Goal: Transaction & Acquisition: Book appointment/travel/reservation

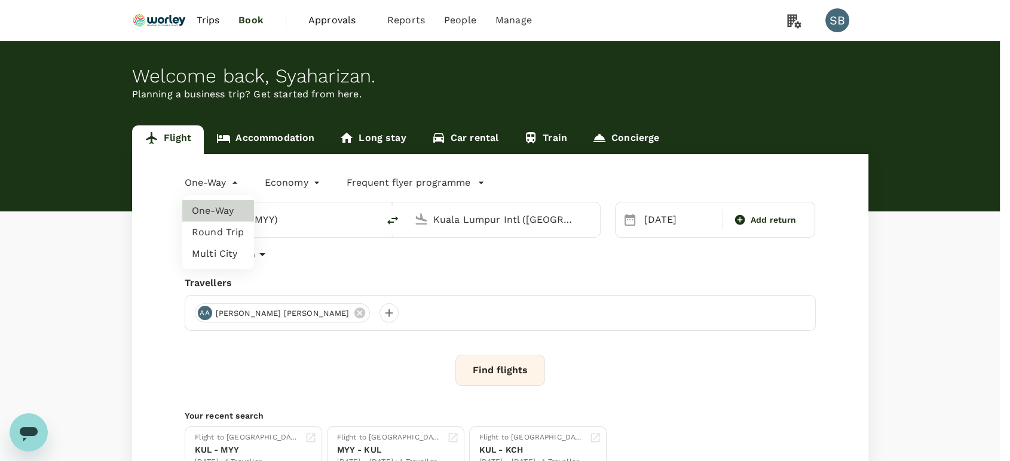
click at [244, 181] on body "Trips Book Approvals 0 Reports People Manage SB Welcome back , [GEOGRAPHIC_DATA…" at bounding box center [505, 283] width 1010 height 567
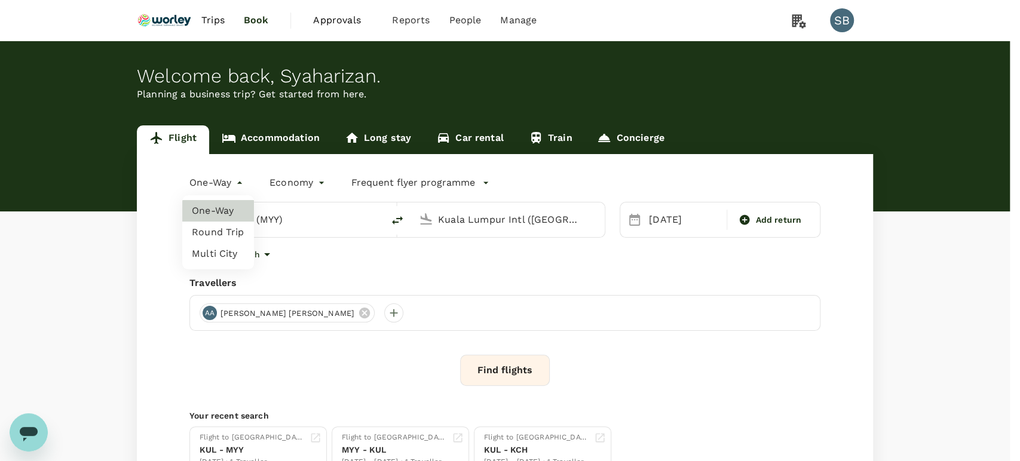
click at [225, 237] on li "Round Trip" at bounding box center [218, 233] width 72 height 22
type input "roundtrip"
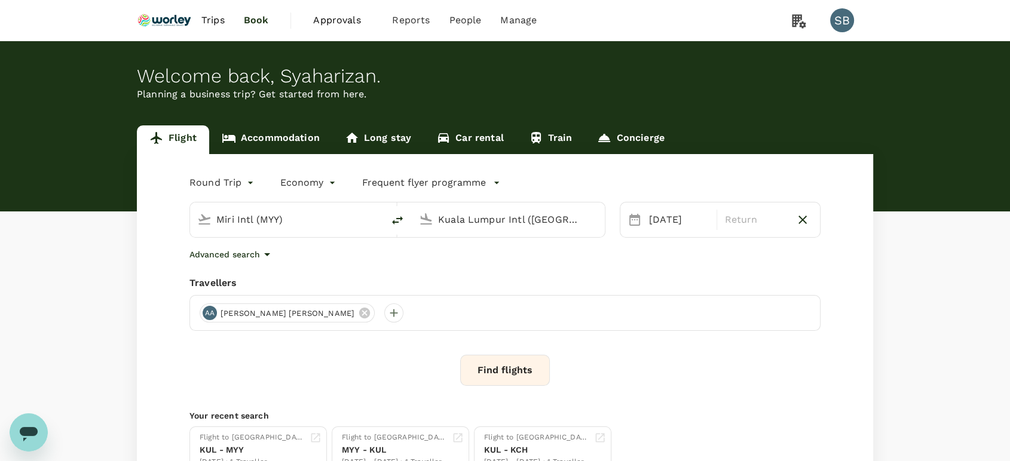
click at [249, 220] on input "Miri Intl (MYY)" at bounding box center [287, 219] width 142 height 19
click at [464, 219] on input "Kuala Lumpur Intl ([GEOGRAPHIC_DATA])" at bounding box center [509, 219] width 142 height 19
click at [454, 265] on p "Kota Kinabalu Intl" at bounding box center [527, 267] width 213 height 12
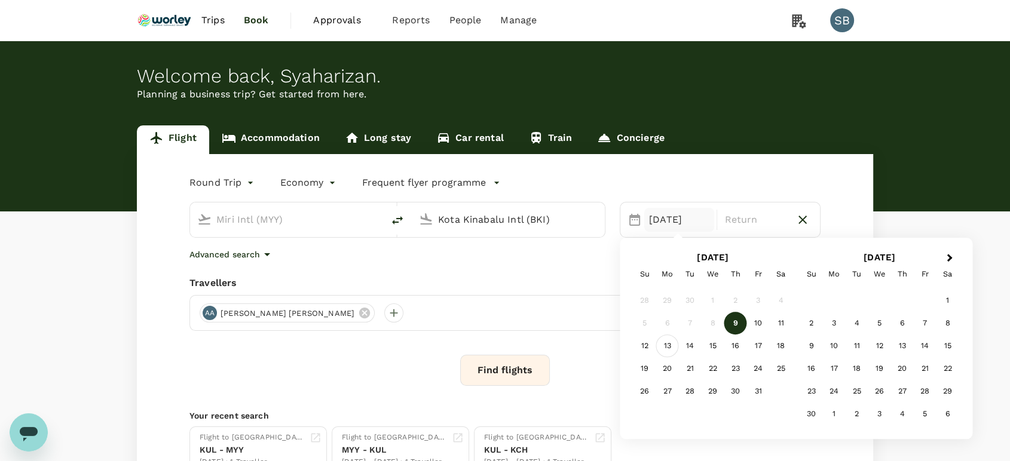
type input "Kota Kinabalu Intl (BKI)"
click at [667, 349] on div "13" at bounding box center [667, 346] width 23 height 23
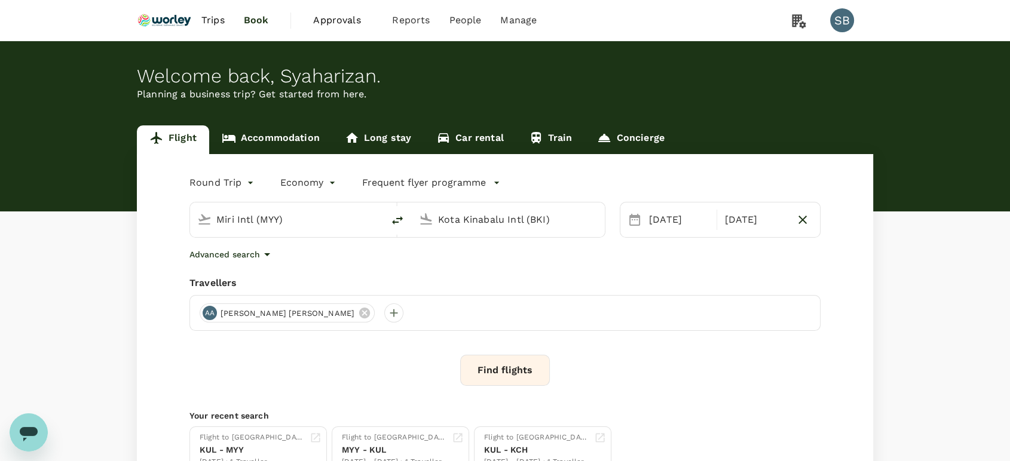
click at [492, 370] on button "Find flights" at bounding box center [505, 370] width 90 height 31
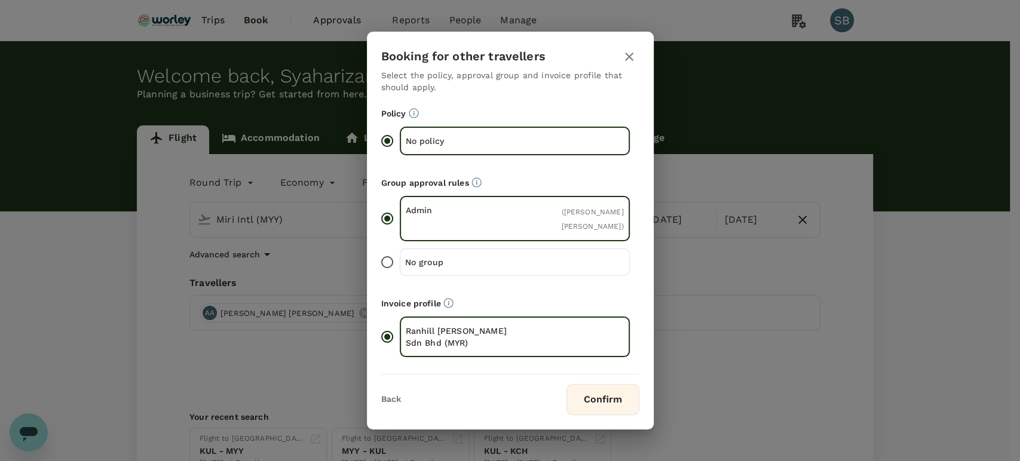
click at [612, 394] on button "Confirm" at bounding box center [602, 399] width 73 height 31
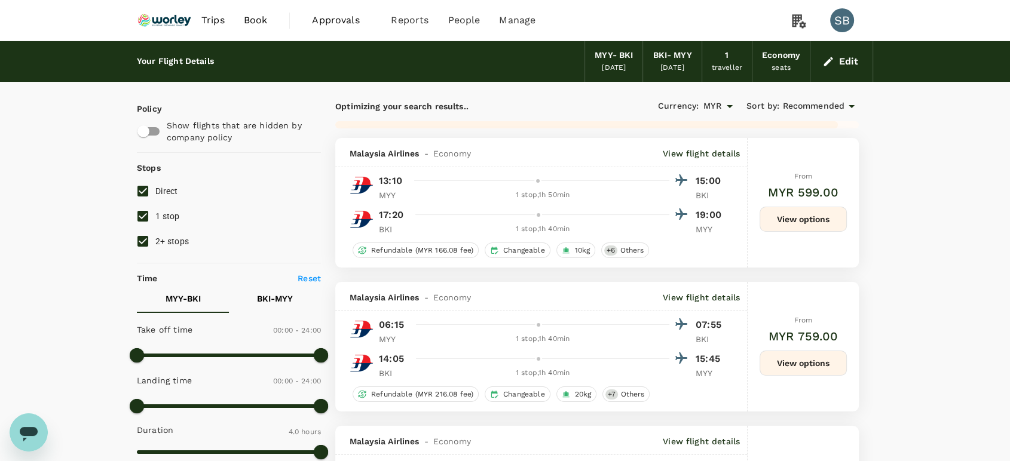
checkbox input "false"
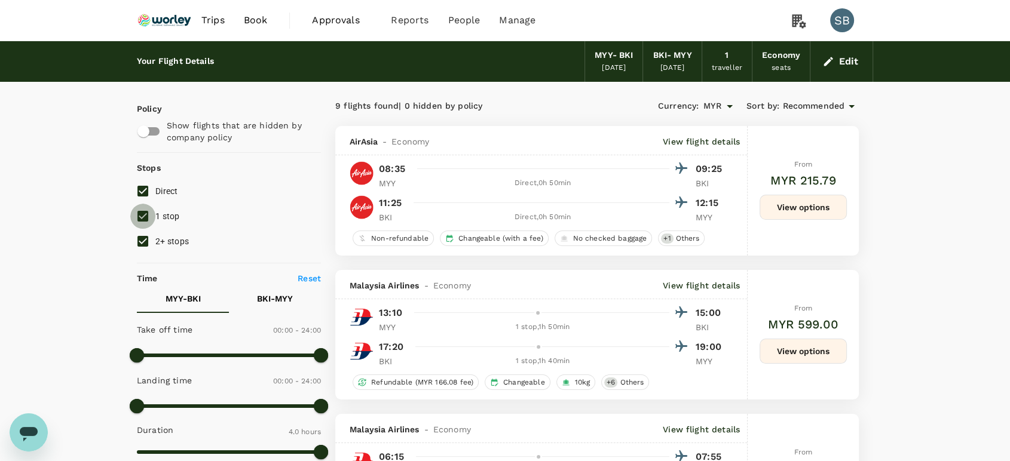
click at [146, 216] on input "1 stop" at bounding box center [142, 216] width 25 height 25
checkbox input "false"
click at [144, 238] on input "2+ stops" at bounding box center [142, 241] width 25 height 25
checkbox input "false"
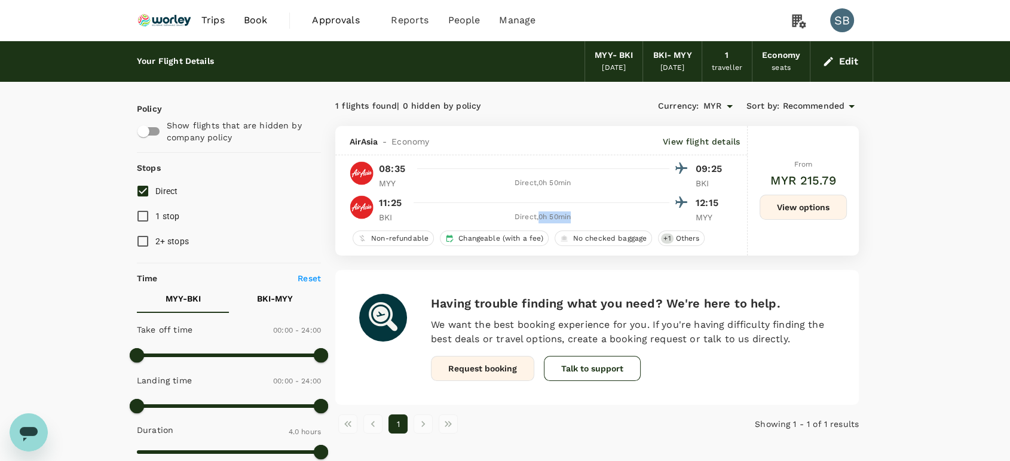
drag, startPoint x: 571, startPoint y: 216, endPoint x: 539, endPoint y: 216, distance: 32.3
click at [539, 216] on div "Direct , 0h 50min" at bounding box center [542, 218] width 253 height 12
copy div "0h 50min"
click at [816, 204] on button "View options" at bounding box center [802, 207] width 87 height 25
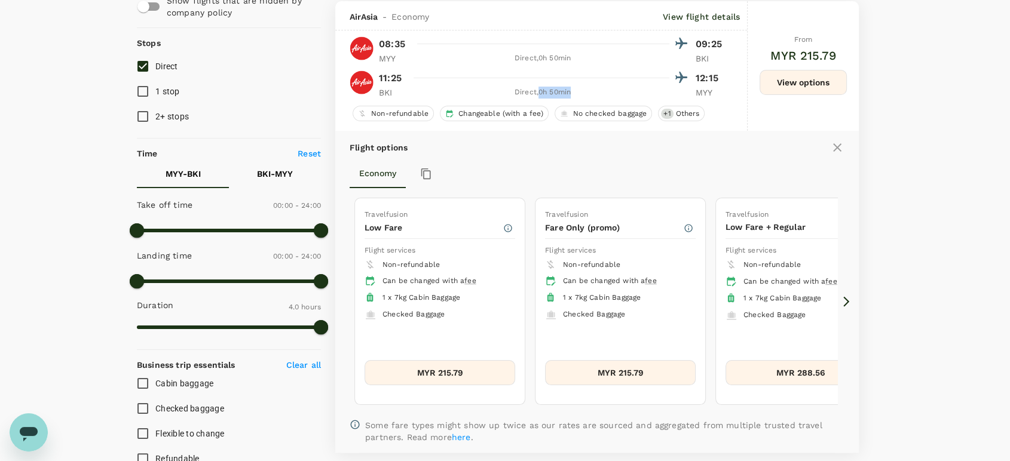
scroll to position [125, 0]
click at [847, 299] on icon at bounding box center [846, 301] width 6 height 10
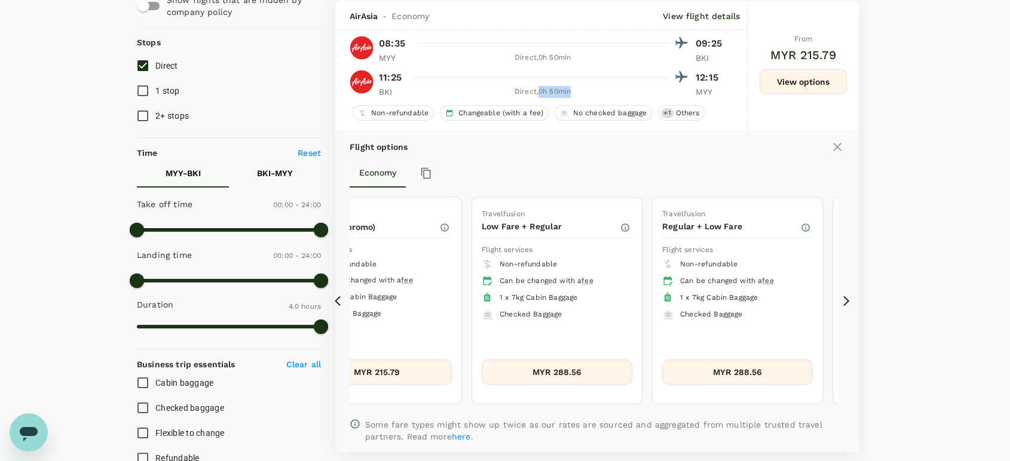
click at [847, 299] on icon at bounding box center [846, 301] width 6 height 10
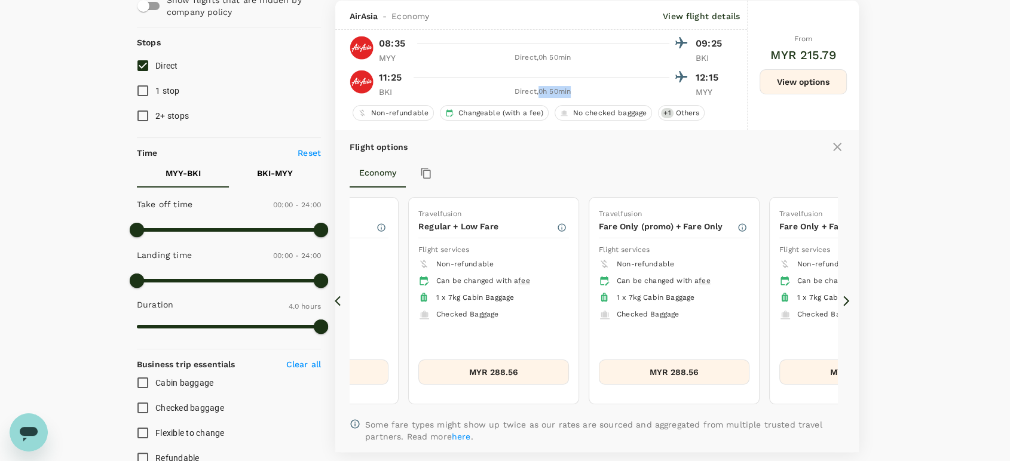
click at [847, 299] on icon at bounding box center [846, 301] width 6 height 10
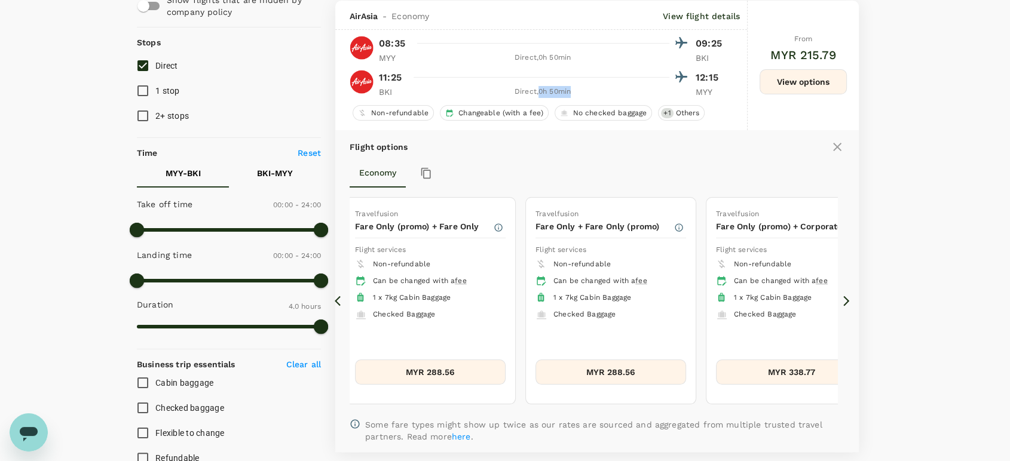
click at [847, 299] on icon at bounding box center [846, 301] width 6 height 10
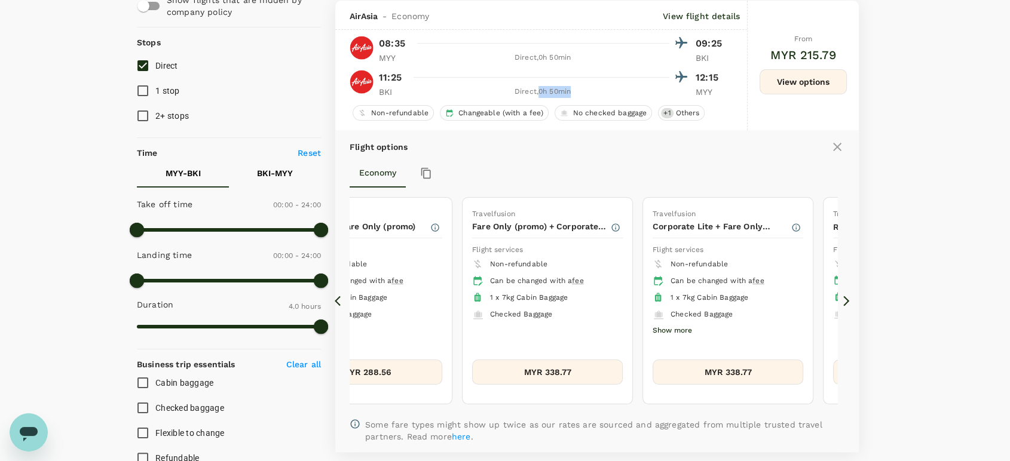
click at [847, 299] on icon at bounding box center [846, 301] width 6 height 10
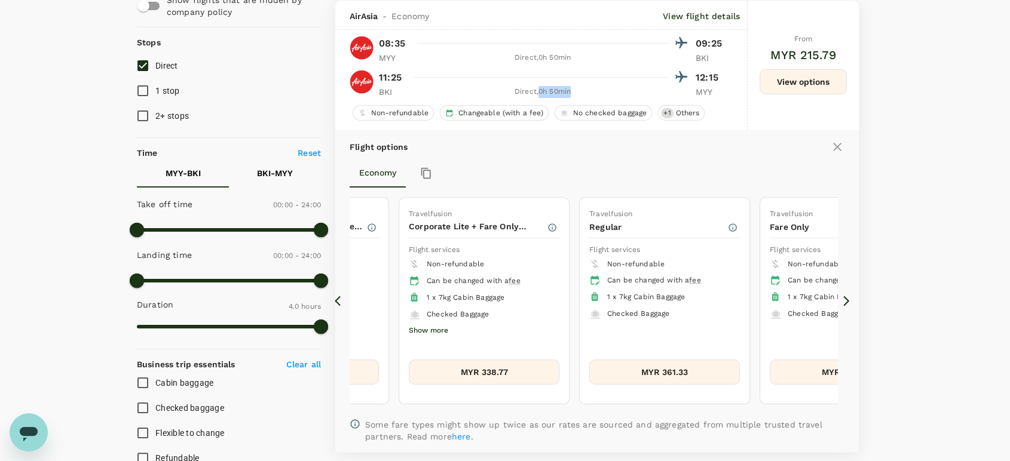
click at [621, 370] on button "MYR 361.33" at bounding box center [664, 372] width 151 height 25
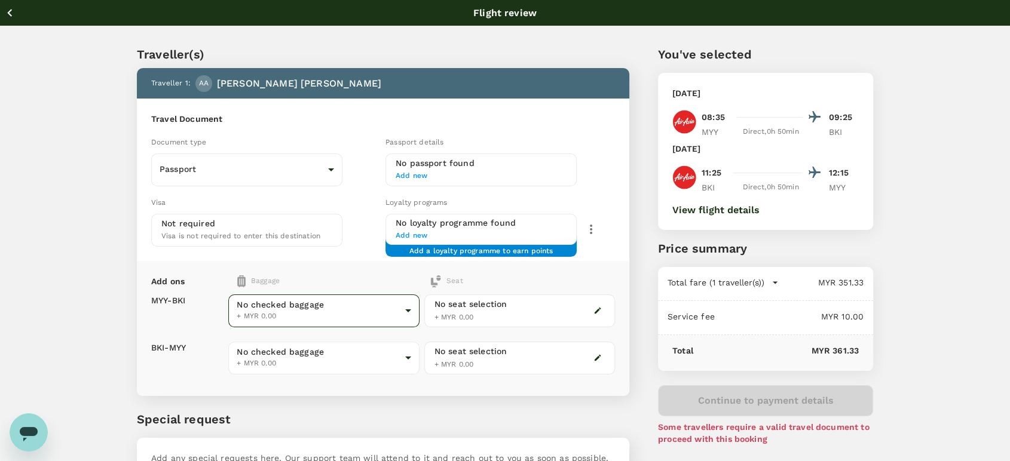
click at [412, 314] on body "Back to flight results Flight review Traveller(s) Traveller 1 : AA Anthony Chai…" at bounding box center [505, 274] width 1010 height 548
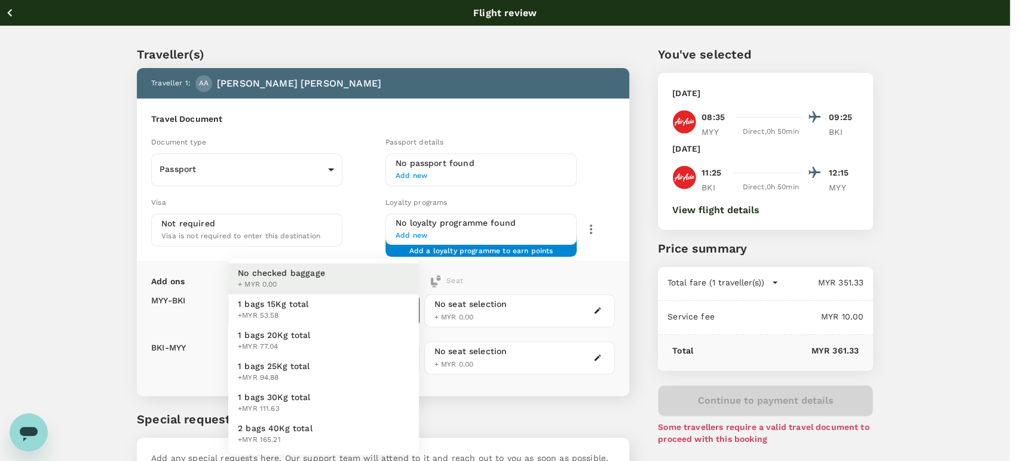
click at [482, 394] on div at bounding box center [510, 230] width 1020 height 461
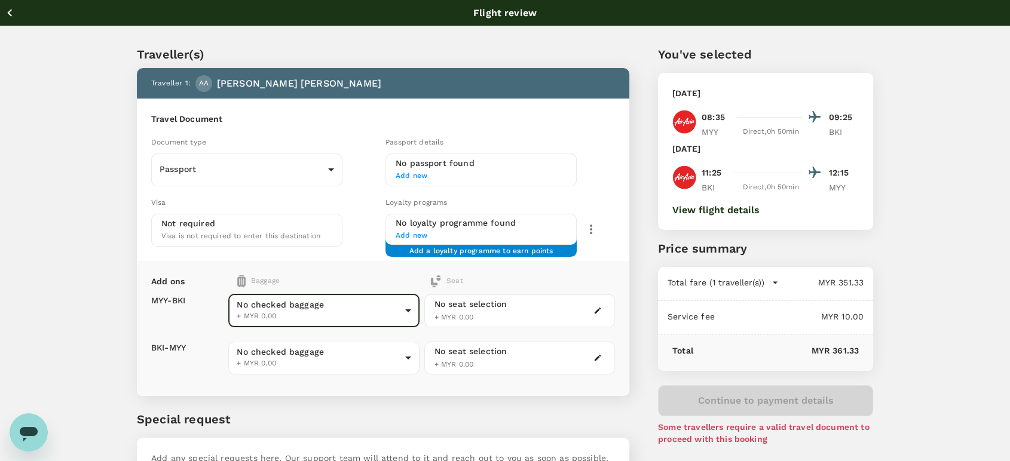
click at [19, 7] on button "Back to flight results" at bounding box center [57, 12] width 105 height 15
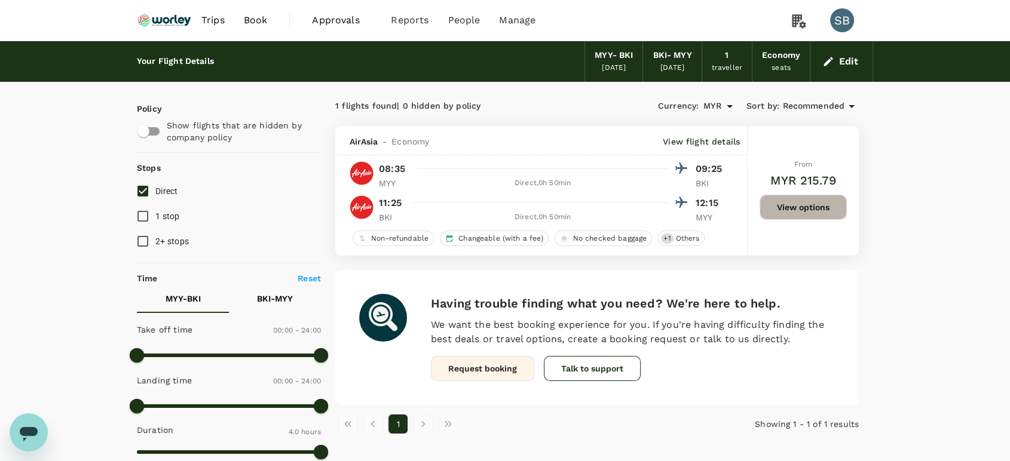
click at [780, 210] on button "View options" at bounding box center [802, 207] width 87 height 25
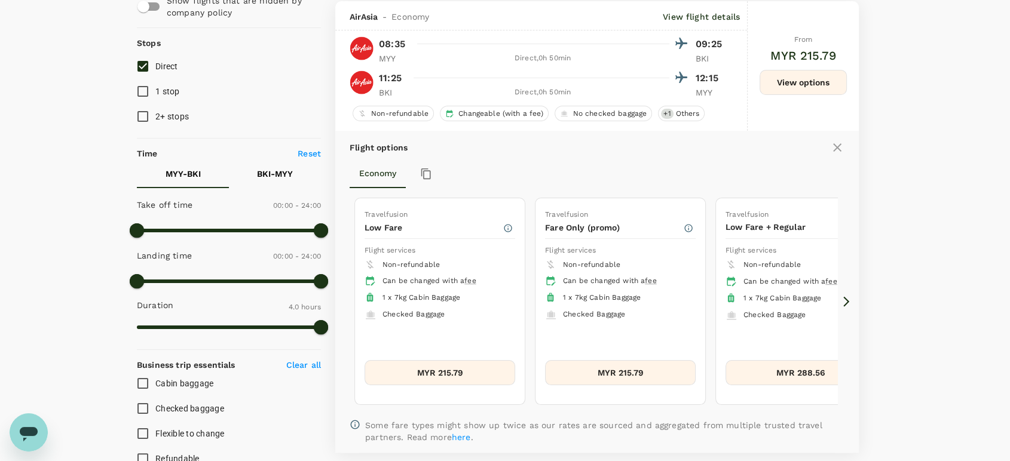
scroll to position [125, 0]
click at [844, 296] on icon at bounding box center [846, 301] width 12 height 12
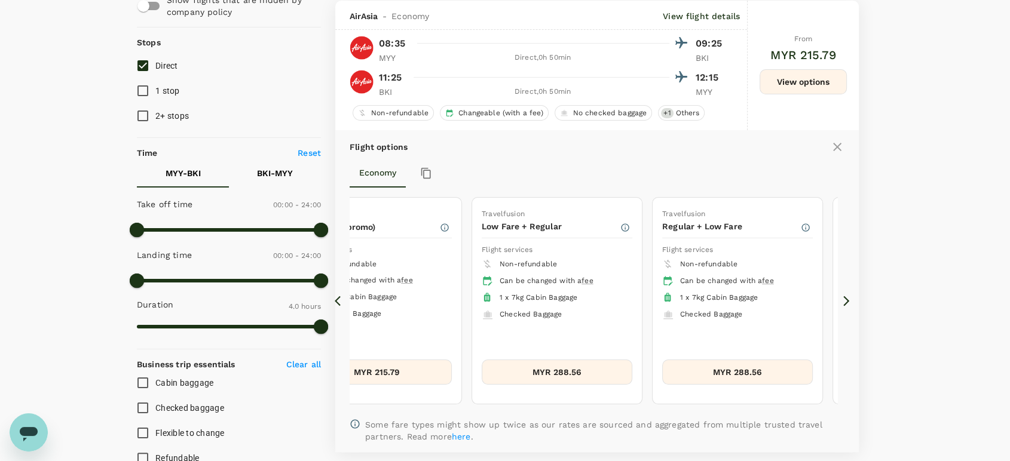
click at [844, 296] on icon at bounding box center [846, 301] width 12 height 12
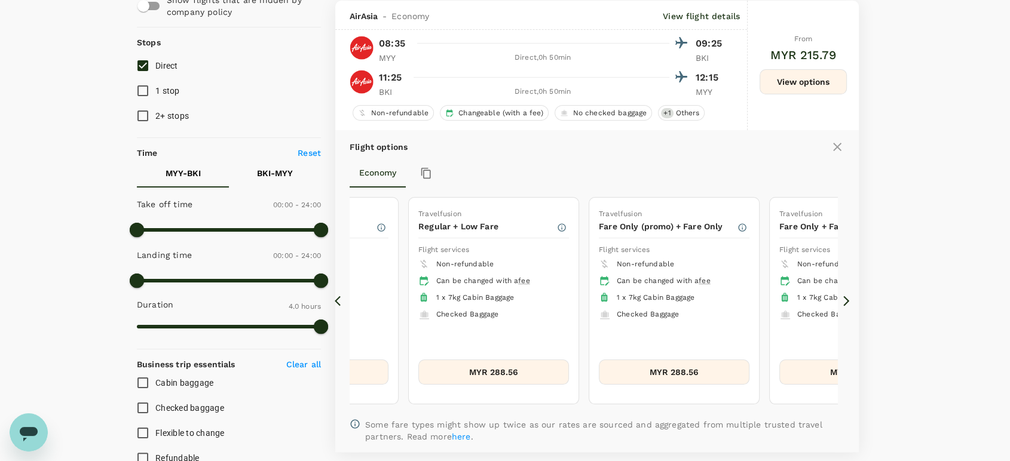
click at [844, 296] on icon at bounding box center [846, 301] width 12 height 12
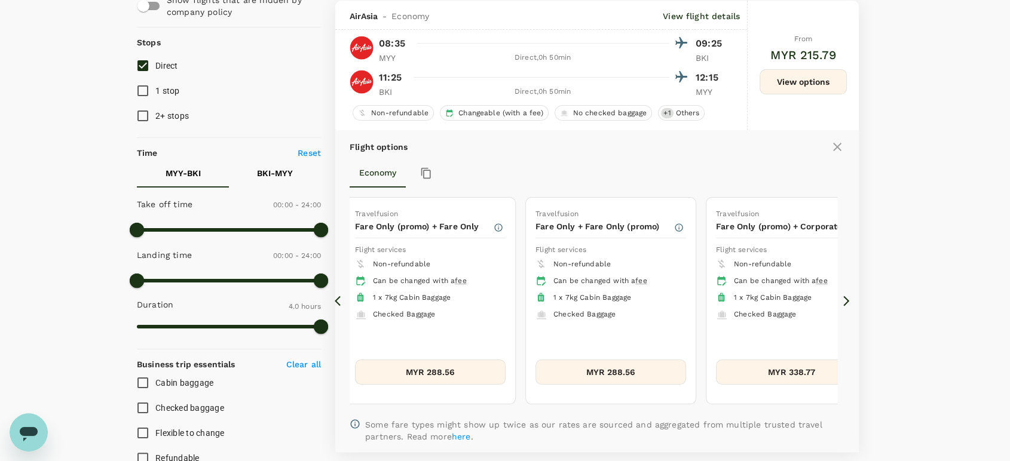
click at [844, 296] on icon at bounding box center [846, 301] width 12 height 12
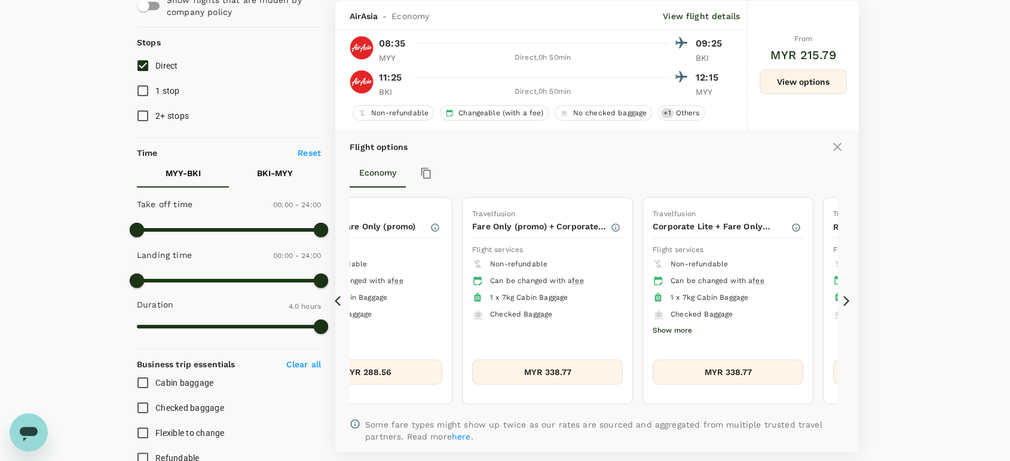
click at [844, 296] on icon at bounding box center [846, 301] width 12 height 12
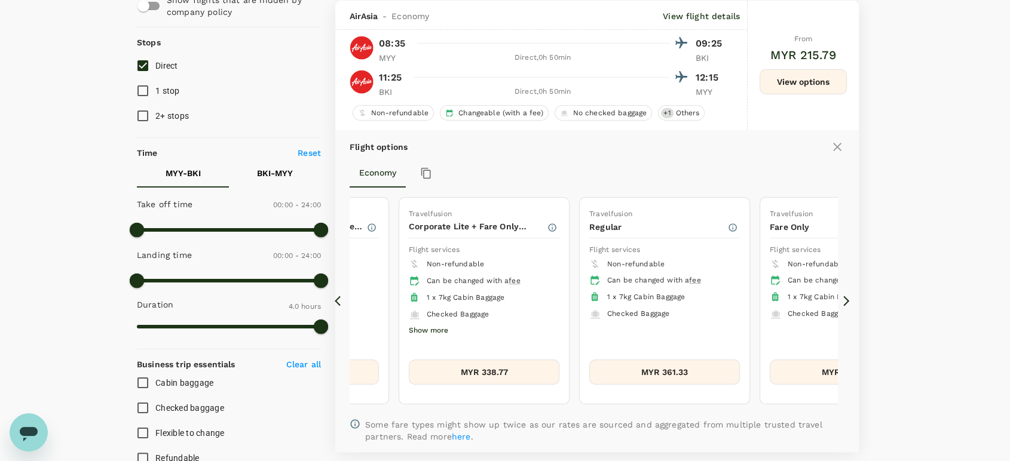
click at [844, 296] on icon at bounding box center [846, 301] width 12 height 12
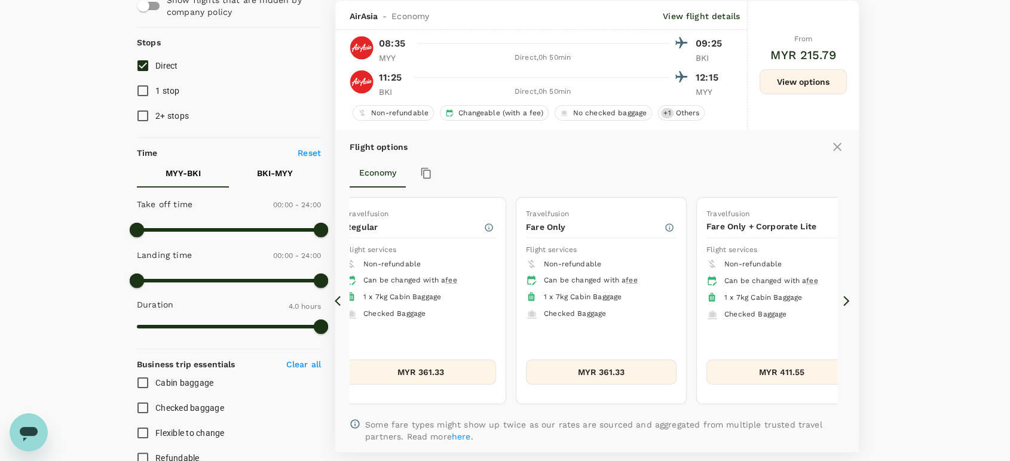
click at [844, 296] on icon at bounding box center [846, 301] width 12 height 12
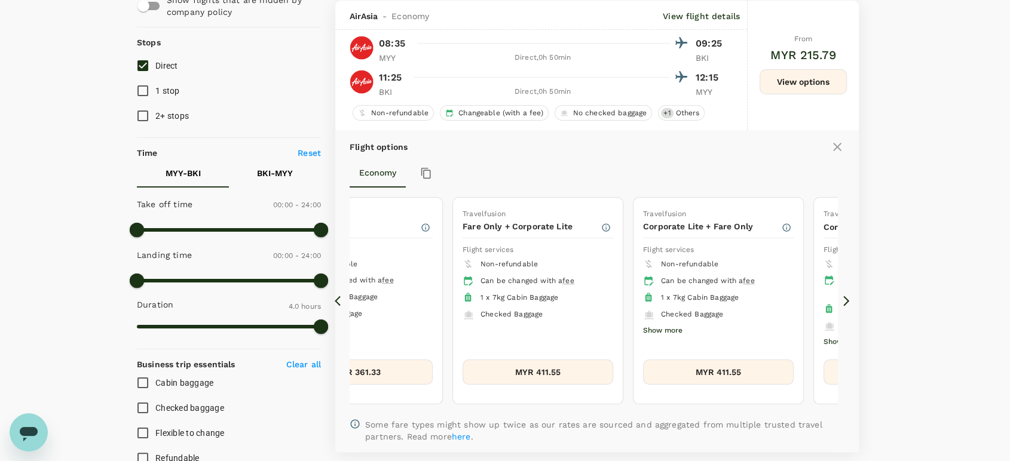
click at [844, 296] on icon at bounding box center [846, 301] width 12 height 12
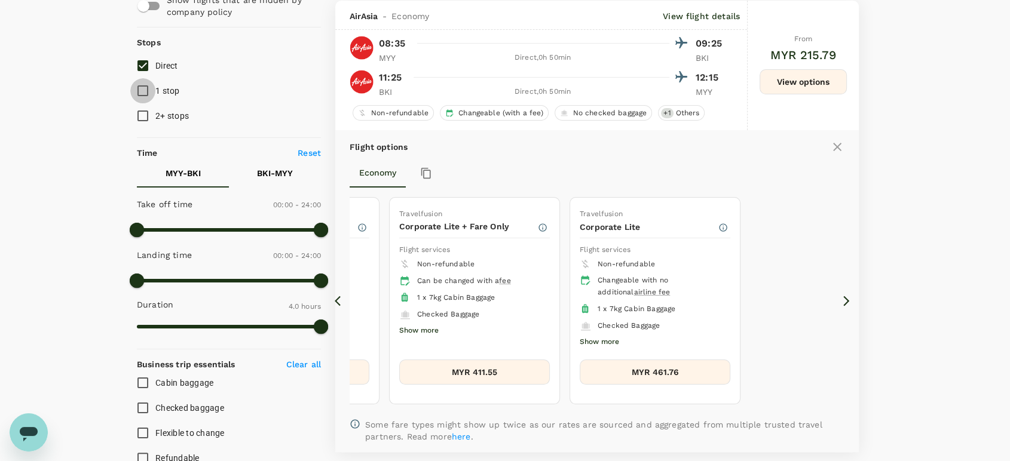
click at [143, 90] on input "1 stop" at bounding box center [142, 90] width 25 height 25
checkbox input "true"
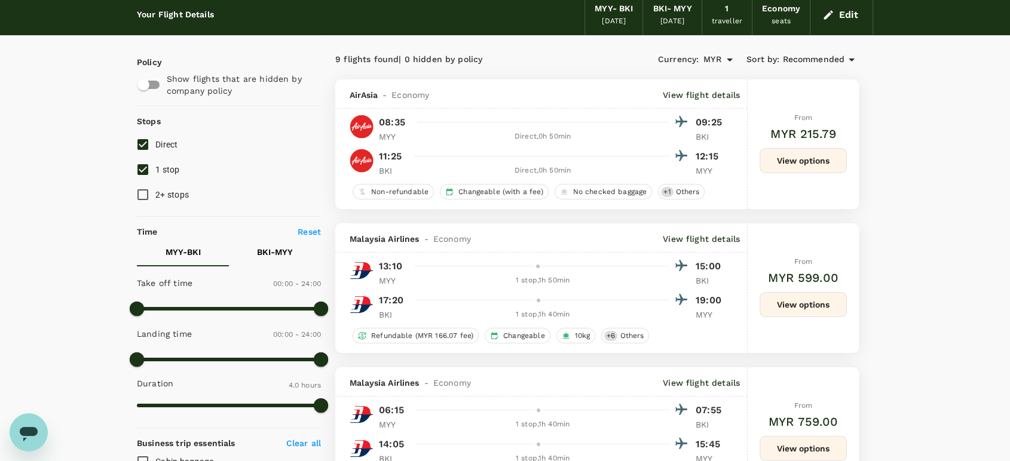
scroll to position [0, 0]
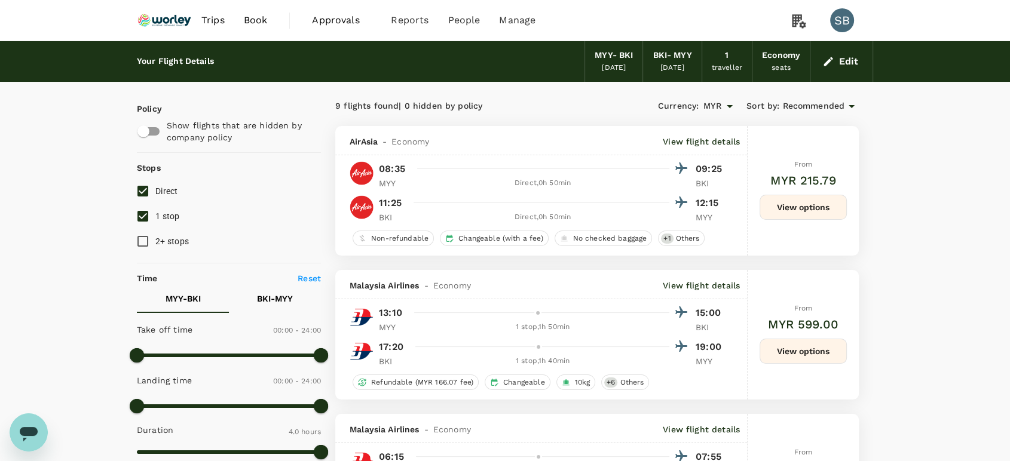
click at [809, 106] on span "Recommended" at bounding box center [813, 106] width 62 height 13
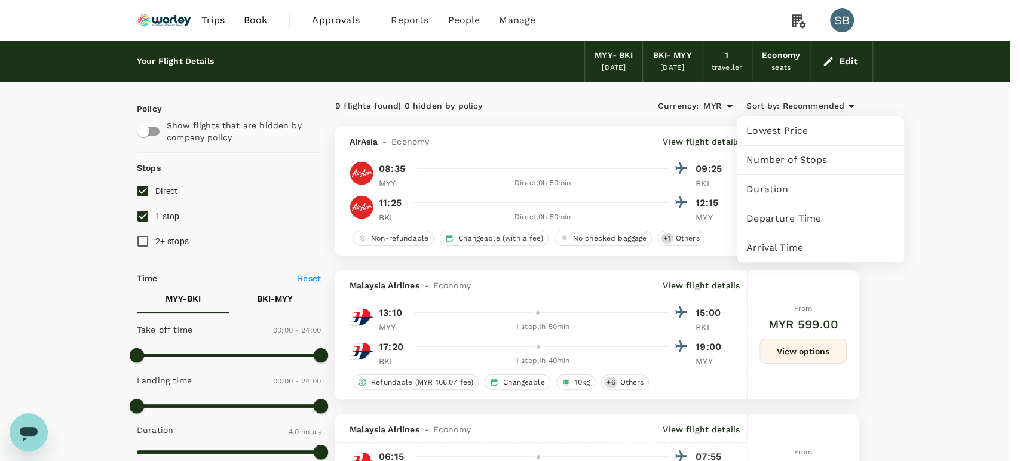
click at [783, 219] on span "Departure Time" at bounding box center [820, 219] width 148 height 14
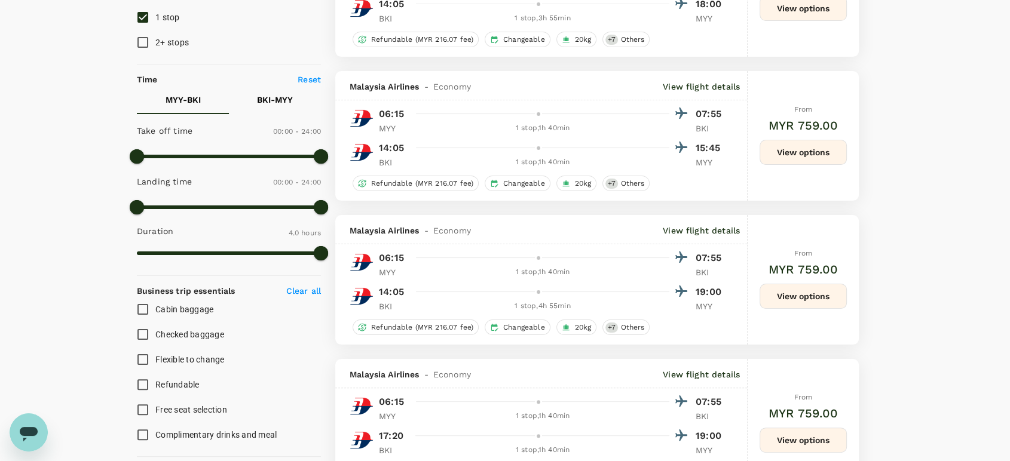
scroll to position [464, 0]
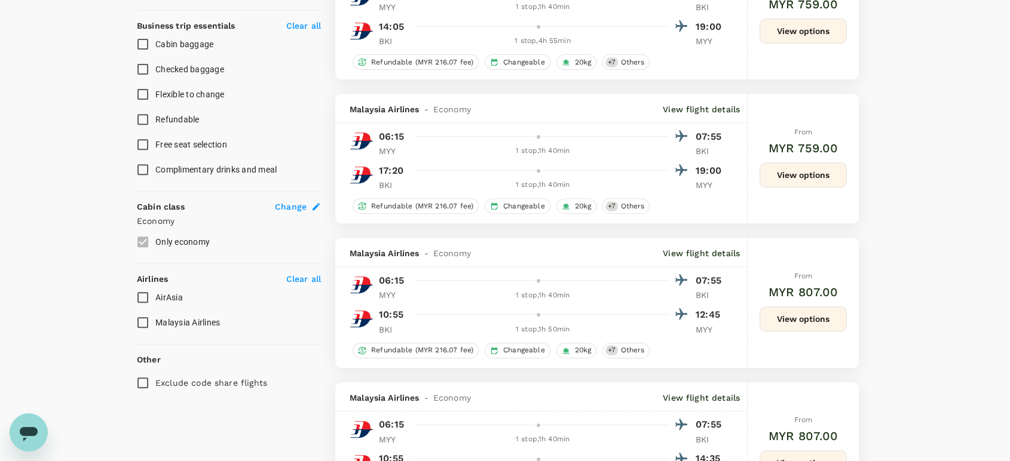
click at [139, 317] on input "Malaysia Airlines" at bounding box center [142, 322] width 25 height 25
checkbox input "true"
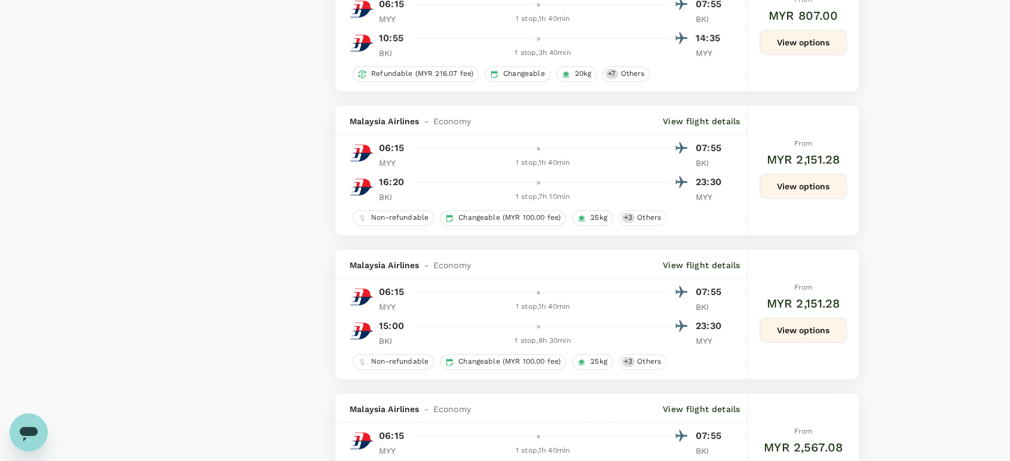
scroll to position [797, 0]
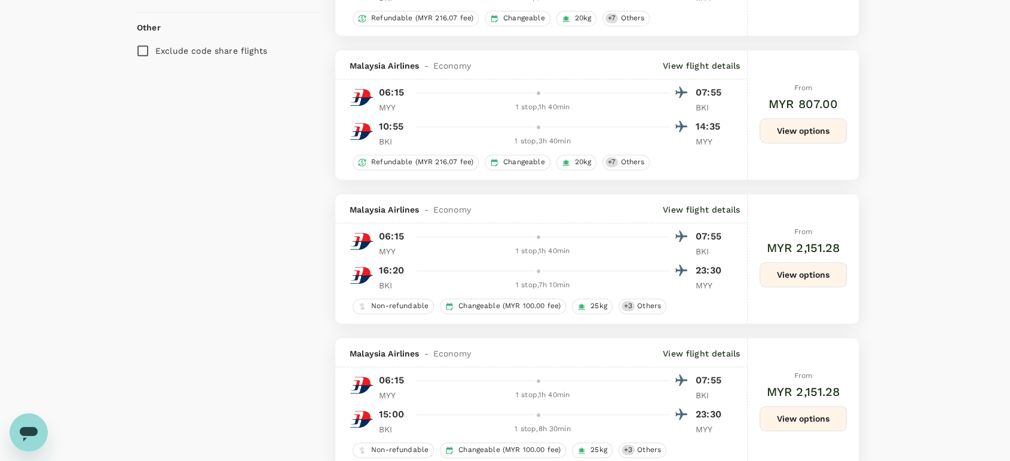
click at [713, 61] on div "Malaysia Airlines - Economy View flight details" at bounding box center [541, 64] width 412 height 29
click at [713, 66] on p "View flight details" at bounding box center [701, 66] width 77 height 12
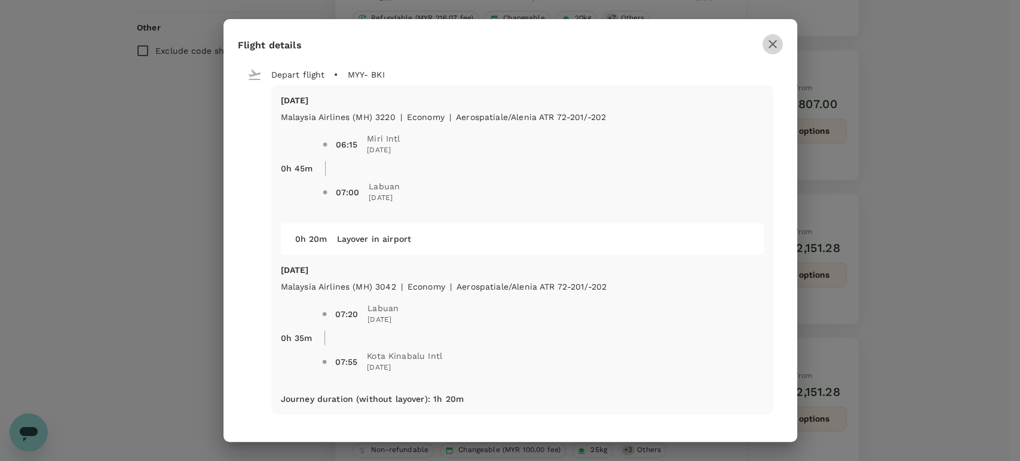
click at [766, 47] on icon "button" at bounding box center [772, 44] width 14 height 14
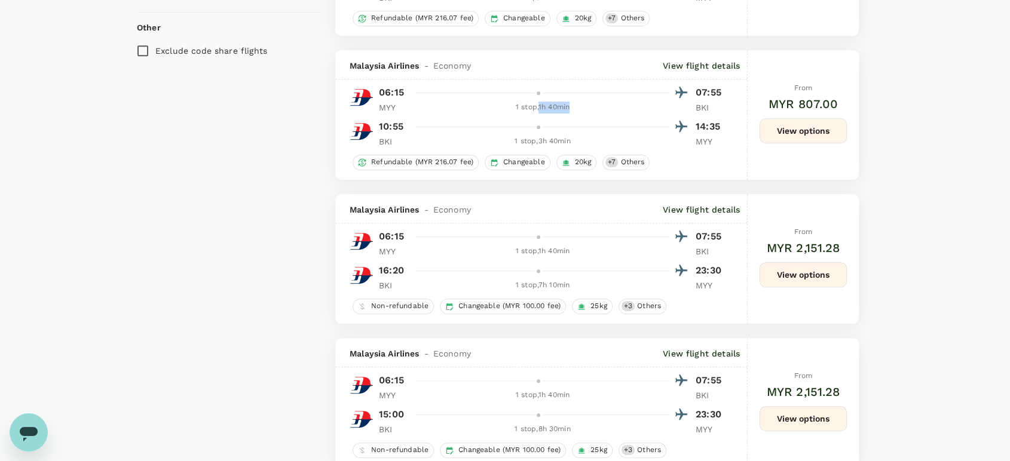
drag, startPoint x: 574, startPoint y: 112, endPoint x: 539, endPoint y: 108, distance: 34.9
click at [539, 108] on div "1 stop , 1h 40min" at bounding box center [542, 108] width 253 height 12
copy div "1h 40min"
drag, startPoint x: 534, startPoint y: 108, endPoint x: 513, endPoint y: 108, distance: 20.3
click at [513, 108] on div "1 stop , 1h 40min" at bounding box center [542, 108] width 253 height 12
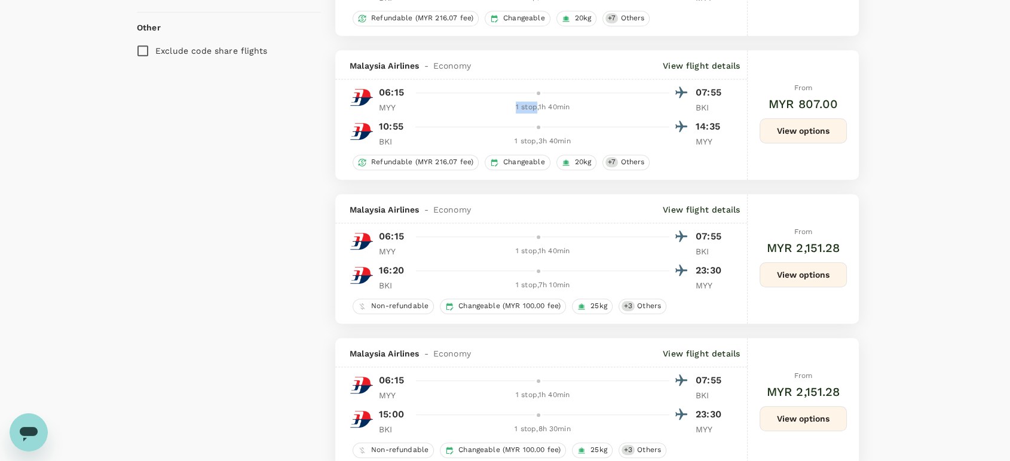
copy div "1 stop"
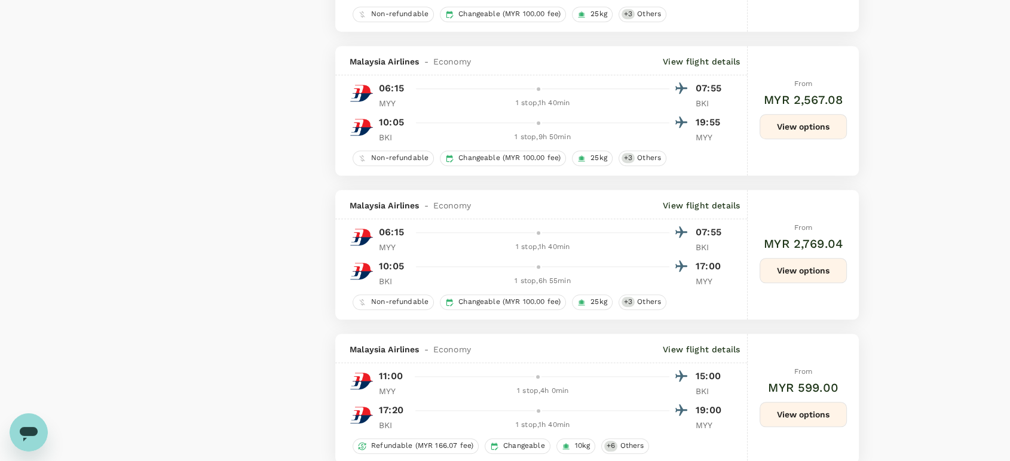
scroll to position [1328, 0]
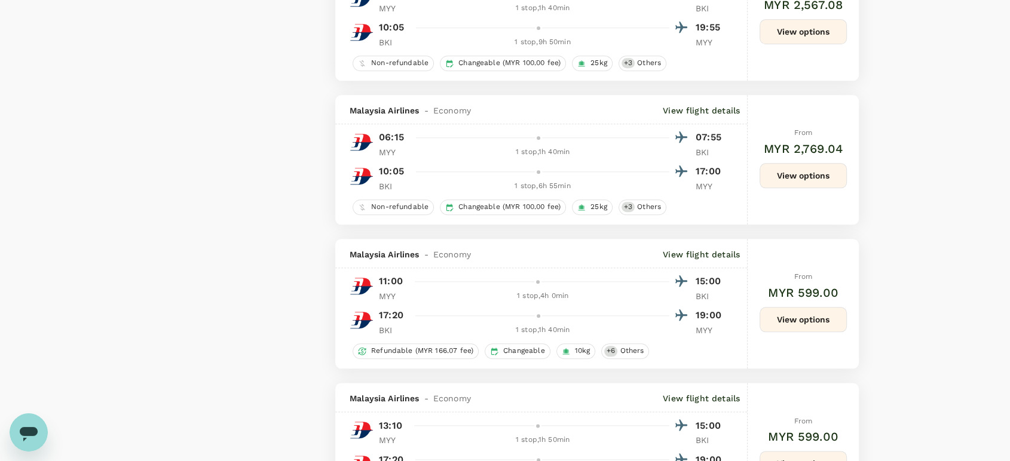
click at [709, 261] on p "View flight details" at bounding box center [701, 255] width 77 height 12
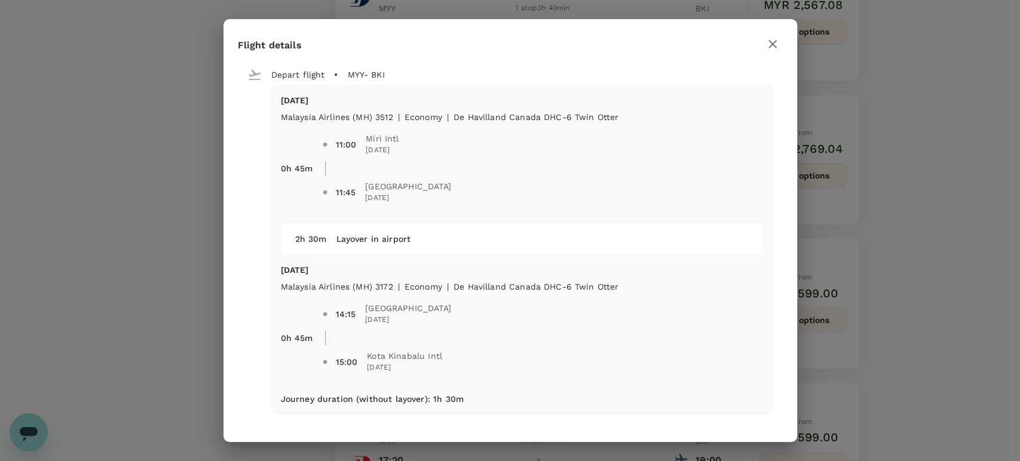
click at [774, 47] on icon "button" at bounding box center [772, 44] width 8 height 8
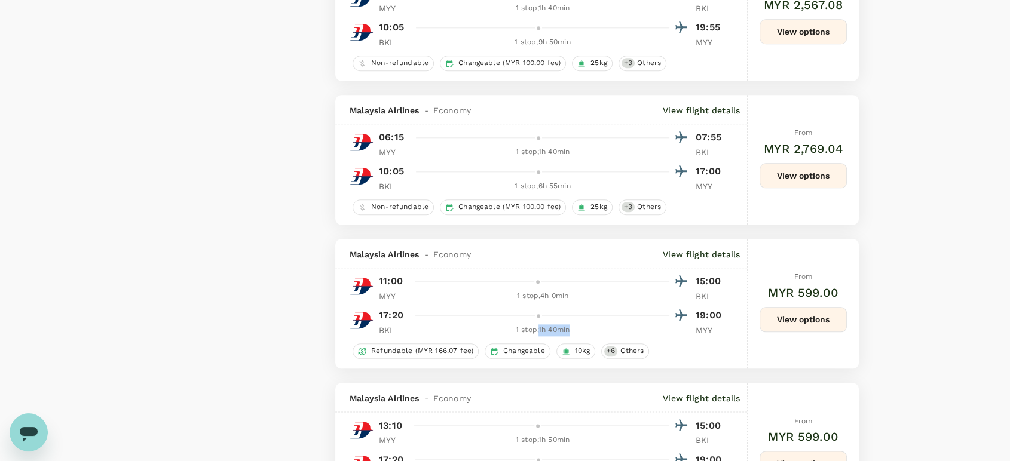
drag, startPoint x: 576, startPoint y: 339, endPoint x: 538, endPoint y: 338, distance: 37.6
click at [538, 336] on div "1 stop , 1h 40min" at bounding box center [542, 330] width 253 height 12
copy div "1h 40min"
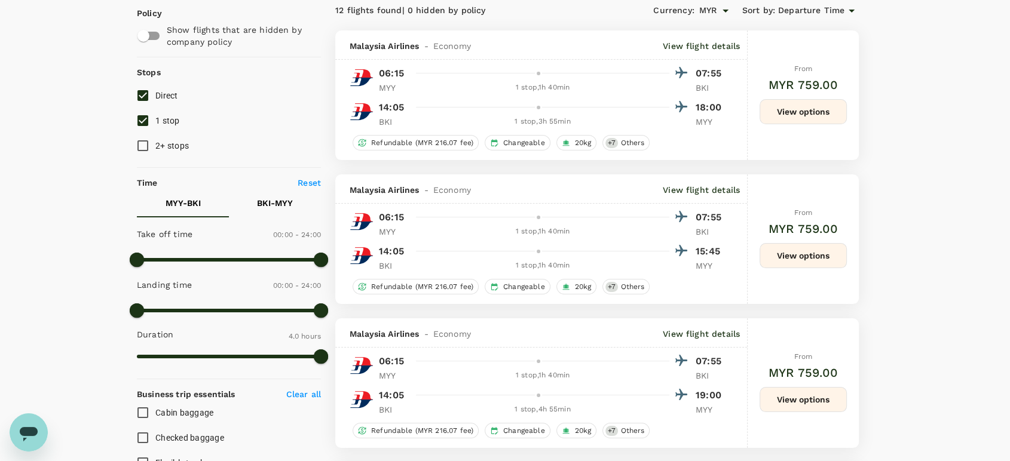
scroll to position [133, 0]
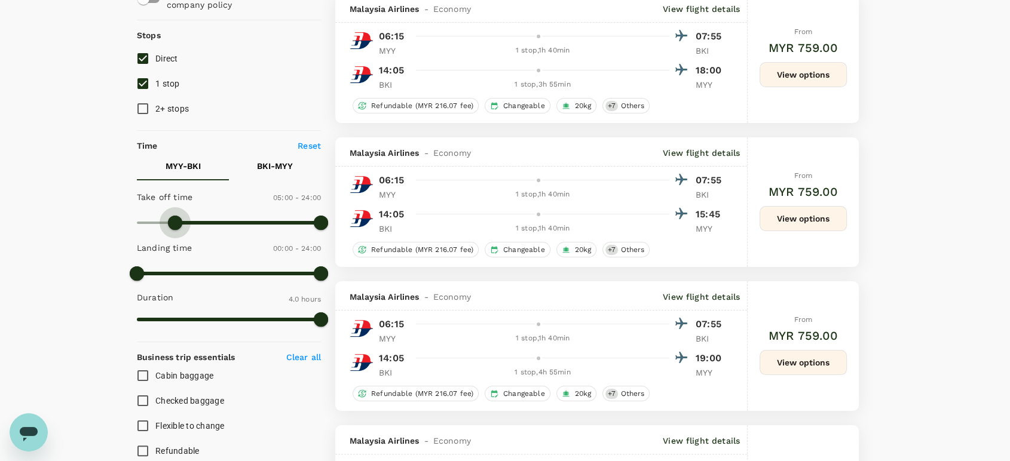
type input "330"
drag, startPoint x: 142, startPoint y: 218, endPoint x: 178, endPoint y: 217, distance: 36.5
click at [178, 217] on span at bounding box center [179, 223] width 14 height 14
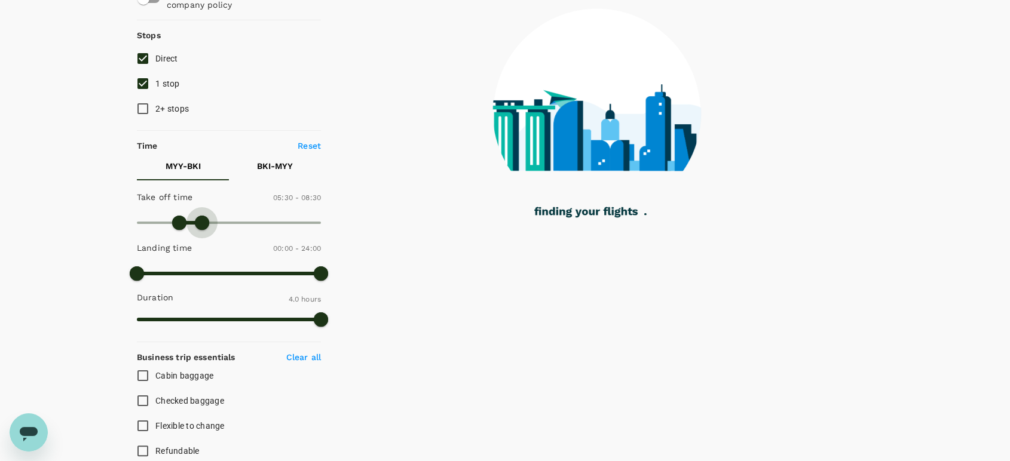
type input "450"
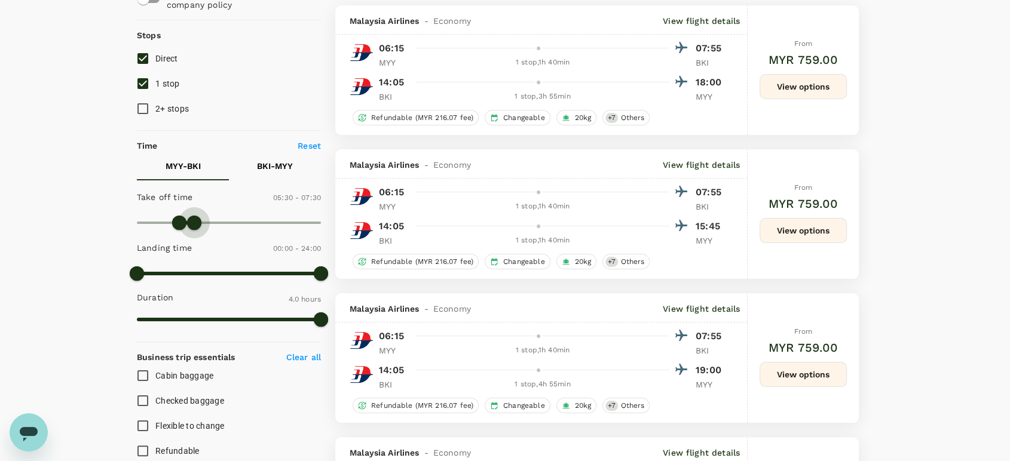
drag, startPoint x: 317, startPoint y: 219, endPoint x: 194, endPoint y: 215, distance: 123.7
click at [194, 216] on span at bounding box center [194, 223] width 14 height 14
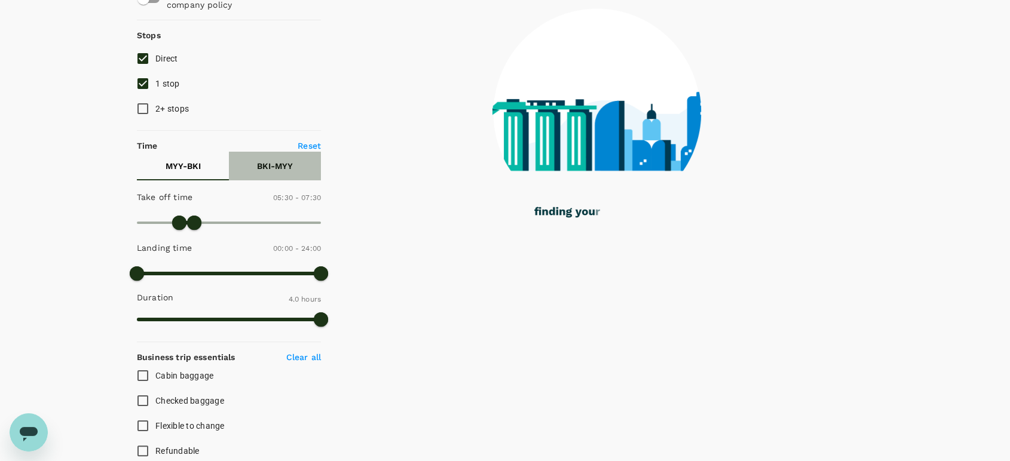
click at [275, 157] on button "BKI - MYY" at bounding box center [275, 166] width 92 height 29
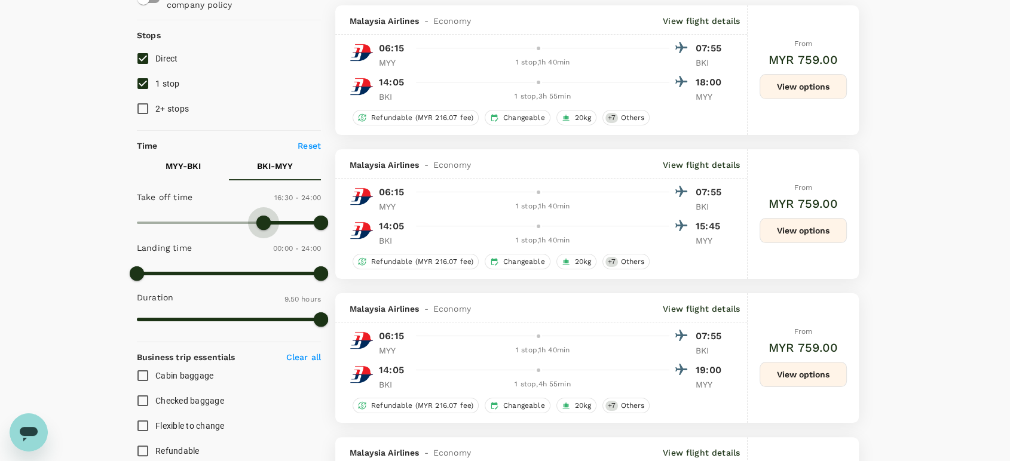
type input "1020"
drag, startPoint x: 139, startPoint y: 222, endPoint x: 269, endPoint y: 226, distance: 130.3
click at [269, 226] on span at bounding box center [267, 223] width 14 height 14
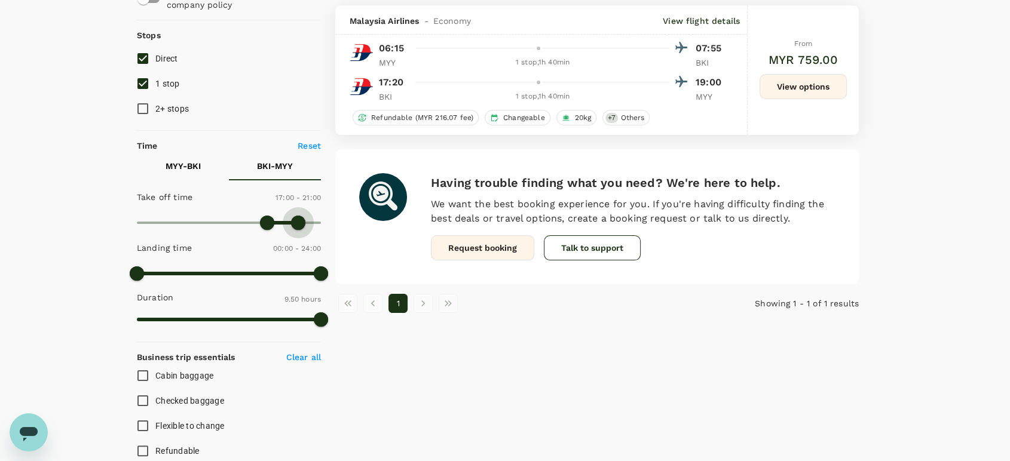
type input "1200"
drag, startPoint x: 325, startPoint y: 222, endPoint x: 292, endPoint y: 219, distance: 33.6
click at [292, 219] on span at bounding box center [298, 223] width 14 height 14
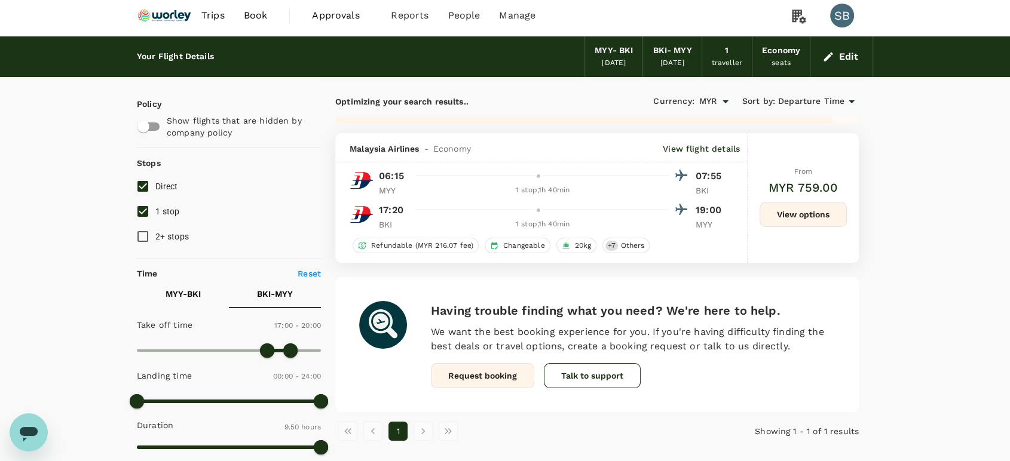
scroll to position [0, 0]
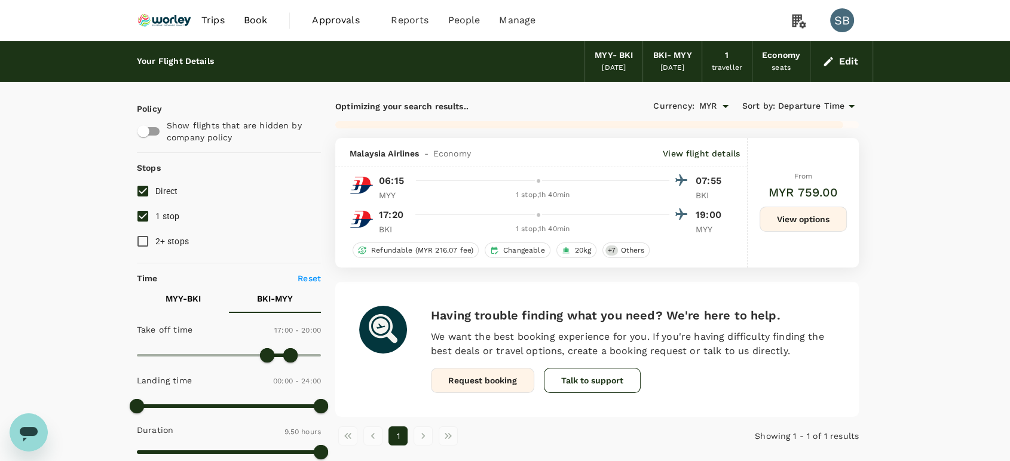
click at [796, 222] on button "View options" at bounding box center [802, 219] width 87 height 25
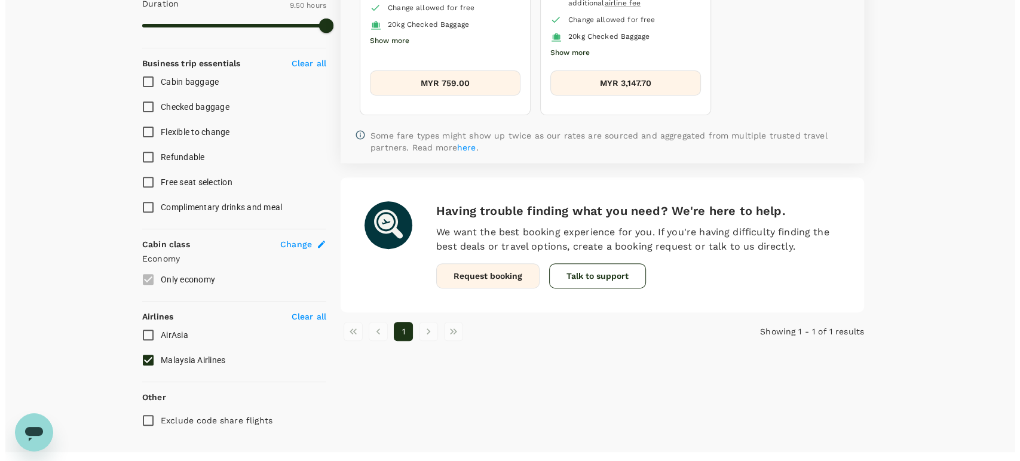
scroll to position [446, 0]
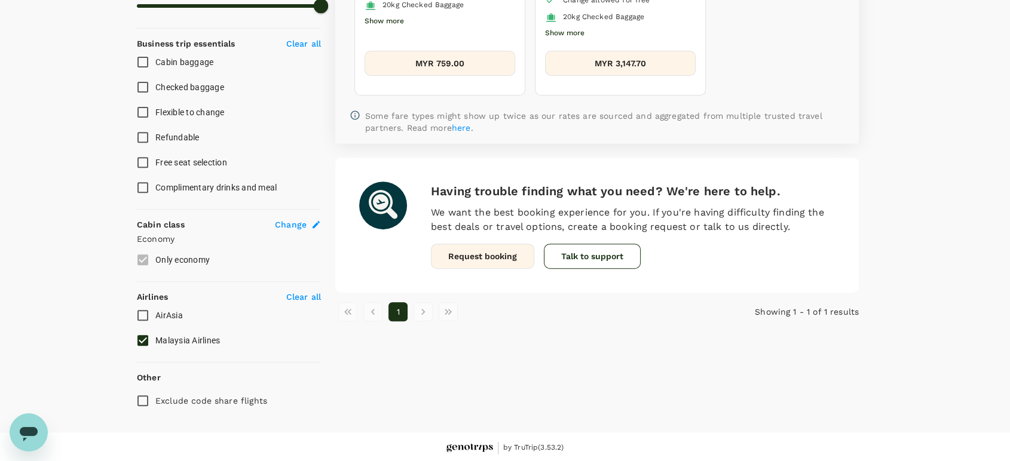
drag, startPoint x: 149, startPoint y: 310, endPoint x: 145, endPoint y: 333, distance: 23.0
click at [148, 310] on input "AirAsia" at bounding box center [142, 315] width 25 height 25
checkbox input "true"
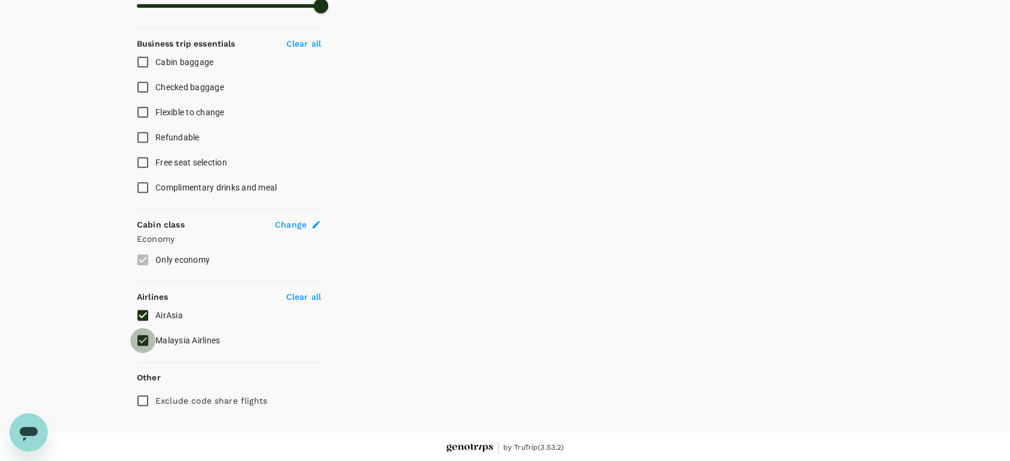
click at [143, 341] on input "Malaysia Airlines" at bounding box center [142, 340] width 25 height 25
checkbox input "false"
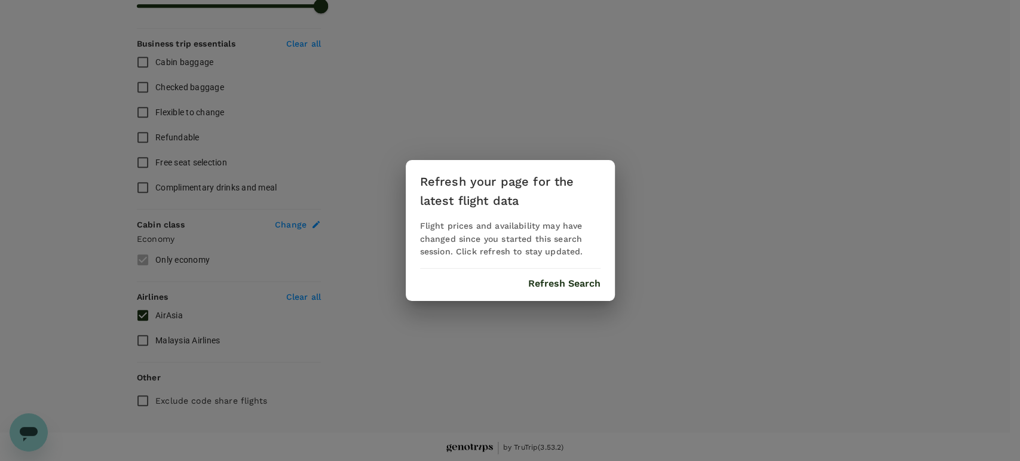
click at [571, 280] on button "Refresh Search" at bounding box center [564, 283] width 72 height 11
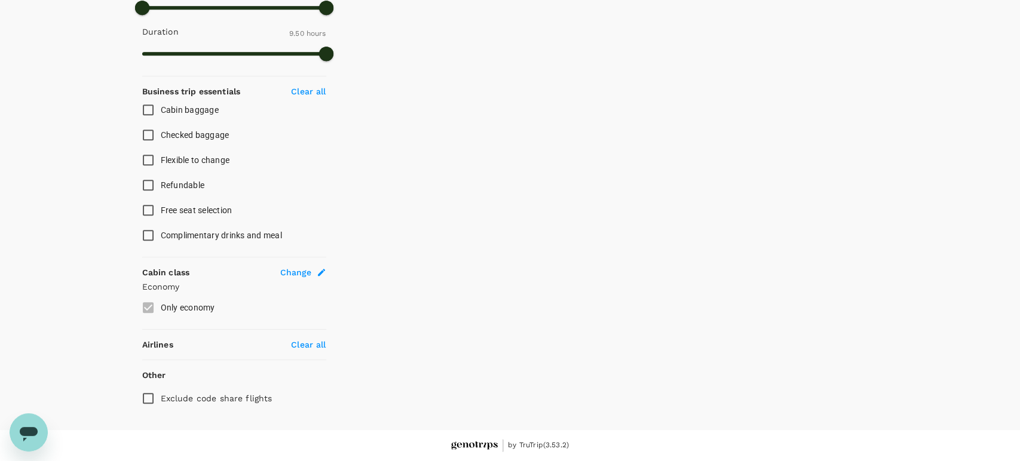
type input "295"
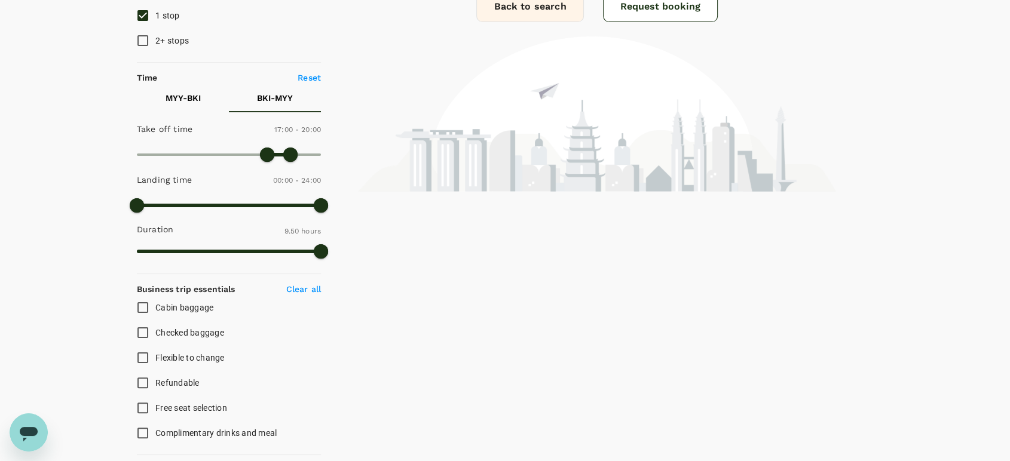
scroll to position [66, 0]
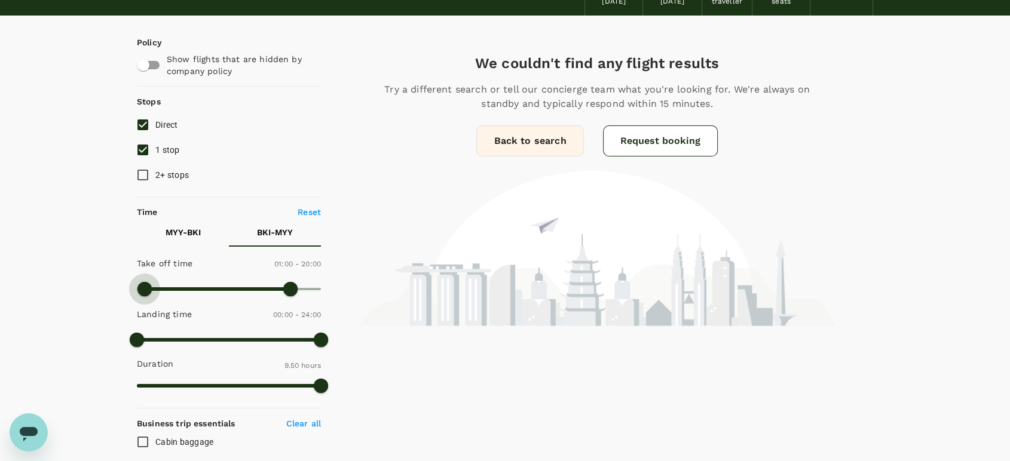
type input "0"
drag, startPoint x: 259, startPoint y: 287, endPoint x: 133, endPoint y: 284, distance: 126.1
click at [137, 284] on span at bounding box center [144, 289] width 14 height 14
type input "1440"
drag, startPoint x: 295, startPoint y: 289, endPoint x: 335, endPoint y: 289, distance: 39.4
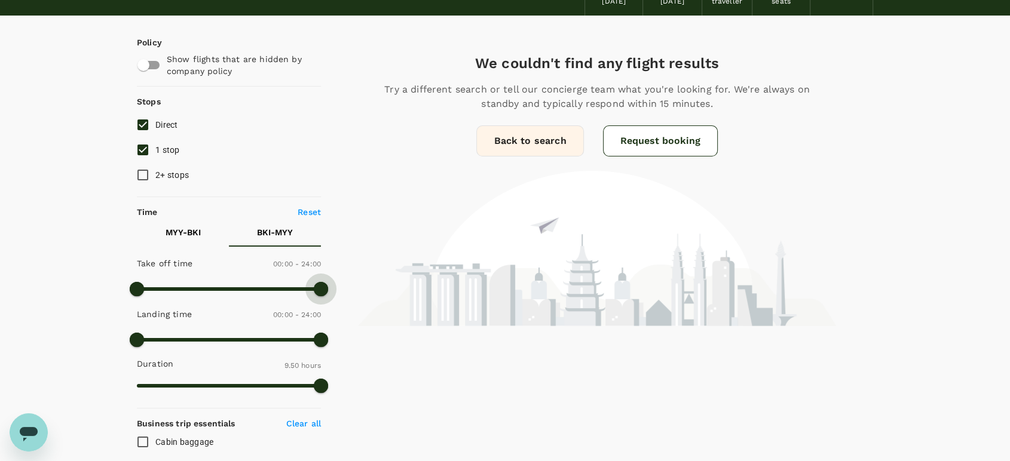
click at [335, 289] on div "Policy Show flights that are hidden by company policy Stops Direct 1 stop 2+ st…" at bounding box center [505, 405] width 736 height 778
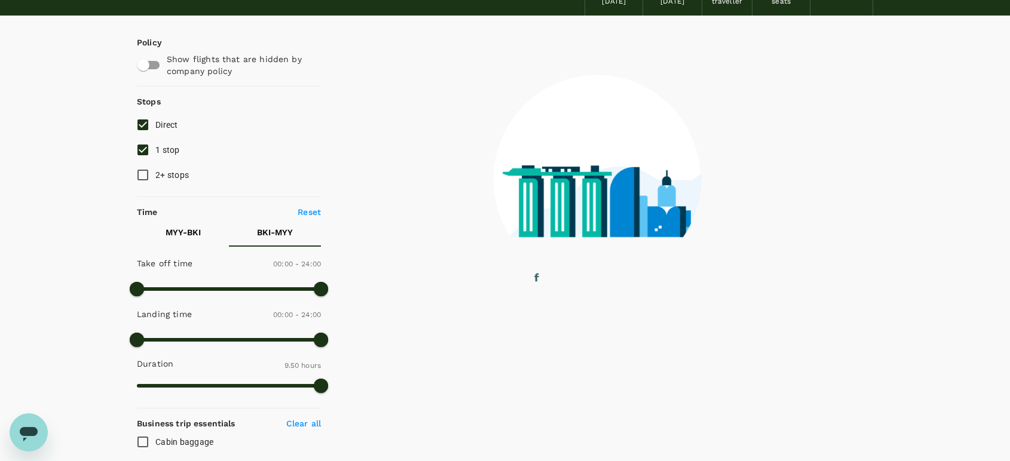
click at [188, 228] on p "MYY - BKI" at bounding box center [183, 232] width 35 height 12
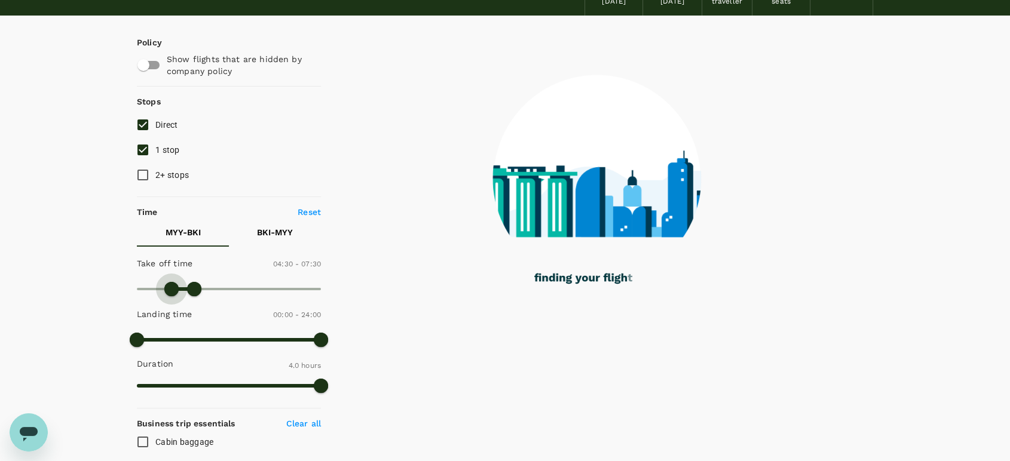
type input "0"
drag, startPoint x: 171, startPoint y: 284, endPoint x: 113, endPoint y: 280, distance: 58.8
click at [113, 280] on div "Your Flight Details MYY - BKI 13 Oct 2025 BKI - MYY 13 Oct 2025 1 traveller Eco…" at bounding box center [505, 394] width 1010 height 838
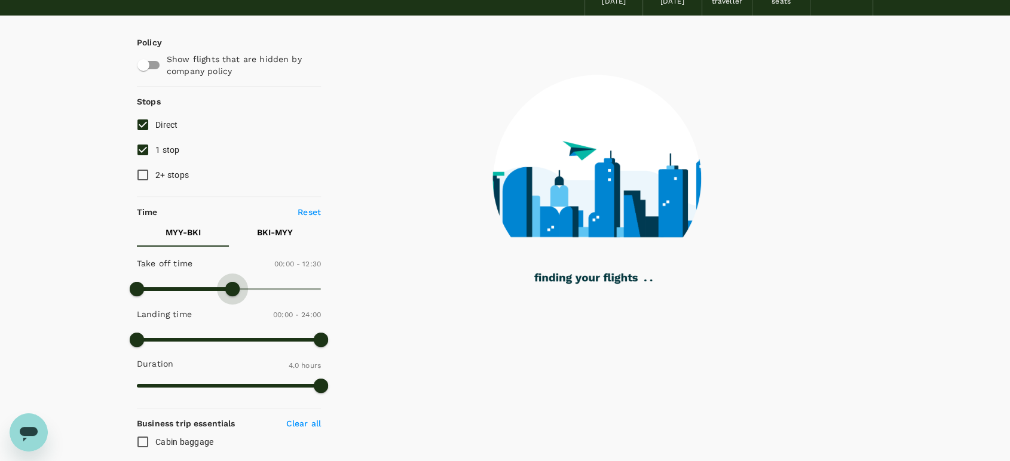
type input "1440"
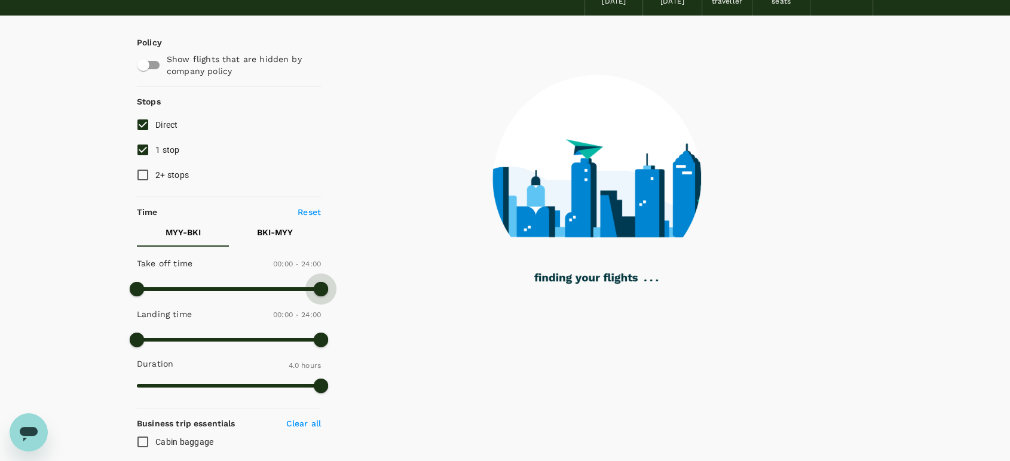
drag, startPoint x: 234, startPoint y: 290, endPoint x: 363, endPoint y: 298, distance: 129.3
click at [363, 298] on div "Policy Show flights that are hidden by company policy Stops Direct 1 stop 2+ st…" at bounding box center [505, 405] width 736 height 778
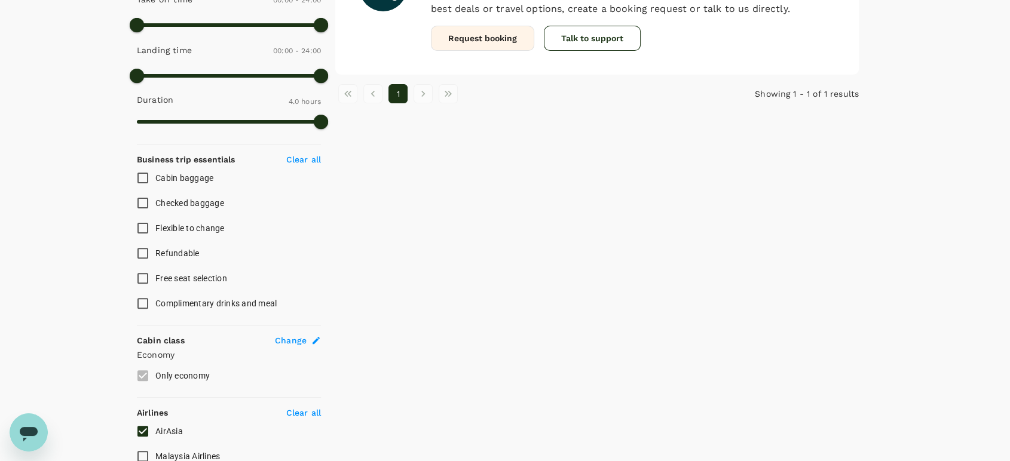
scroll to position [0, 0]
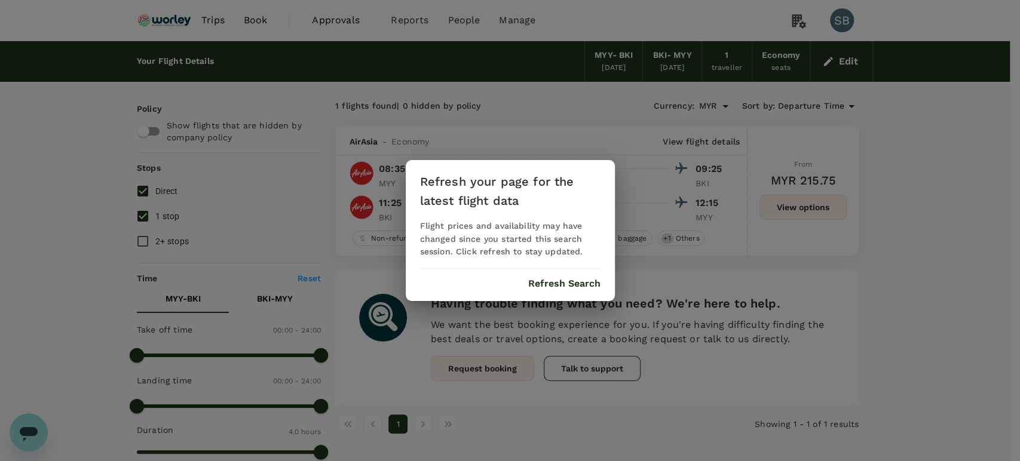
click at [547, 282] on button "Refresh Search" at bounding box center [564, 283] width 72 height 11
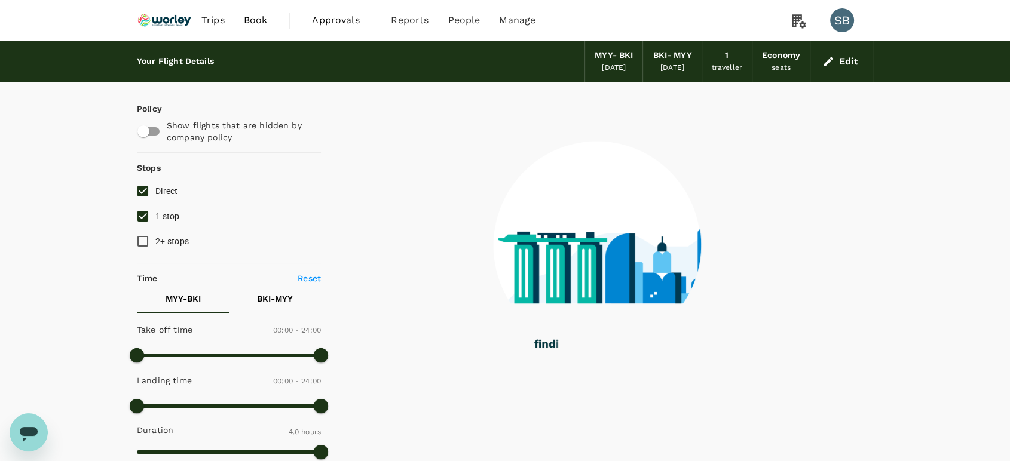
type input "0"
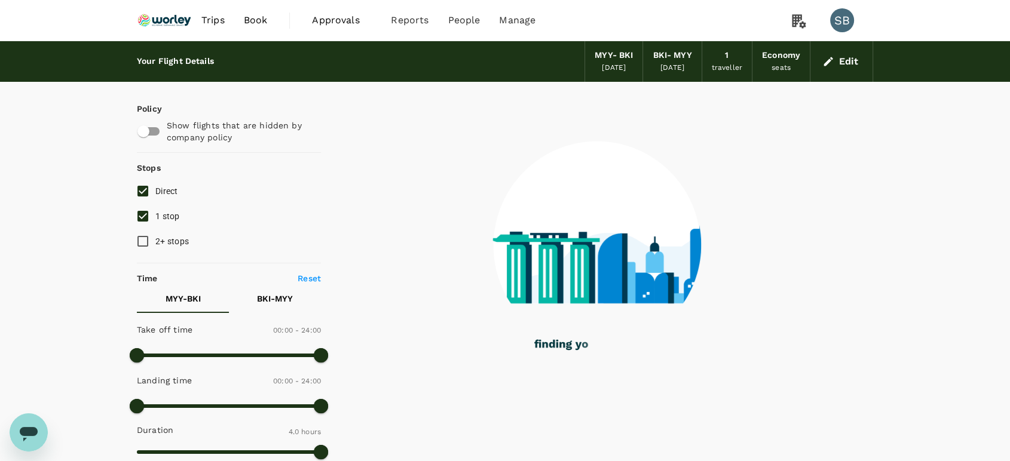
click at [158, 22] on img at bounding box center [164, 20] width 55 height 26
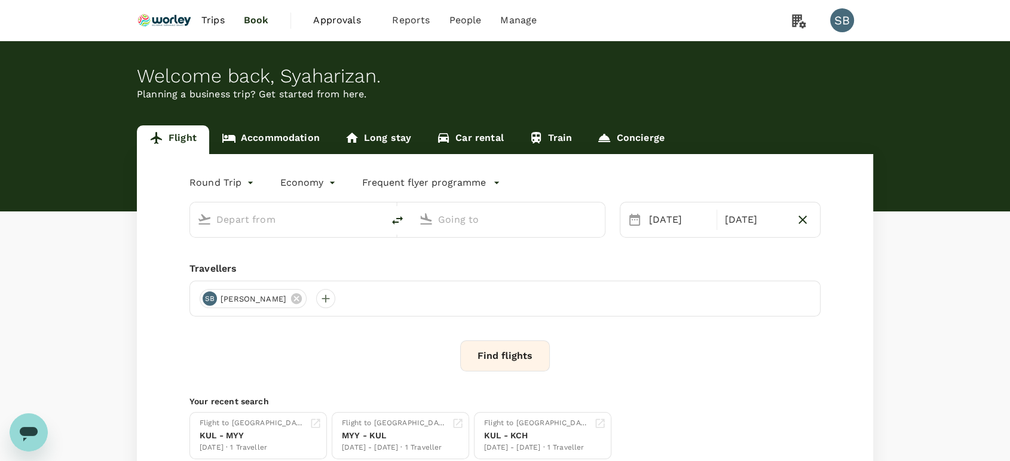
type input "Miri Intl (MYY)"
type input "Kota Kinabalu Intl (BKI)"
type input "Miri Intl (MYY)"
type input "Kota Kinabalu Intl (BKI)"
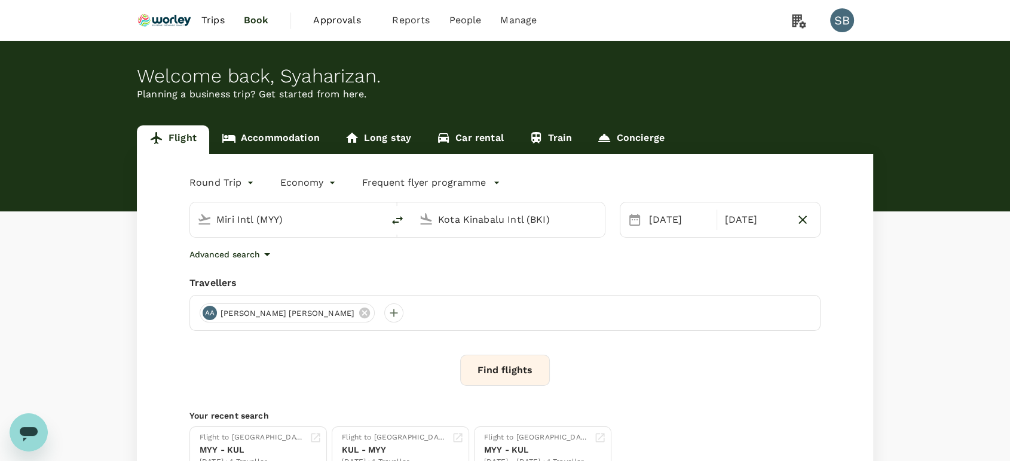
click at [287, 219] on input "Miri Intl (MYY)" at bounding box center [287, 219] width 142 height 19
click at [282, 262] on p "Melbourne" at bounding box center [282, 267] width 164 height 12
type input "Melbourne (MEL)"
click at [464, 219] on input "Kota Kinabalu Intl (BKI)" at bounding box center [509, 219] width 142 height 19
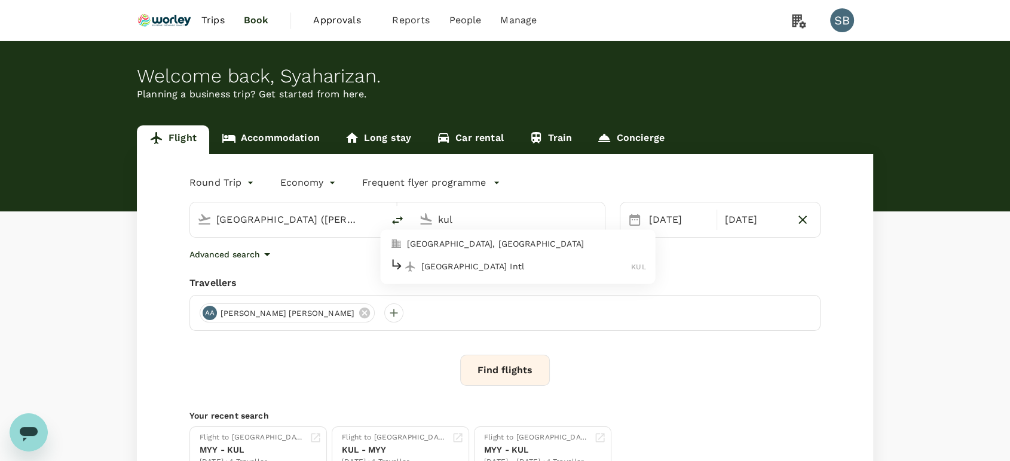
click at [471, 259] on div "Kuala Lumpur Intl KUL" at bounding box center [518, 267] width 256 height 19
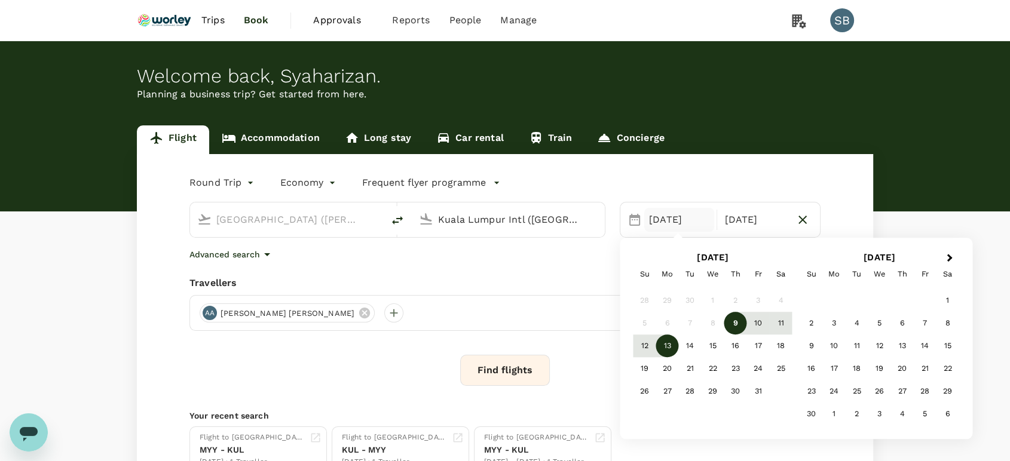
type input "Kuala Lumpur Intl ([GEOGRAPHIC_DATA])"
click at [643, 372] on div "19" at bounding box center [644, 369] width 23 height 23
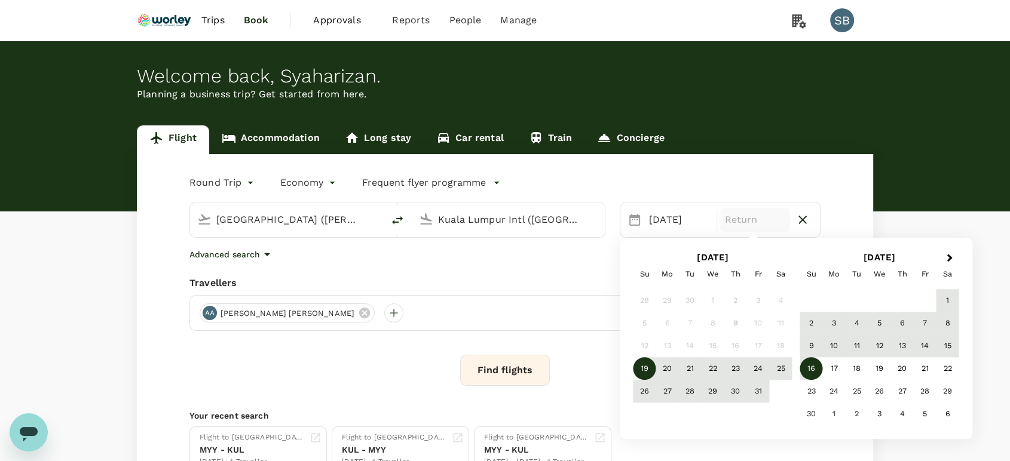
click at [813, 368] on div "16" at bounding box center [811, 369] width 23 height 23
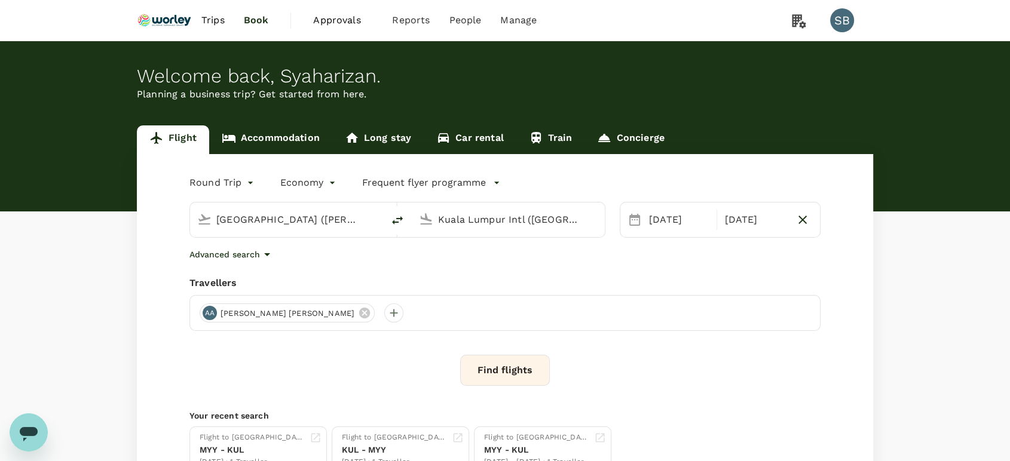
click at [269, 255] on icon "button" at bounding box center [267, 254] width 14 height 14
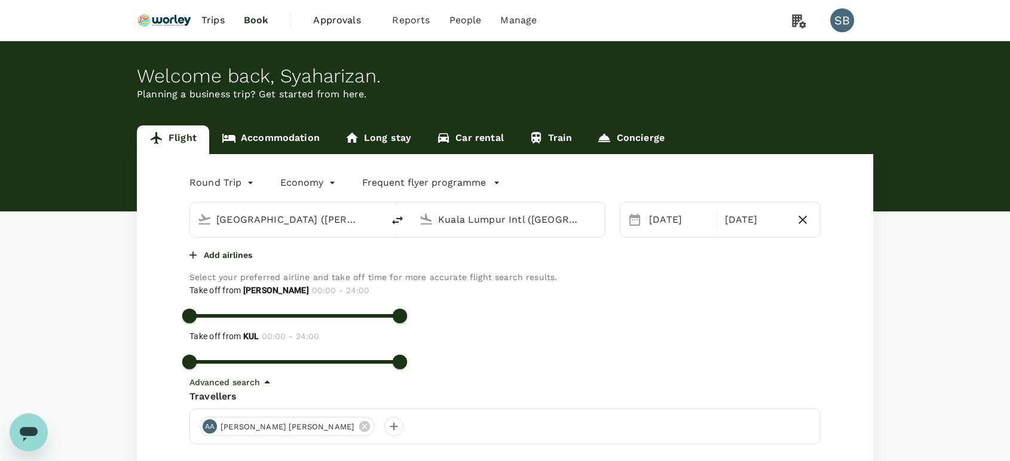
click at [197, 259] on icon "button" at bounding box center [192, 255] width 7 height 7
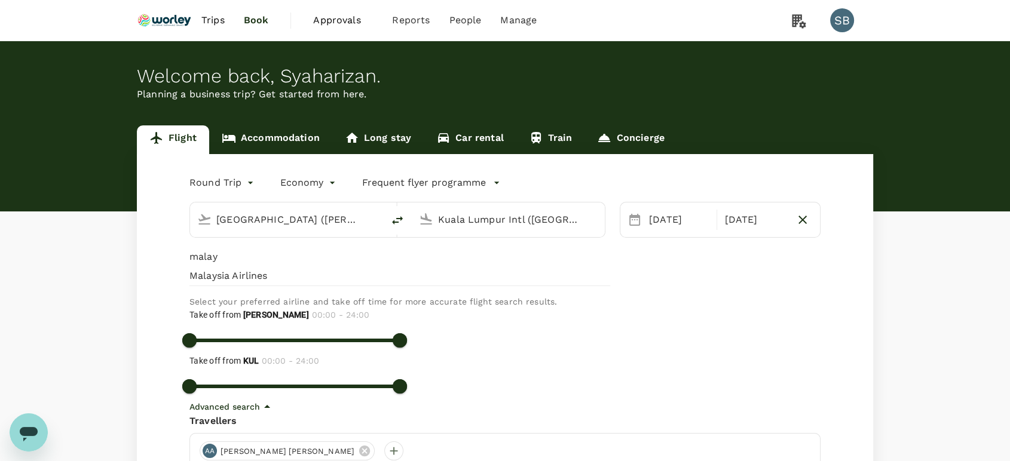
type input "malay"
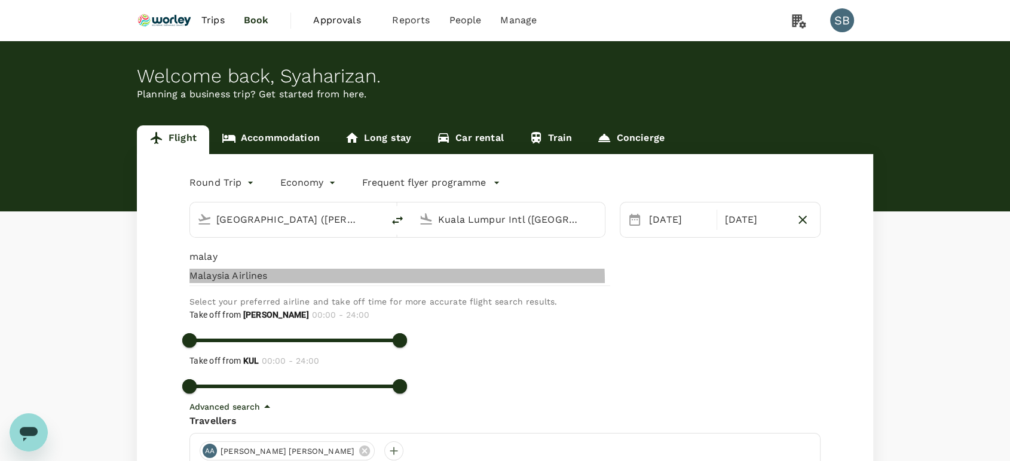
click at [210, 283] on span "Malaysia Airlines" at bounding box center [399, 276] width 421 height 14
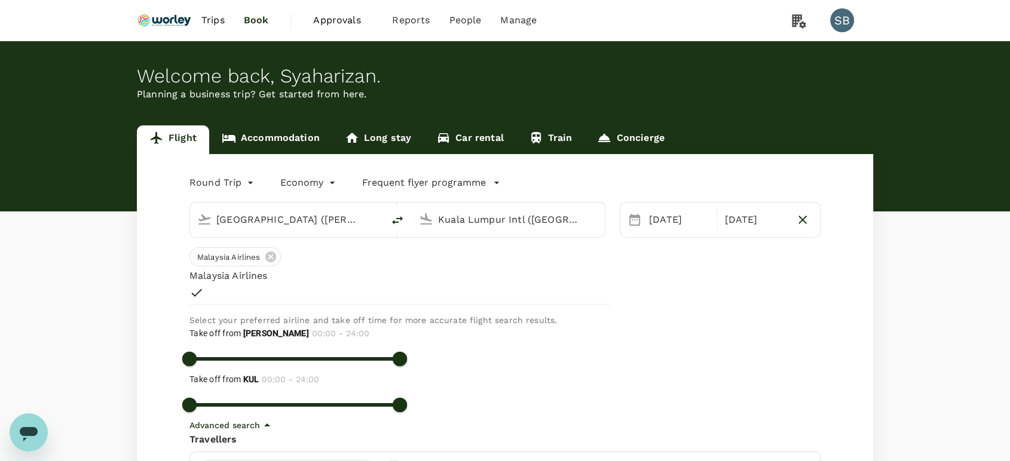
scroll to position [66, 0]
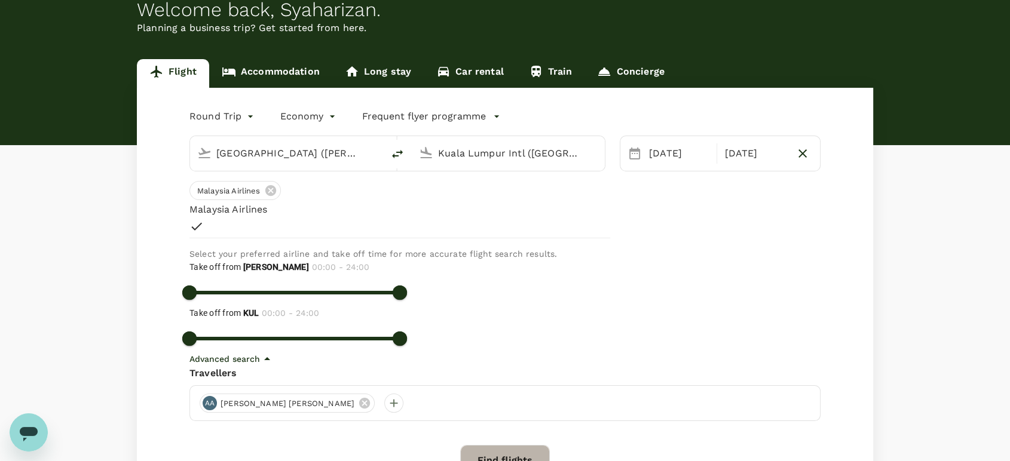
click at [509, 445] on button "Find flights" at bounding box center [505, 460] width 90 height 31
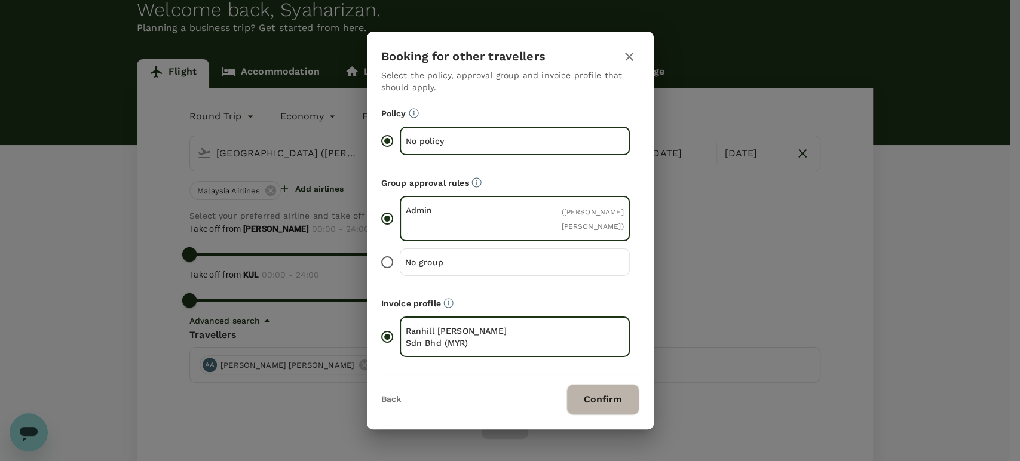
click at [617, 401] on button "Confirm" at bounding box center [602, 399] width 73 height 31
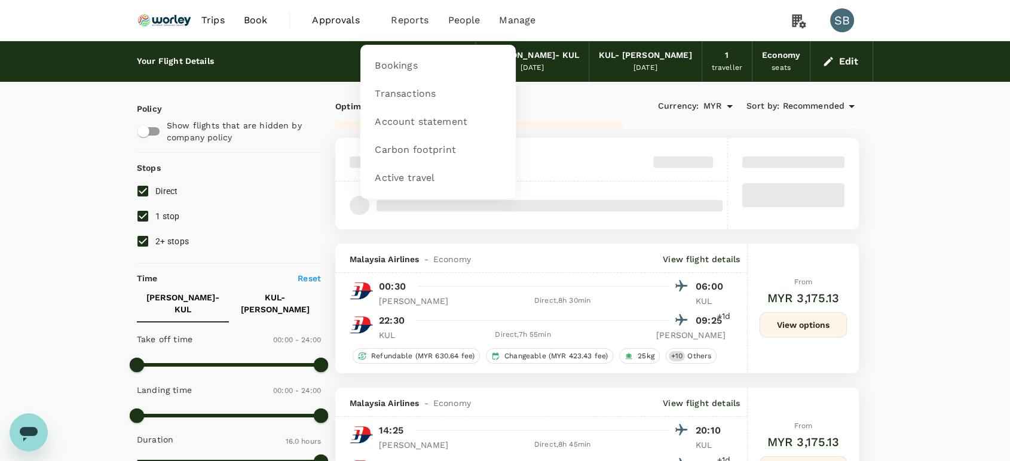
type input "1295"
checkbox input "true"
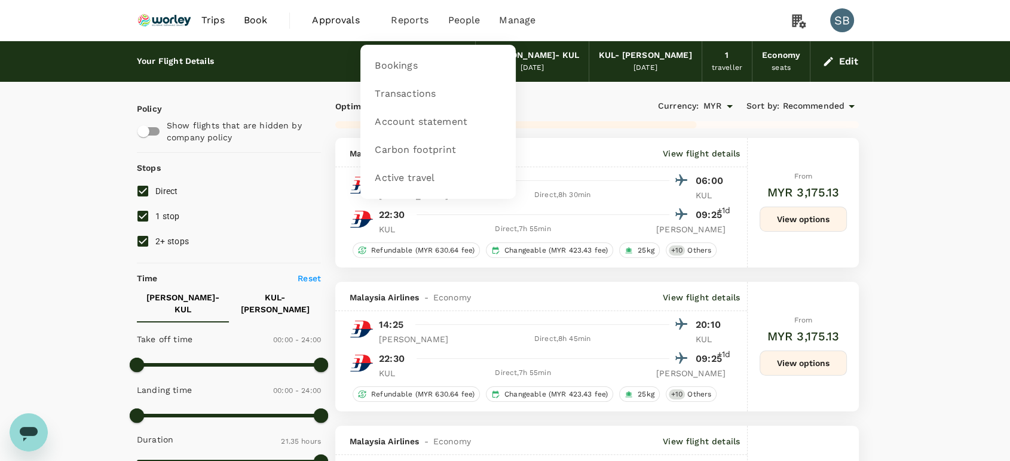
type input "1380"
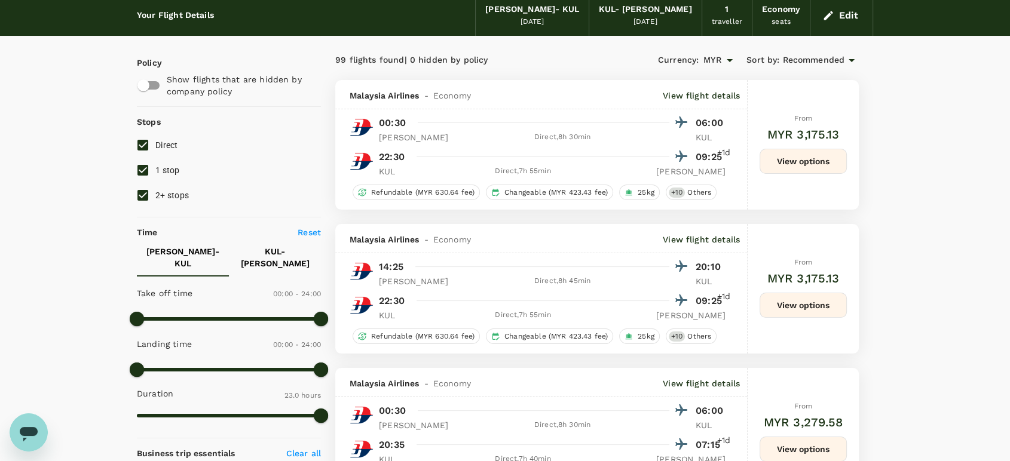
scroll to position [66, 0]
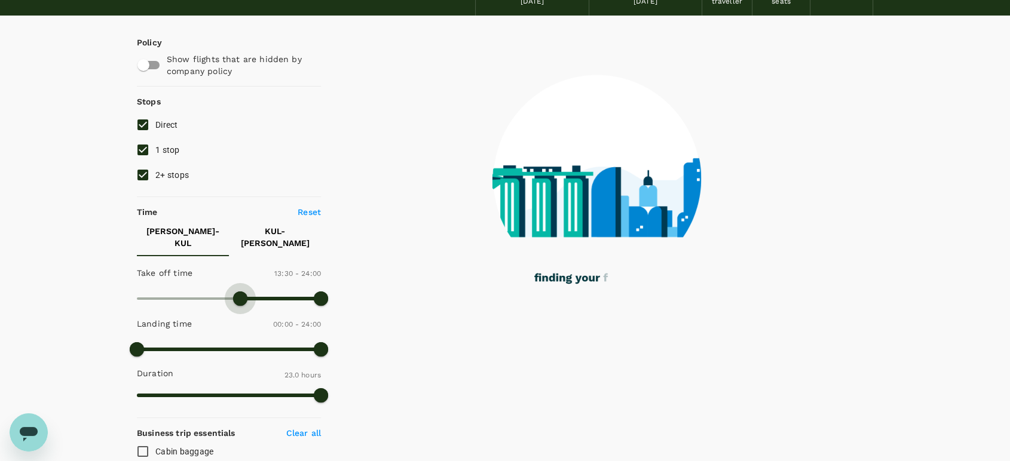
type input "840"
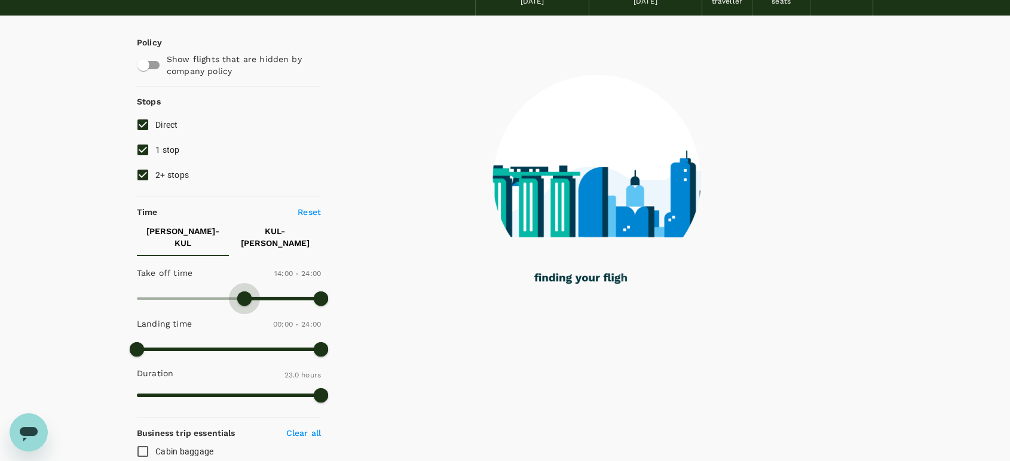
drag, startPoint x: 143, startPoint y: 289, endPoint x: 243, endPoint y: 286, distance: 99.8
click at [243, 292] on span at bounding box center [244, 299] width 14 height 14
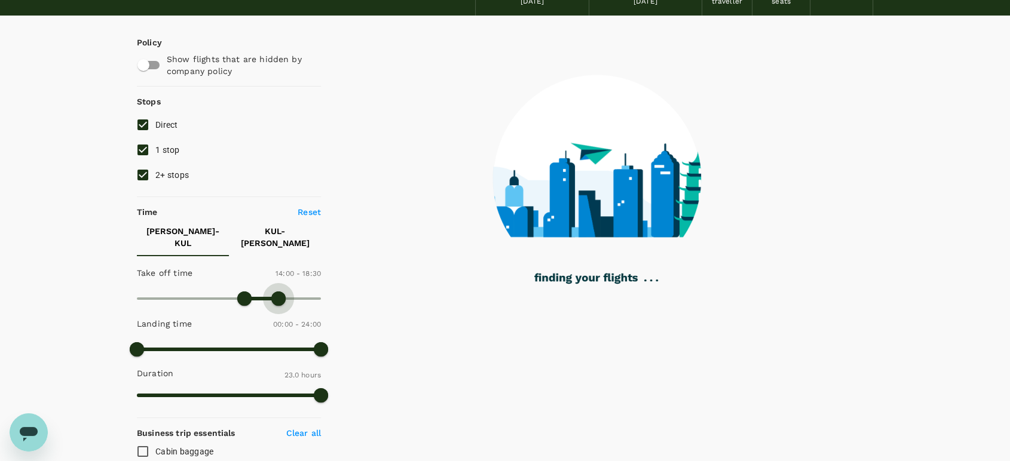
type input "1080"
drag, startPoint x: 312, startPoint y: 290, endPoint x: 276, endPoint y: 292, distance: 35.9
click at [276, 292] on span at bounding box center [278, 299] width 14 height 14
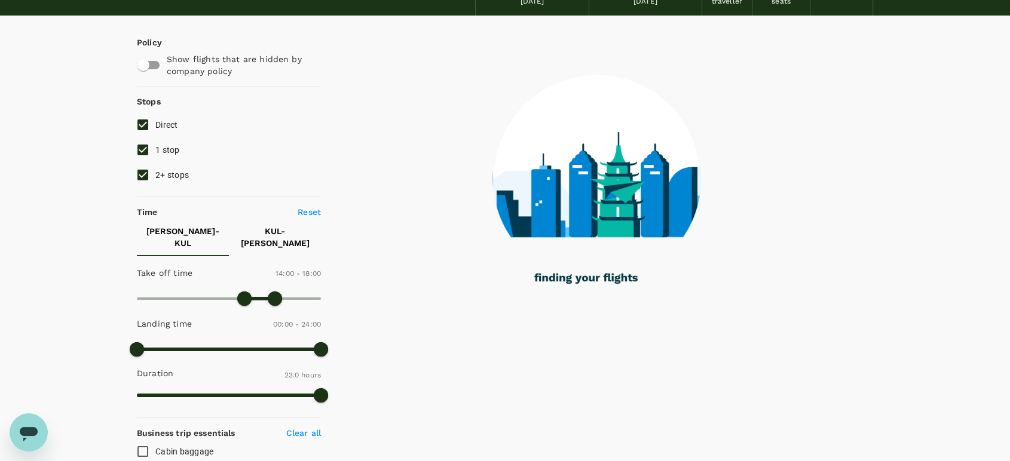
click at [278, 228] on p "KUL - MEL" at bounding box center [274, 237] width 73 height 24
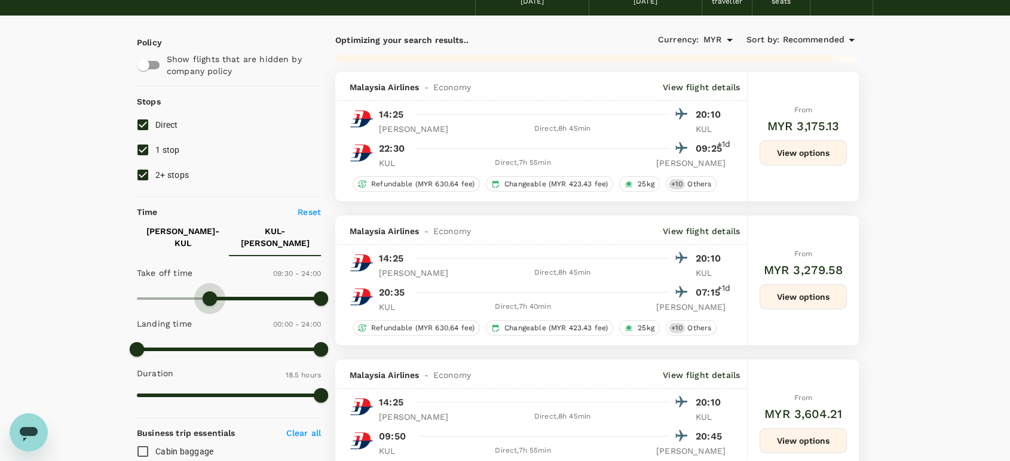
type input "540"
drag, startPoint x: 166, startPoint y: 287, endPoint x: 206, endPoint y: 291, distance: 40.2
click at [206, 292] on span at bounding box center [206, 299] width 14 height 14
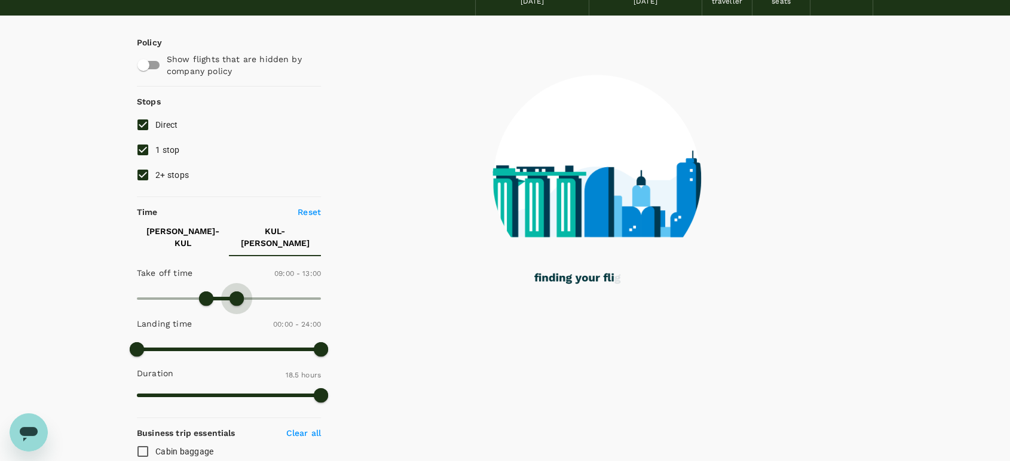
type input "810"
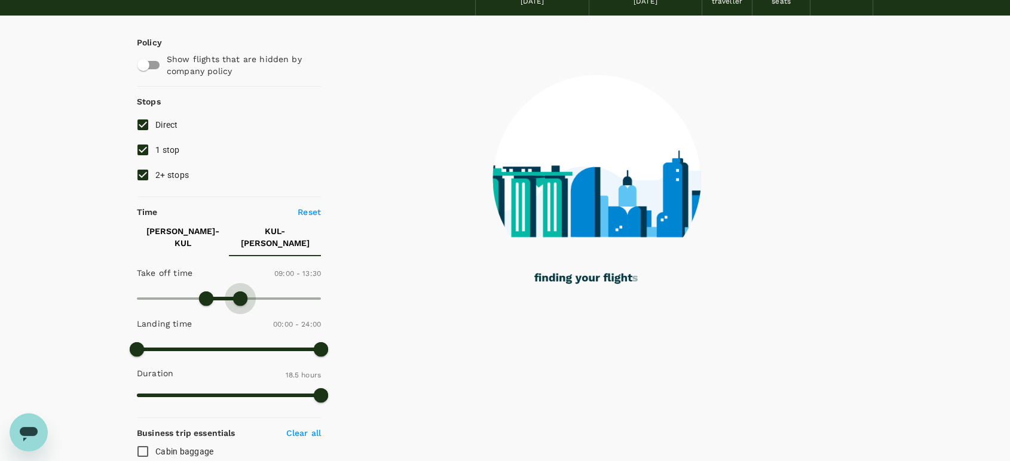
drag, startPoint x: 317, startPoint y: 285, endPoint x: 242, endPoint y: 289, distance: 75.4
click at [242, 292] on span at bounding box center [240, 299] width 14 height 14
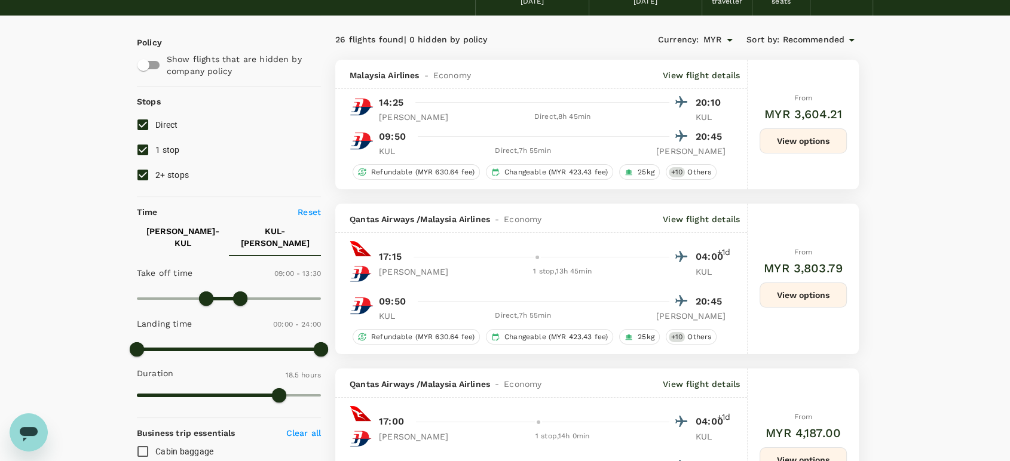
scroll to position [0, 0]
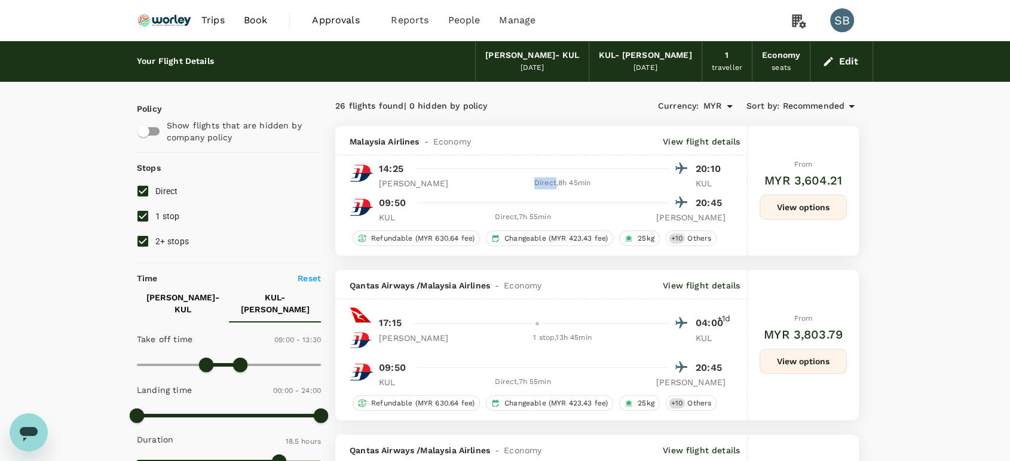
drag, startPoint x: 534, startPoint y: 181, endPoint x: 506, endPoint y: 181, distance: 28.1
click at [506, 181] on div "Direct , 8h 45min" at bounding box center [562, 183] width 214 height 12
copy div "Direct"
drag, startPoint x: 575, startPoint y: 184, endPoint x: 548, endPoint y: 185, distance: 27.5
click at [541, 177] on div "14:25 20:10 MEL Direct , 8h 45min KUL" at bounding box center [549, 174] width 354 height 29
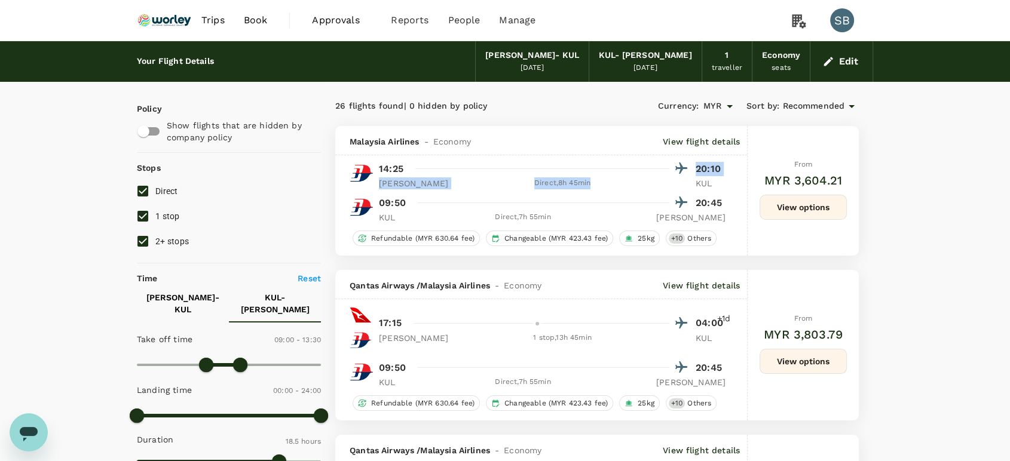
click at [550, 188] on div "Direct , 8h 45min" at bounding box center [562, 183] width 214 height 12
drag, startPoint x: 572, startPoint y: 182, endPoint x: 540, endPoint y: 180, distance: 31.7
click at [540, 180] on div "Direct , 8h 45min" at bounding box center [562, 183] width 214 height 12
copy div "8h 45min"
drag, startPoint x: 571, startPoint y: 219, endPoint x: 540, endPoint y: 215, distance: 31.4
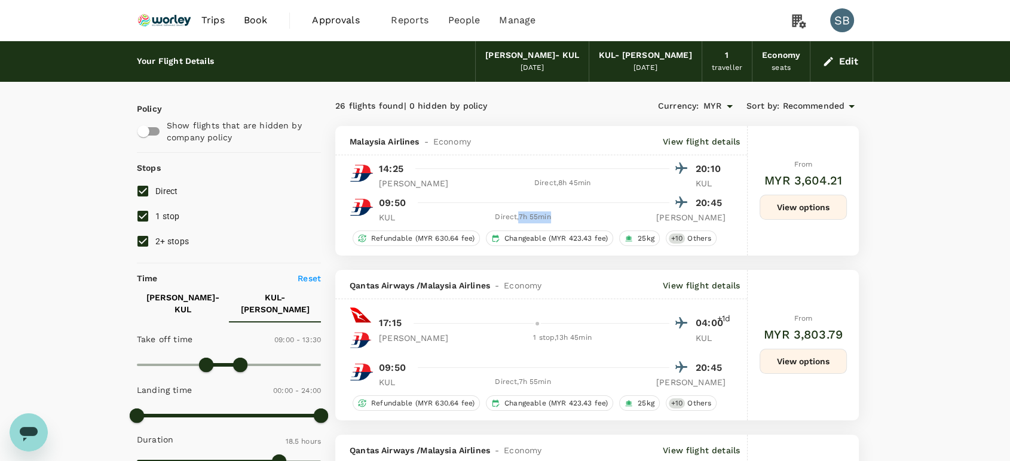
click at [540, 215] on div "Direct , 7h 55min" at bounding box center [523, 218] width 214 height 12
copy div "7h 55min"
click at [807, 201] on button "View options" at bounding box center [802, 207] width 87 height 25
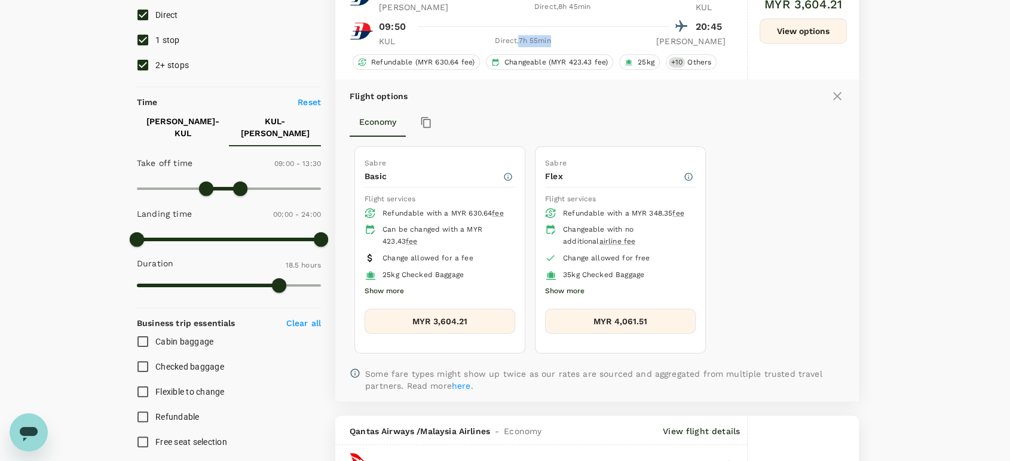
scroll to position [191, 0]
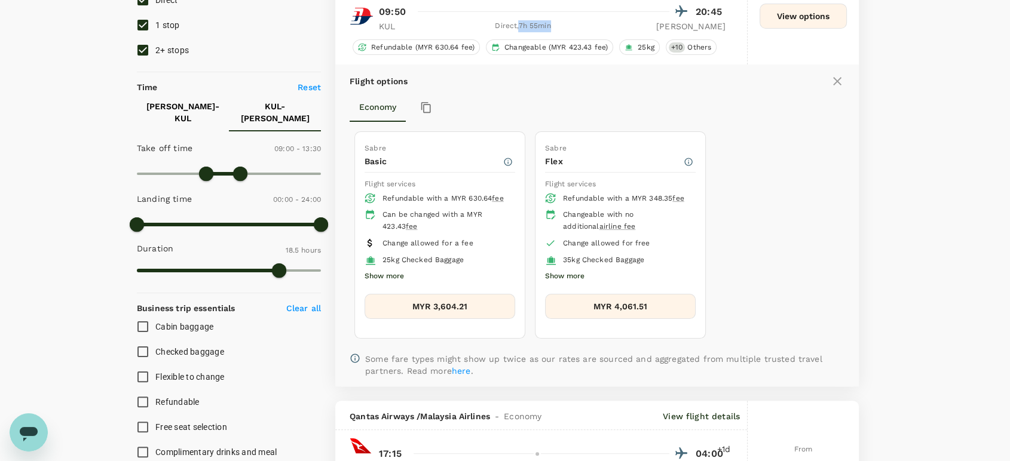
click at [381, 271] on button "Show more" at bounding box center [384, 277] width 39 height 16
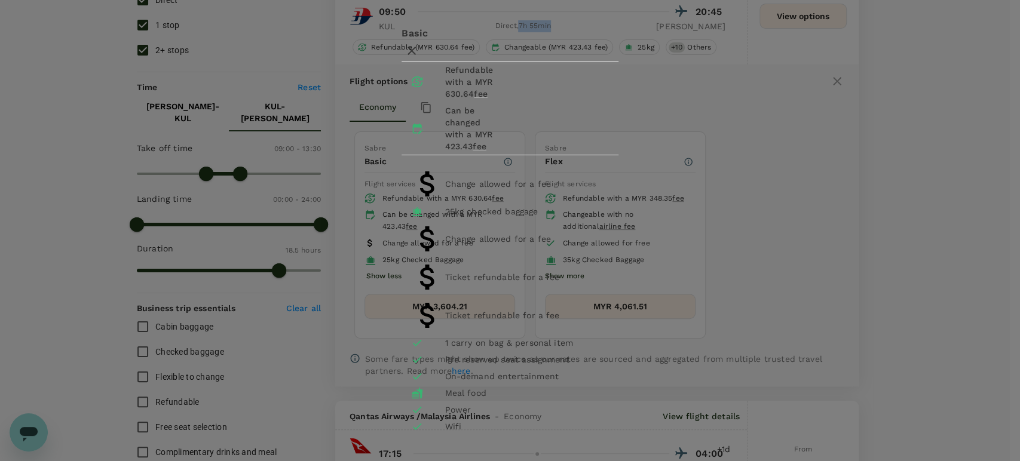
click at [419, 58] on icon "button" at bounding box center [412, 51] width 14 height 14
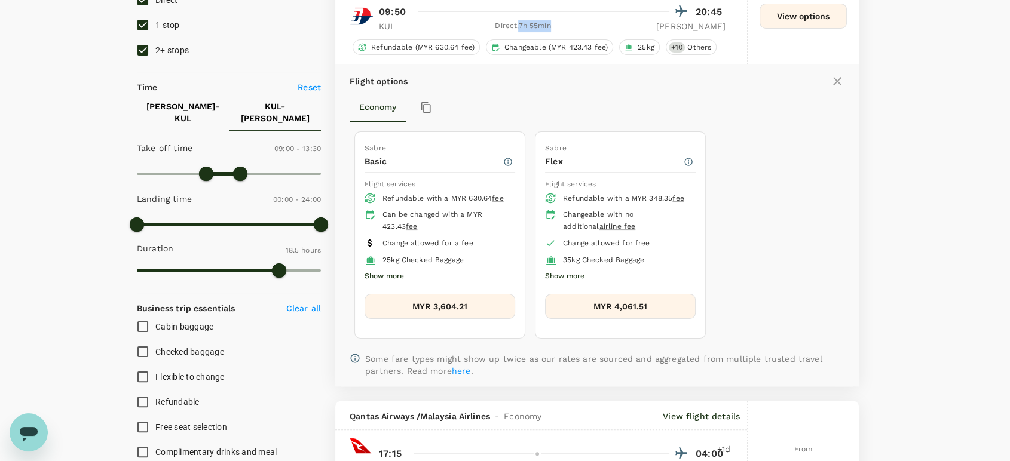
click at [575, 272] on button "Show more" at bounding box center [564, 277] width 39 height 16
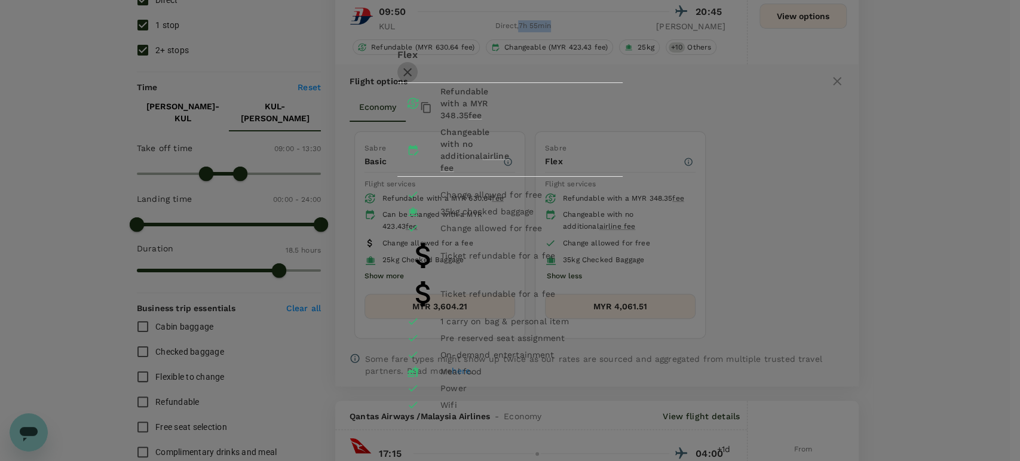
click at [418, 69] on button "button" at bounding box center [407, 72] width 20 height 20
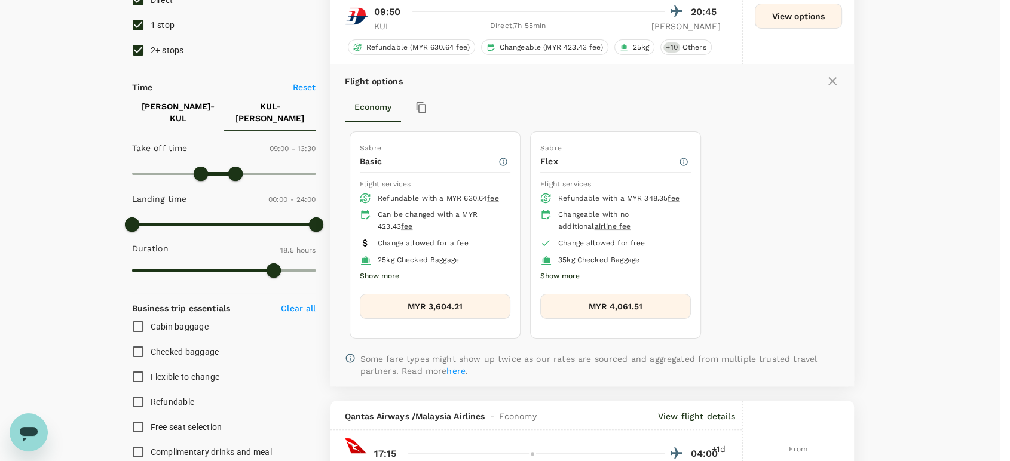
click at [840, 233] on div "Sabre Basic Flight services Refundable with a MYR 630.64 fee Can be changed wit…" at bounding box center [592, 235] width 495 height 216
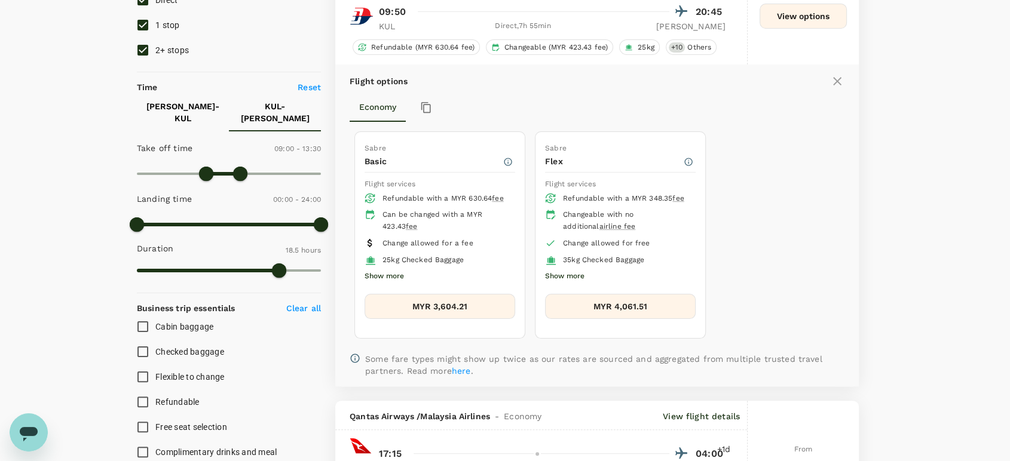
click at [834, 80] on icon at bounding box center [837, 81] width 8 height 8
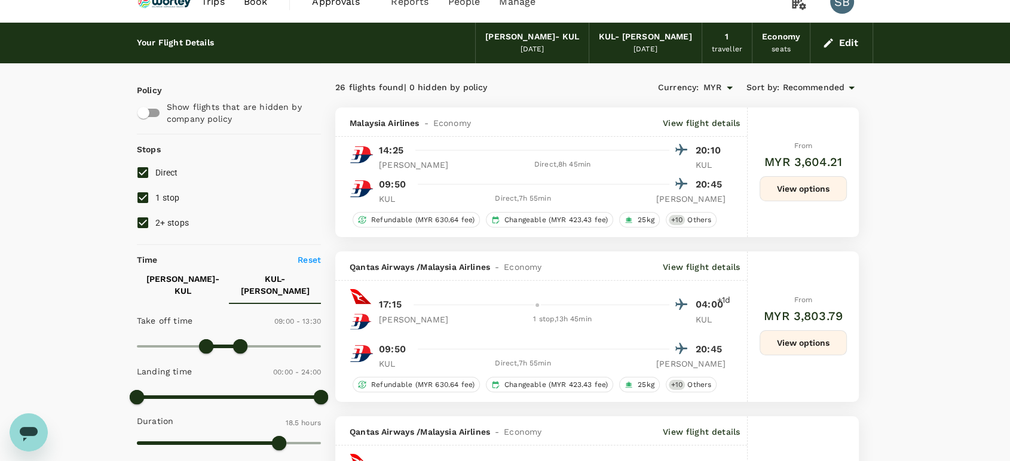
scroll to position [0, 0]
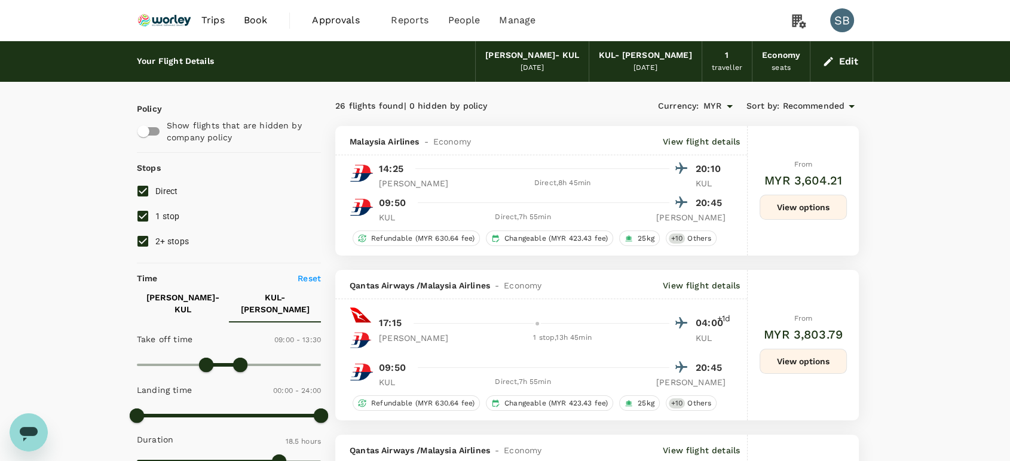
click at [151, 17] on img at bounding box center [164, 20] width 55 height 26
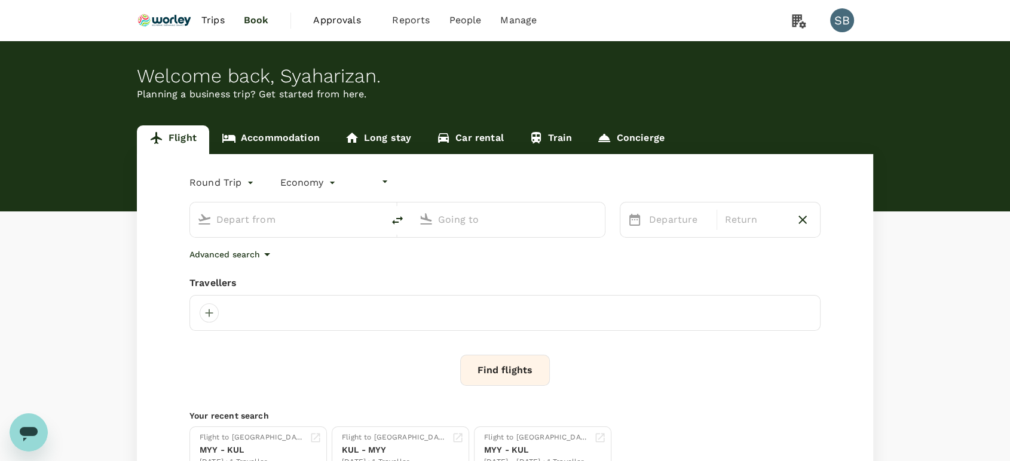
type input "undefined, undefined (any)"
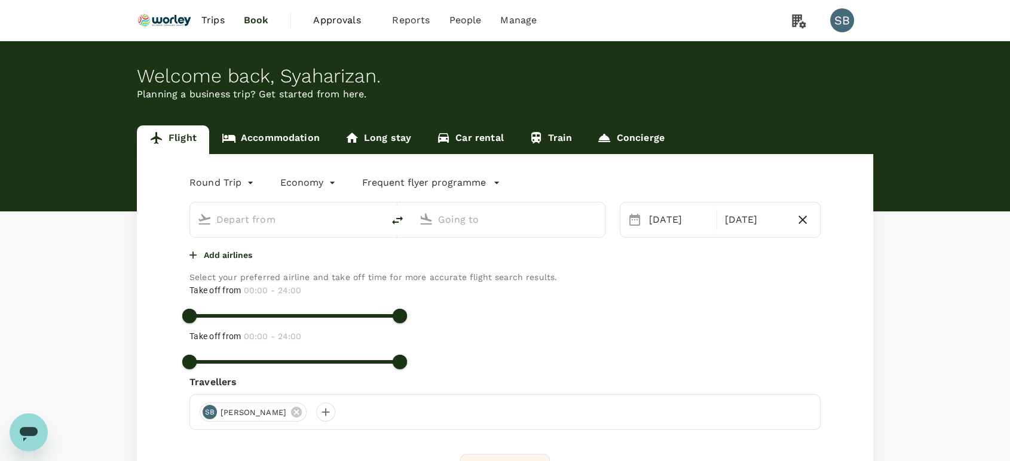
type input "Melbourne (MEL)"
type input "Kuala Lumpur Intl ([GEOGRAPHIC_DATA])"
type input "Melbourne (MEL)"
type input "Kuala Lumpur Intl ([GEOGRAPHIC_DATA])"
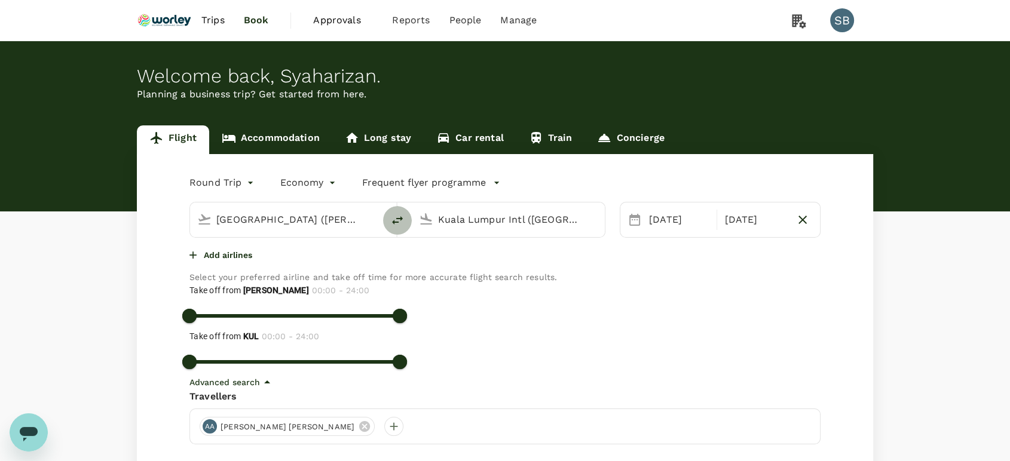
click at [395, 222] on icon "delete" at bounding box center [397, 220] width 11 height 8
type input "Kuala Lumpur Intl ([GEOGRAPHIC_DATA])"
click at [445, 223] on input "Melbourne (MEL)" at bounding box center [509, 219] width 142 height 19
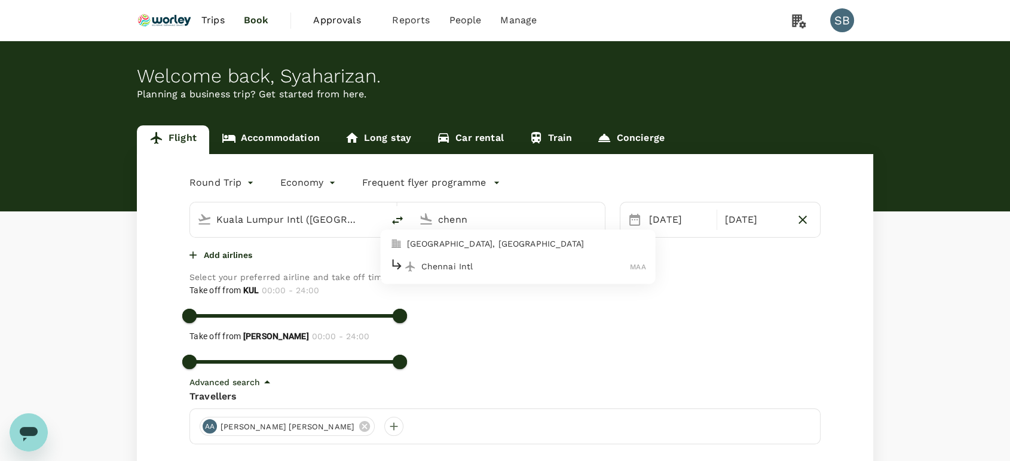
click at [446, 265] on p "Chennai Intl" at bounding box center [525, 267] width 209 height 12
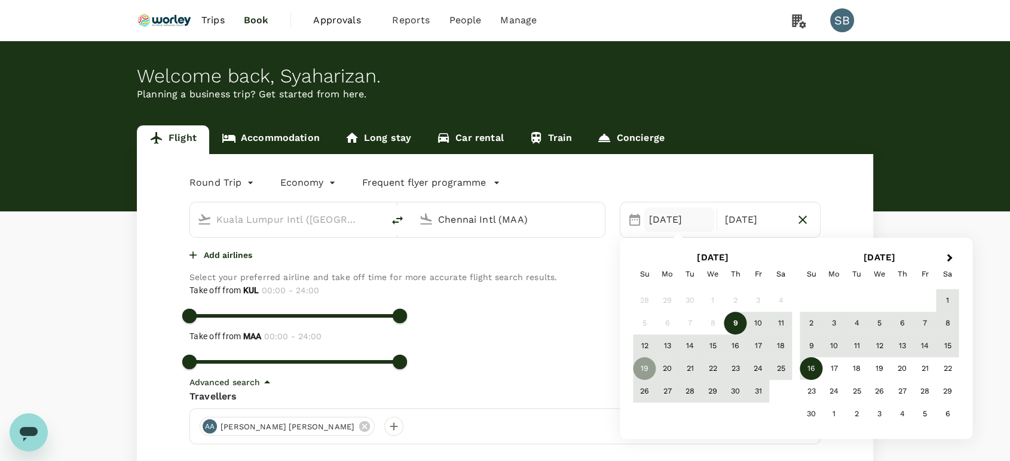
type input "Chennai Intl (MAA)"
click at [755, 351] on div "17" at bounding box center [758, 346] width 23 height 23
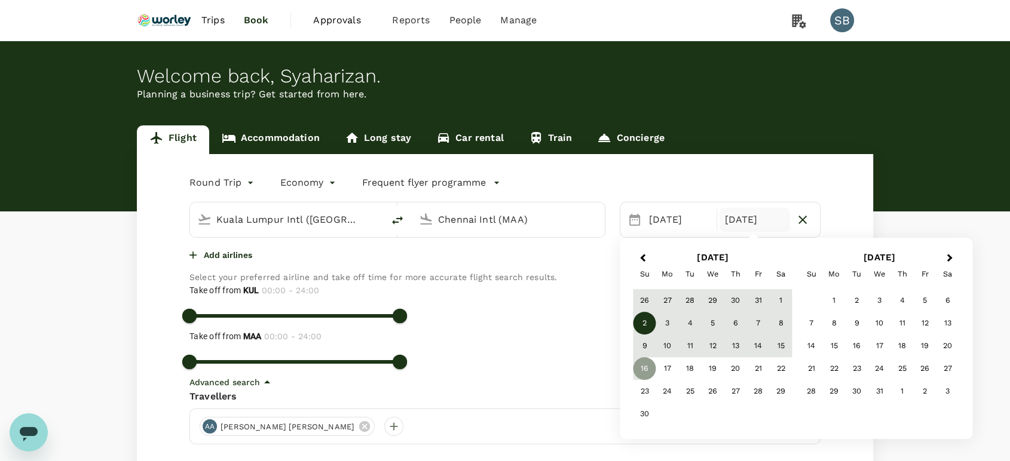
click at [641, 324] on div "2" at bounding box center [644, 324] width 23 height 23
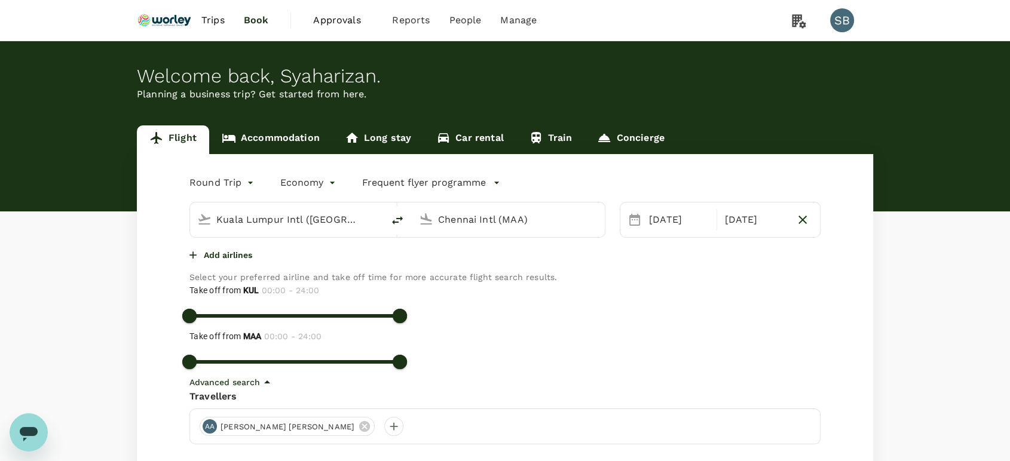
click at [197, 259] on icon "button" at bounding box center [192, 255] width 7 height 7
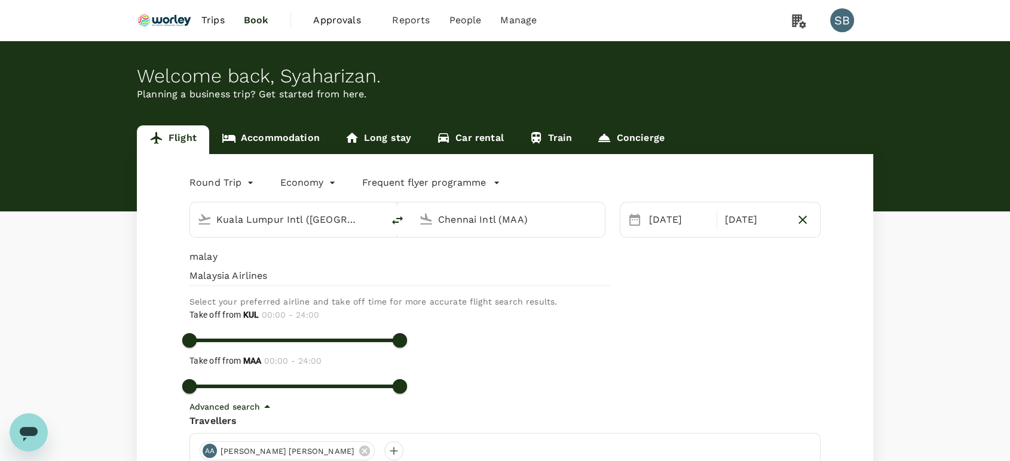
type input "malay"
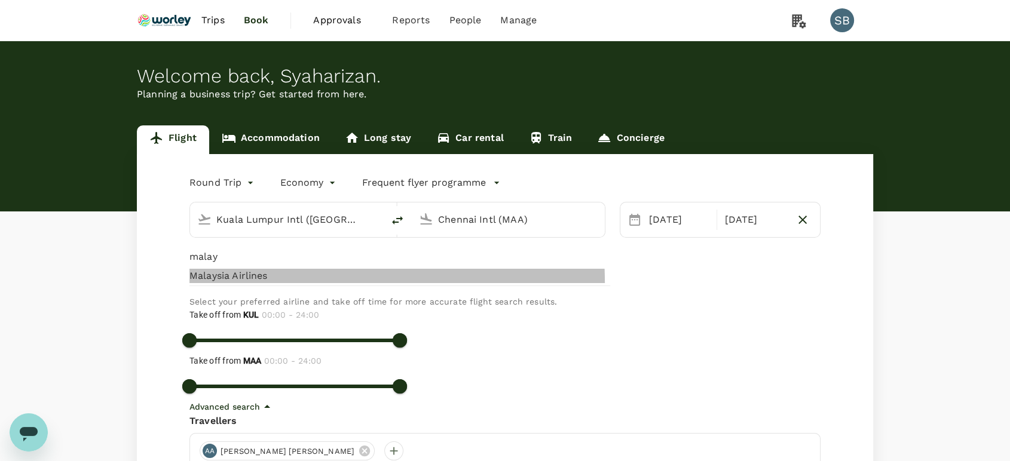
click at [216, 283] on span "Malaysia Airlines" at bounding box center [399, 276] width 421 height 14
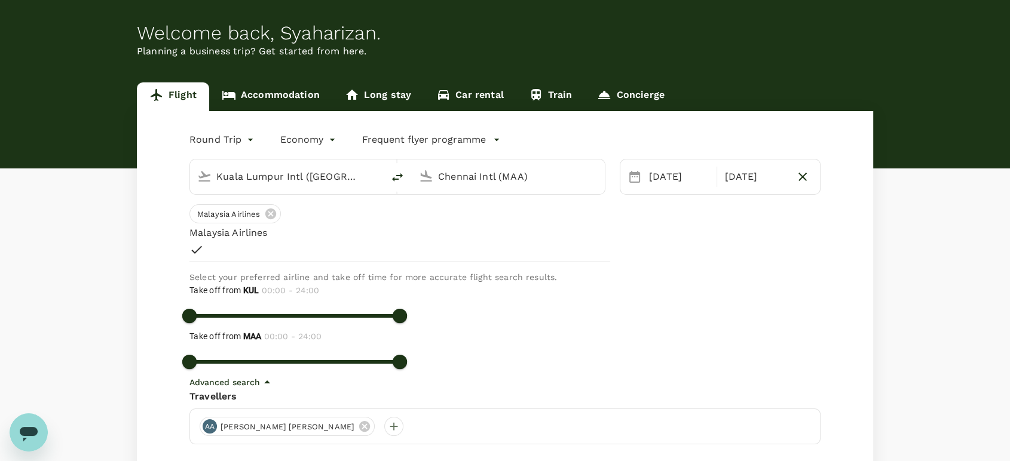
scroll to position [66, 0]
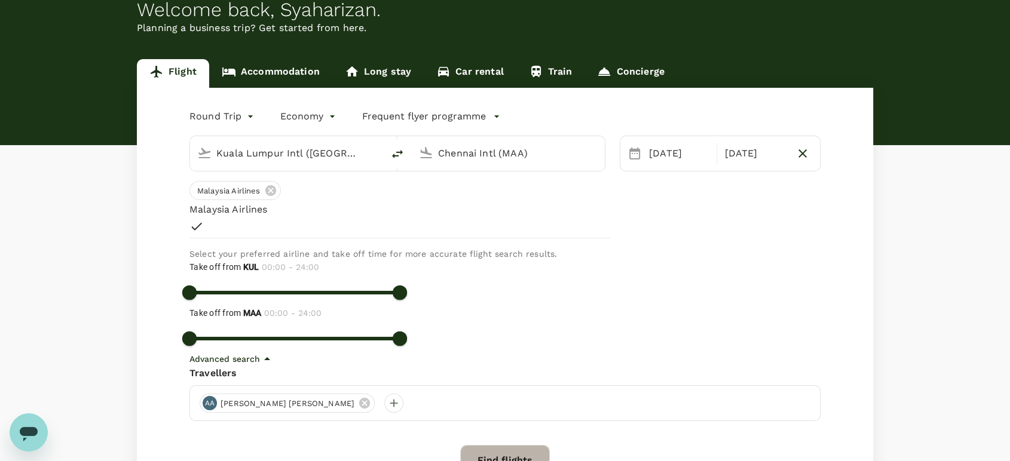
click at [489, 445] on button "Find flights" at bounding box center [505, 460] width 90 height 31
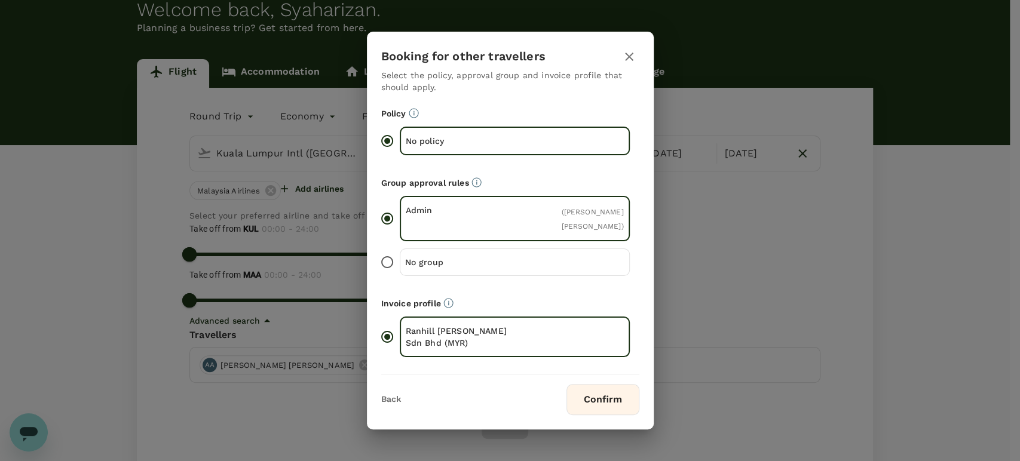
click at [613, 403] on button "Confirm" at bounding box center [602, 399] width 73 height 31
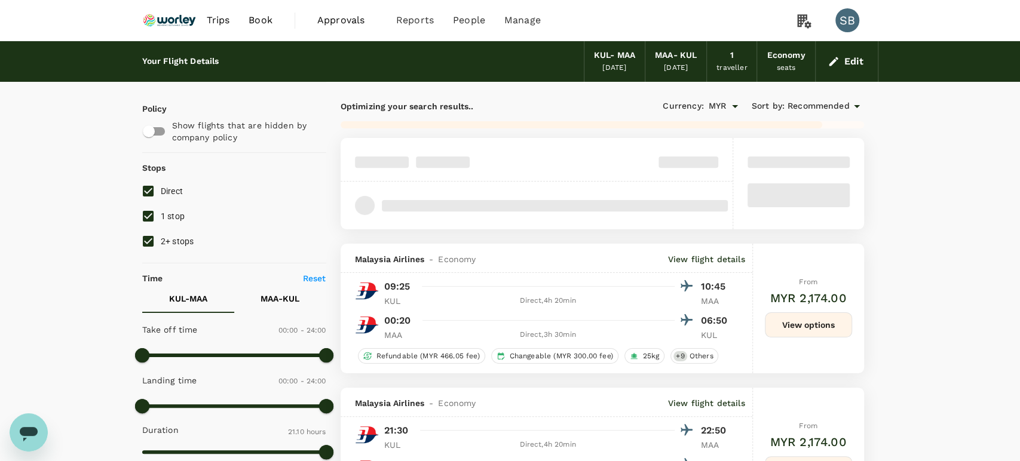
checkbox input "true"
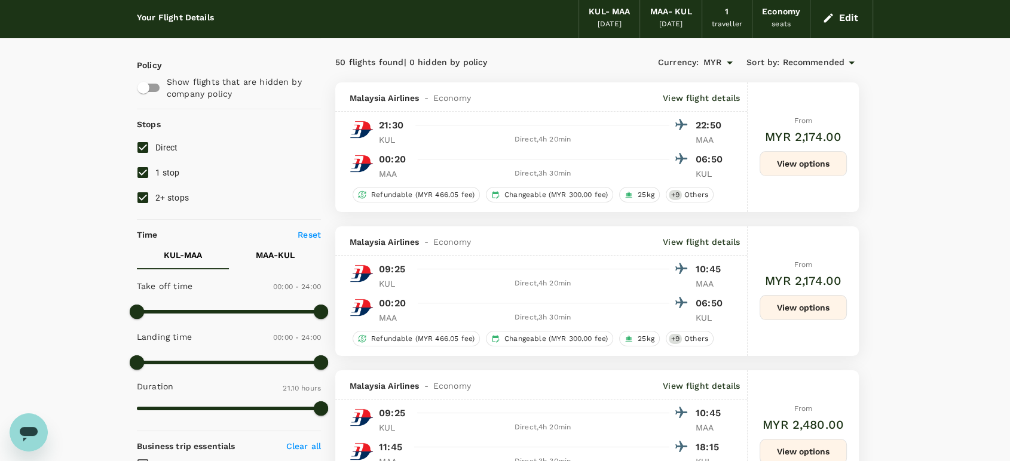
scroll to position [66, 0]
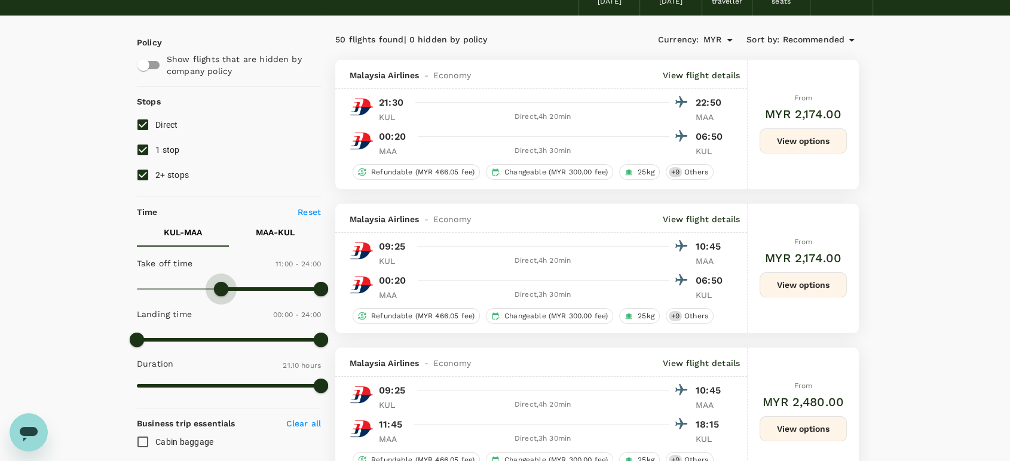
type input "690"
drag, startPoint x: 139, startPoint y: 286, endPoint x: 225, endPoint y: 300, distance: 87.8
click at [225, 296] on span at bounding box center [225, 289] width 14 height 14
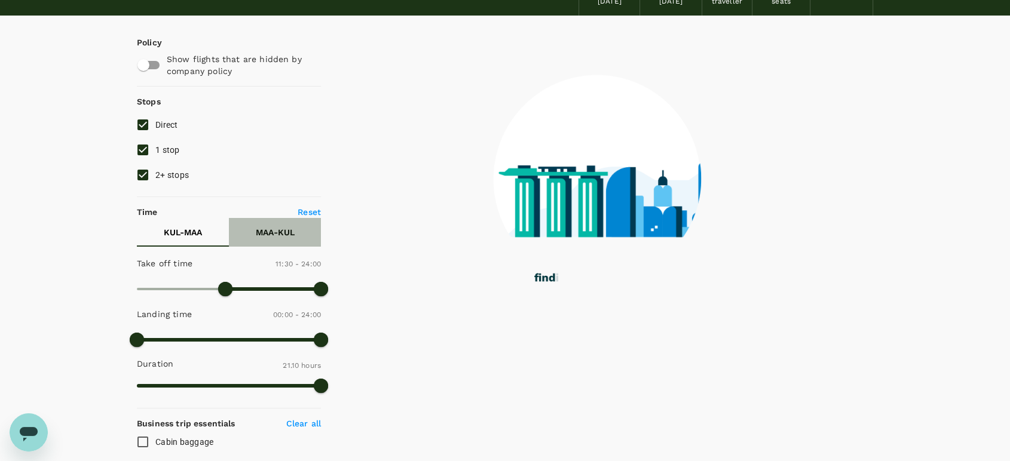
click at [282, 229] on p "MAA - KUL" at bounding box center [275, 232] width 39 height 12
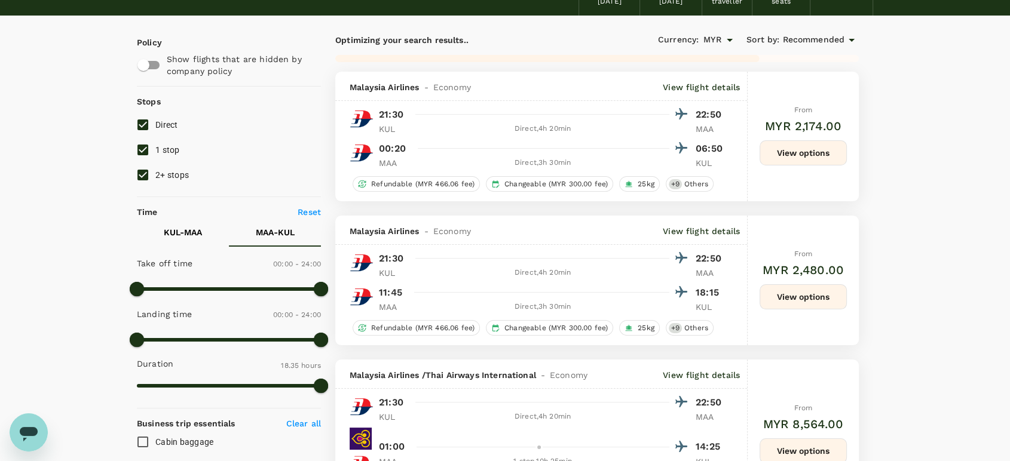
type input "1145"
click at [174, 241] on button "KUL - MAA" at bounding box center [183, 232] width 92 height 29
type input "1230"
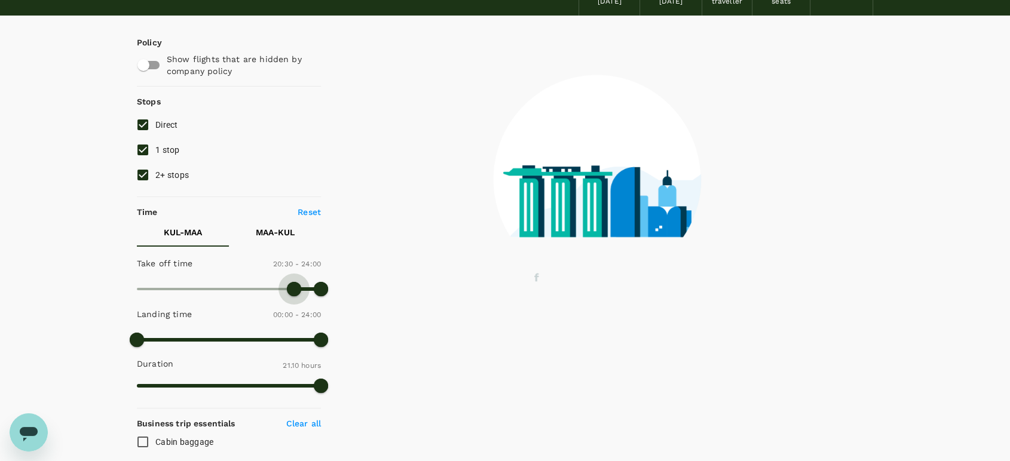
drag, startPoint x: 229, startPoint y: 286, endPoint x: 294, endPoint y: 294, distance: 65.1
click at [294, 294] on span at bounding box center [294, 289] width 14 height 14
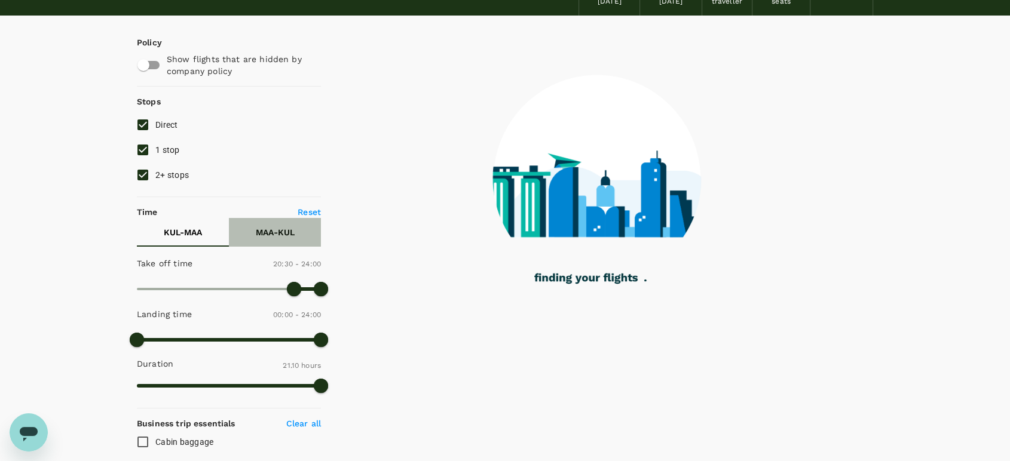
click at [271, 231] on p "MAA - KUL" at bounding box center [275, 232] width 39 height 12
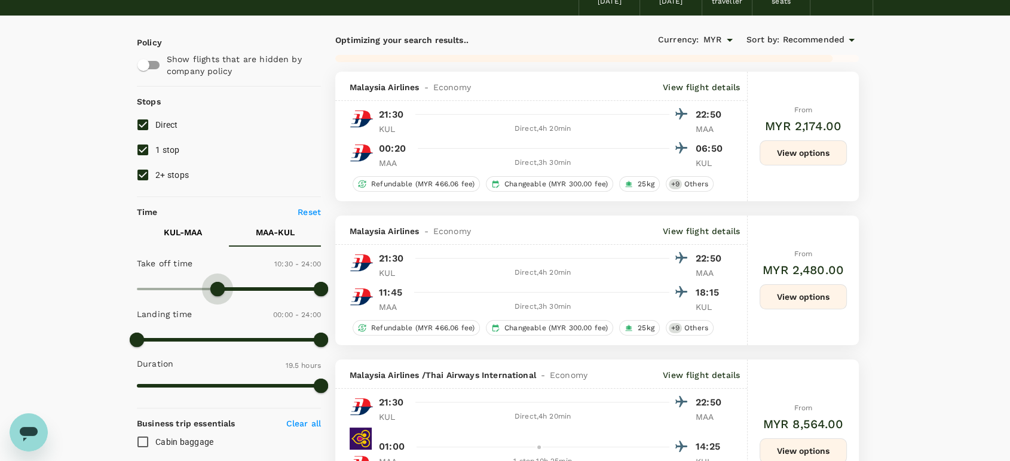
type input "660"
checkbox input "false"
checkbox input "true"
drag, startPoint x: 137, startPoint y: 286, endPoint x: 224, endPoint y: 294, distance: 87.0
click at [220, 294] on span at bounding box center [221, 289] width 14 height 14
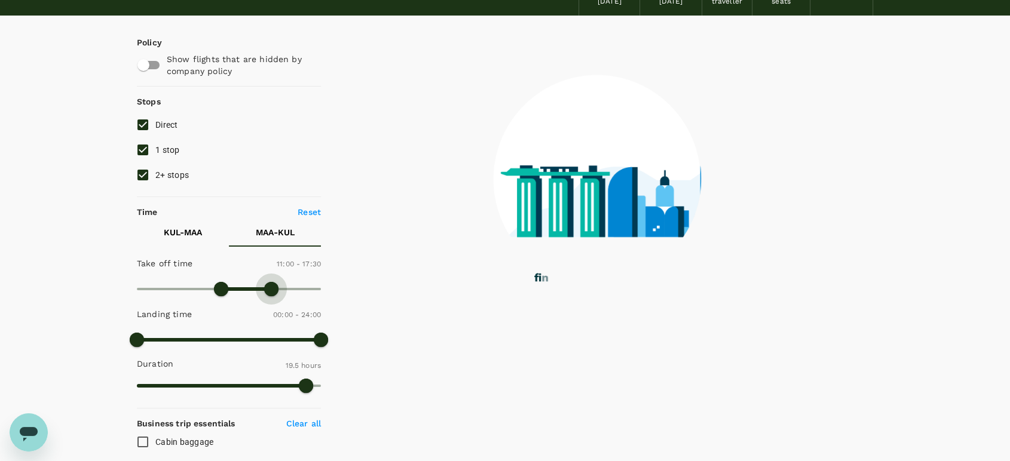
type input "930"
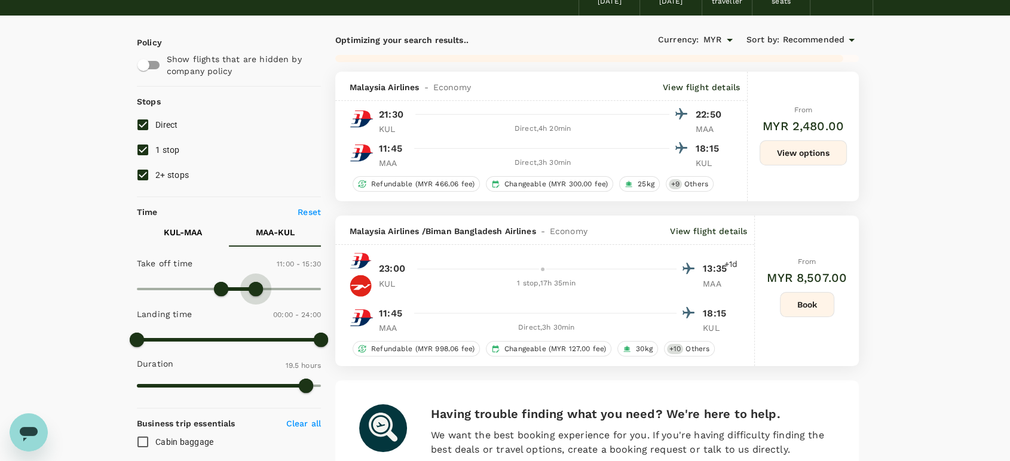
drag, startPoint x: 317, startPoint y: 280, endPoint x: 263, endPoint y: 279, distance: 53.8
click at [255, 282] on span at bounding box center [256, 289] width 14 height 14
drag, startPoint x: 570, startPoint y: 130, endPoint x: 540, endPoint y: 123, distance: 31.3
click at [540, 123] on div "Direct , 4h 20min" at bounding box center [542, 129] width 253 height 12
click at [550, 135] on div "Direct , 4h 20min" at bounding box center [542, 129] width 253 height 12
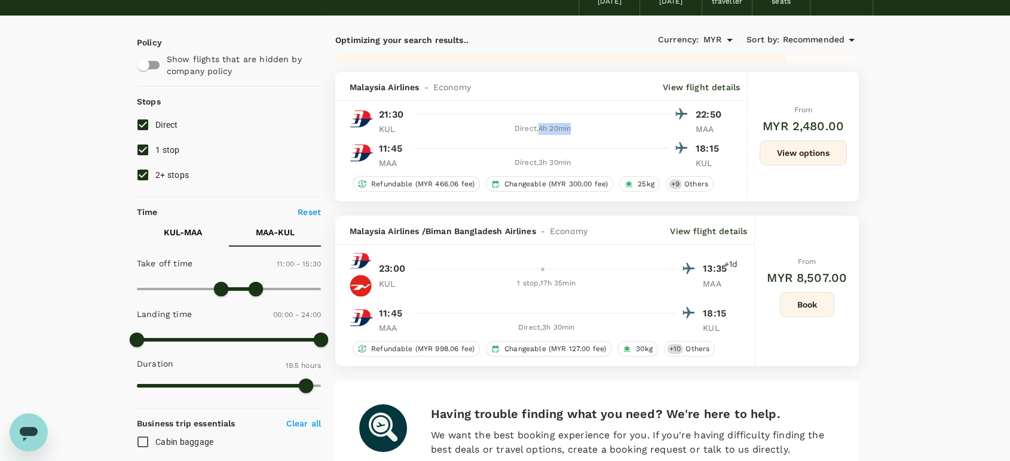
drag, startPoint x: 575, startPoint y: 131, endPoint x: 538, endPoint y: 128, distance: 37.2
click at [538, 128] on div "Direct , 4h 20min" at bounding box center [542, 129] width 253 height 12
copy div "4h 20min"
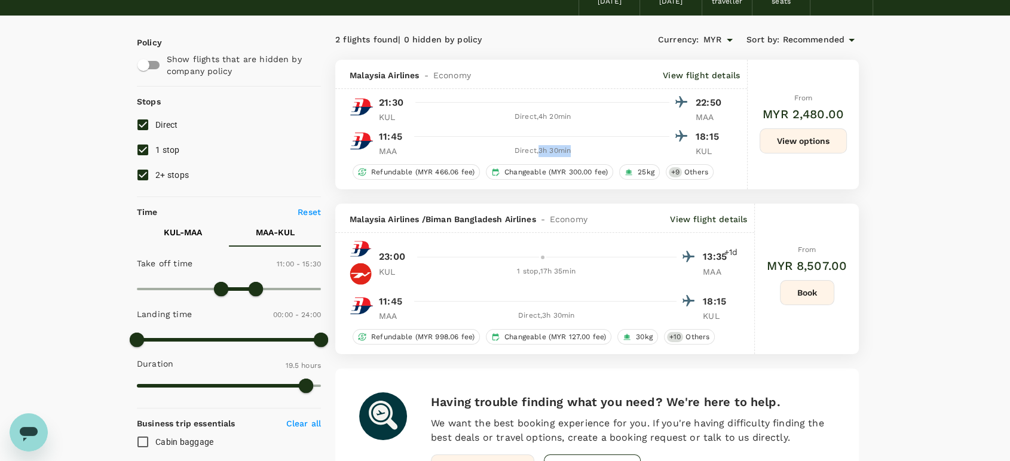
drag, startPoint x: 571, startPoint y: 149, endPoint x: 540, endPoint y: 150, distance: 31.7
click at [540, 150] on div "Direct , 3h 30min" at bounding box center [542, 151] width 253 height 12
copy div "3h 30min"
click at [831, 143] on button "View options" at bounding box center [802, 140] width 87 height 25
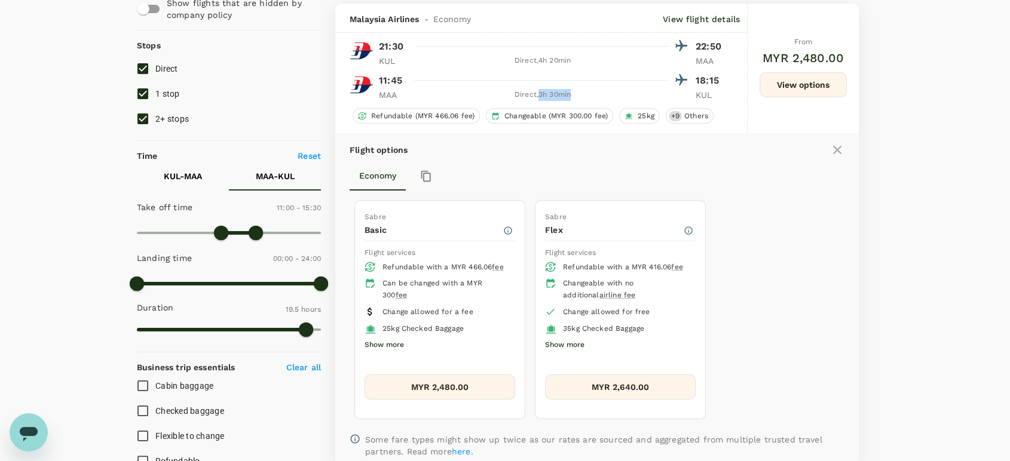
scroll to position [125, 0]
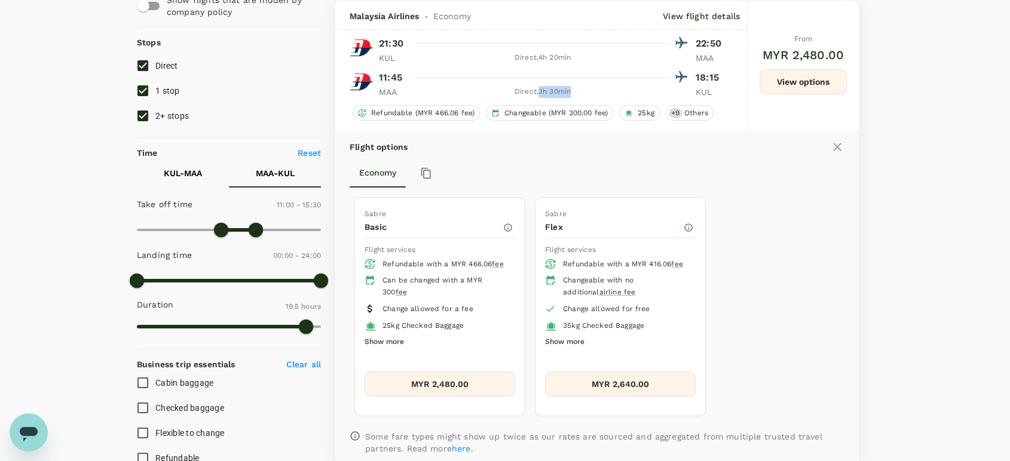
click at [382, 350] on button "Show more" at bounding box center [384, 343] width 39 height 16
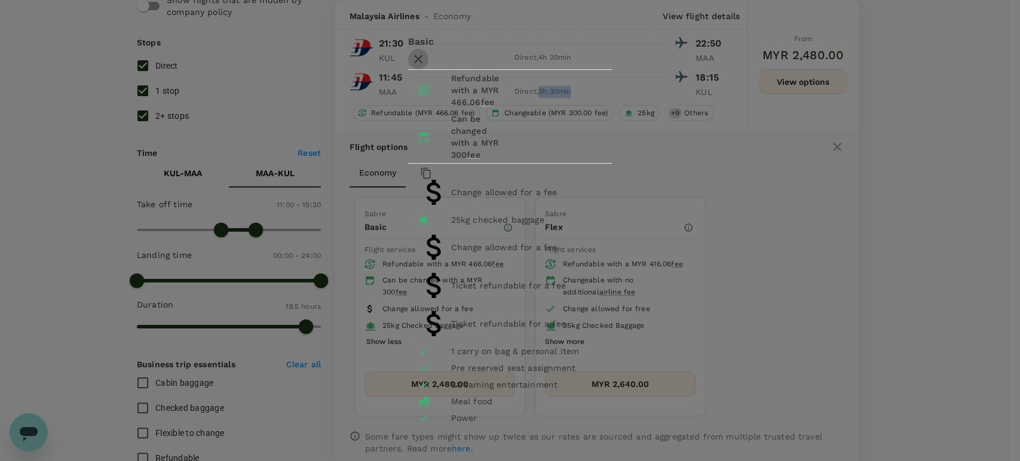
click at [425, 66] on icon "button" at bounding box center [418, 59] width 14 height 14
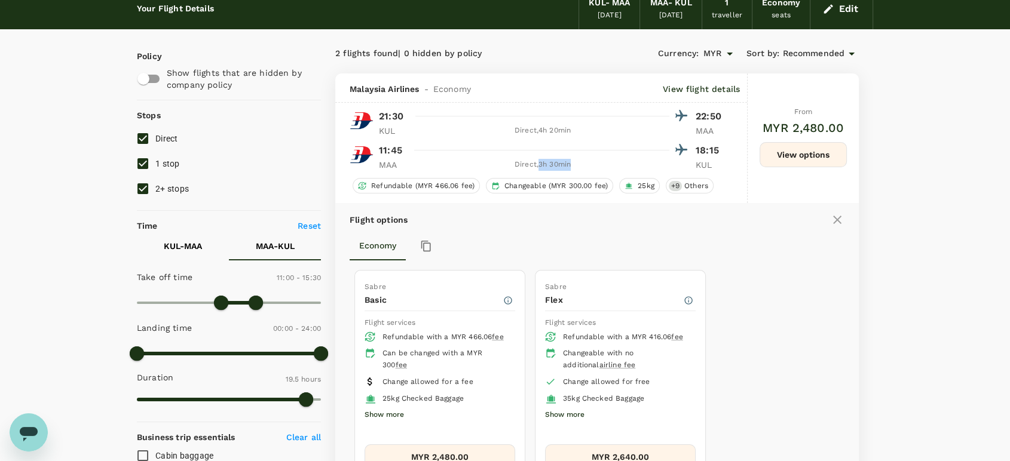
scroll to position [0, 0]
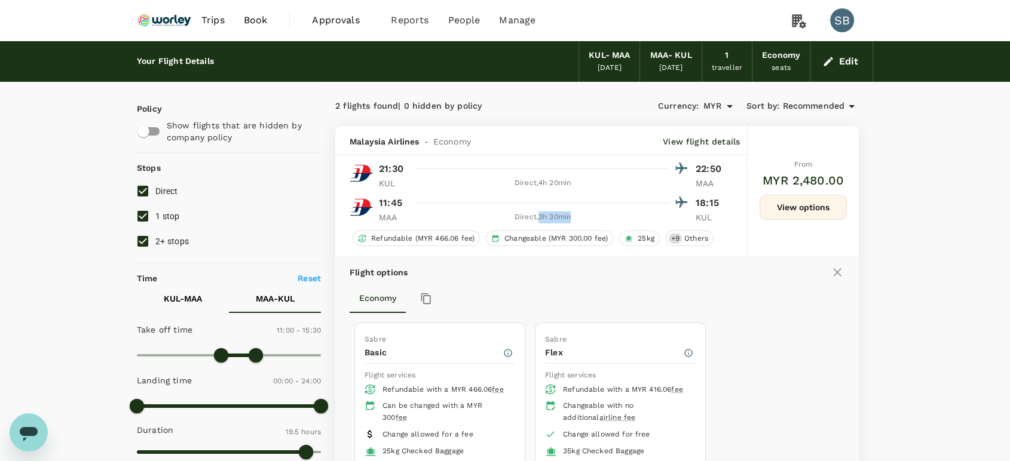
click at [151, 24] on img at bounding box center [164, 20] width 55 height 26
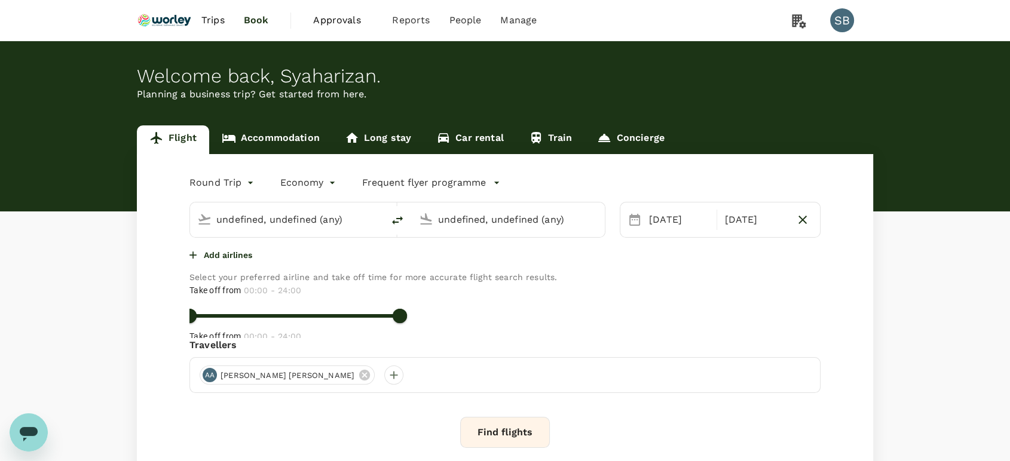
type input "Kuala Lumpur Intl ([GEOGRAPHIC_DATA])"
type input "Chennai Intl (MAA)"
type input "Kuala Lumpur Intl ([GEOGRAPHIC_DATA])"
type input "Chennai Intl (MAA)"
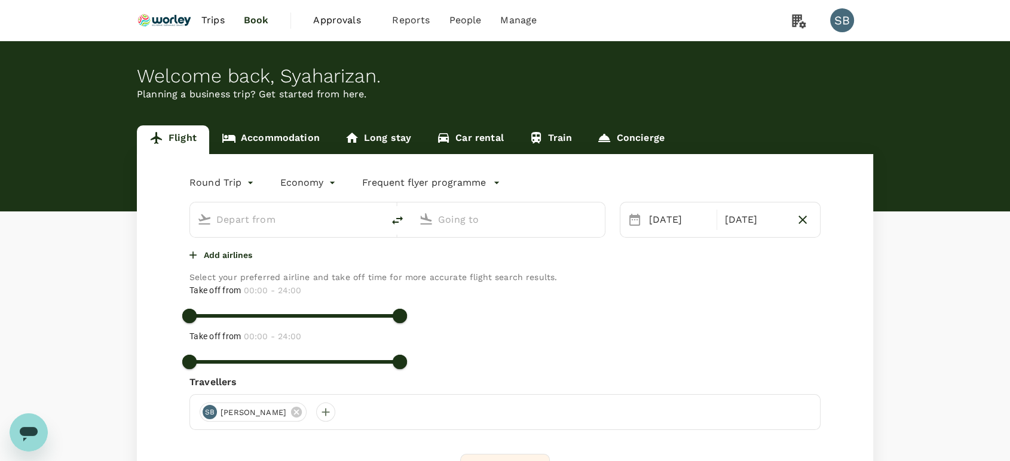
type input "Kuala Lumpur Intl ([GEOGRAPHIC_DATA])"
type input "Chennai Intl (MAA)"
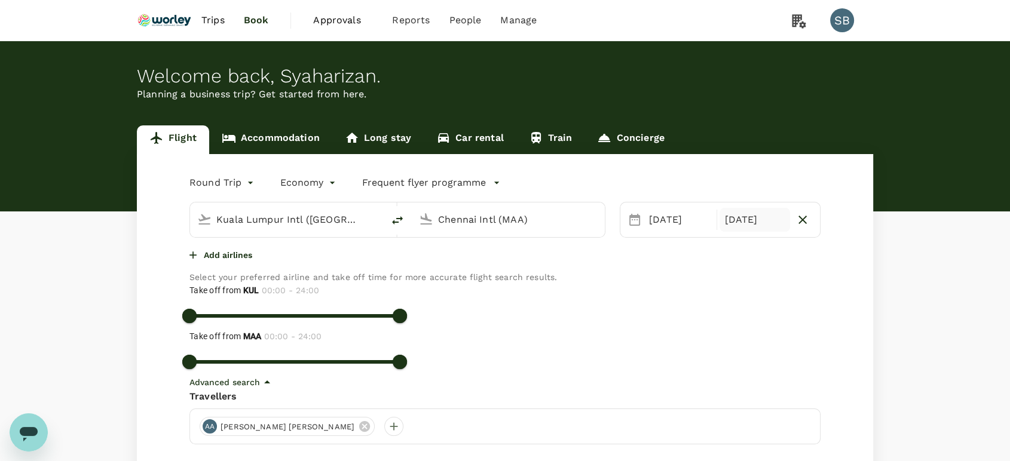
click at [736, 221] on div "02 Nov" at bounding box center [754, 220] width 70 height 24
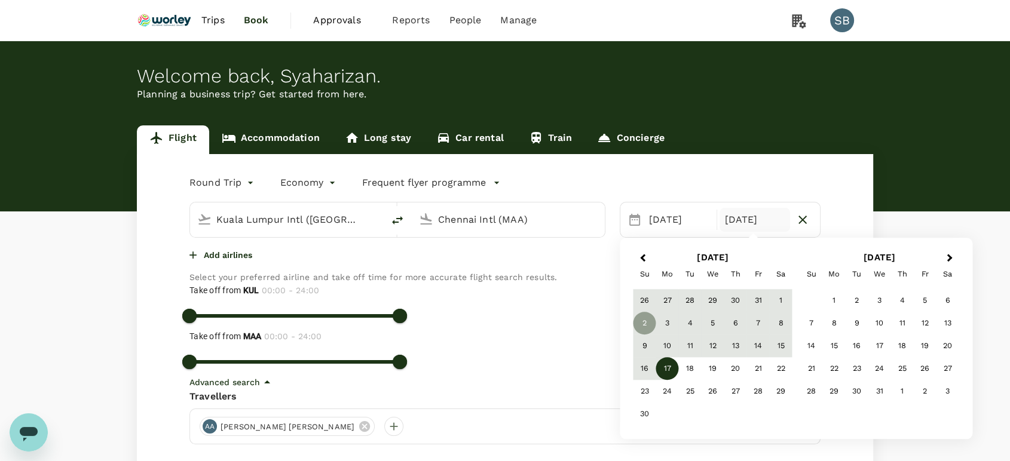
click at [674, 369] on div "17" at bounding box center [667, 369] width 23 height 23
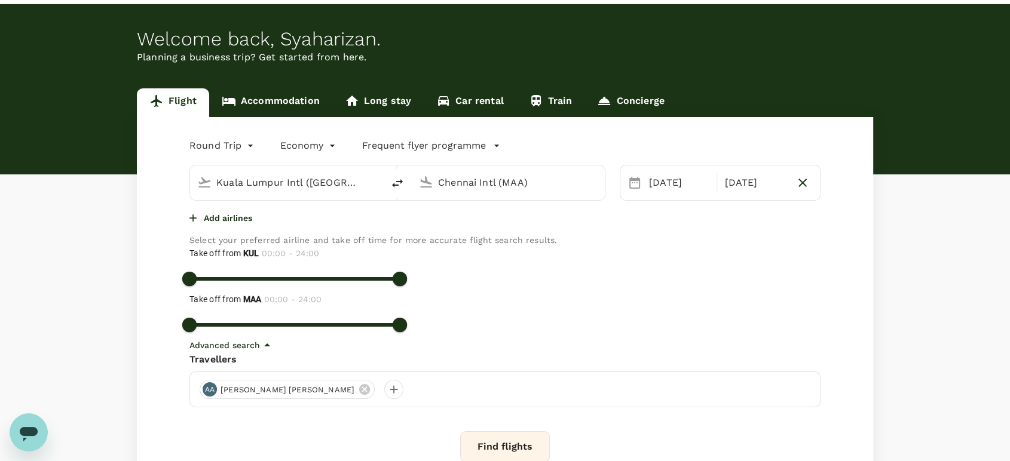
scroll to position [66, 0]
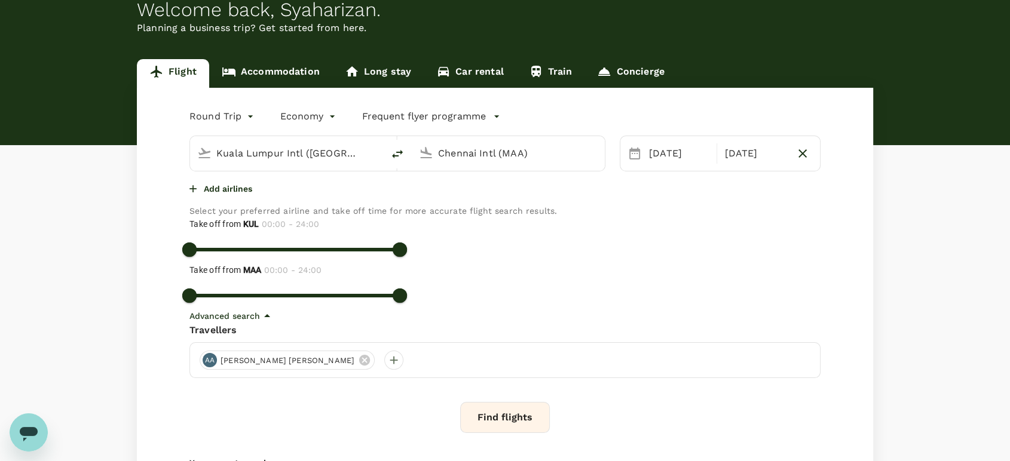
click at [199, 195] on icon "button" at bounding box center [193, 189] width 12 height 12
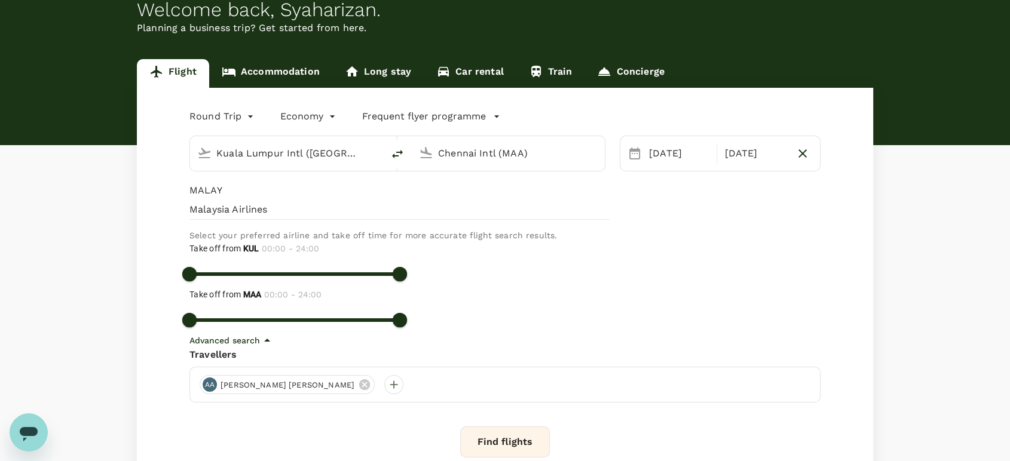
type input "MALAY"
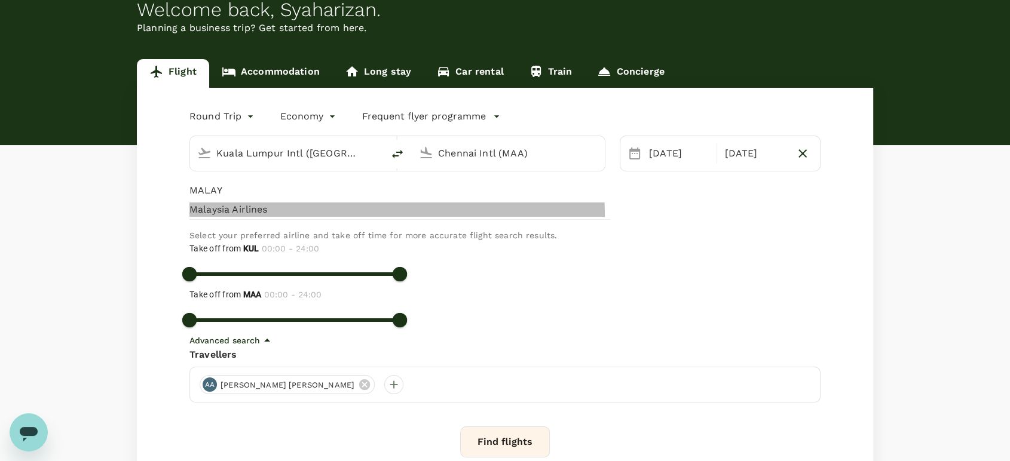
click at [220, 217] on span "Malaysia Airlines" at bounding box center [399, 210] width 421 height 14
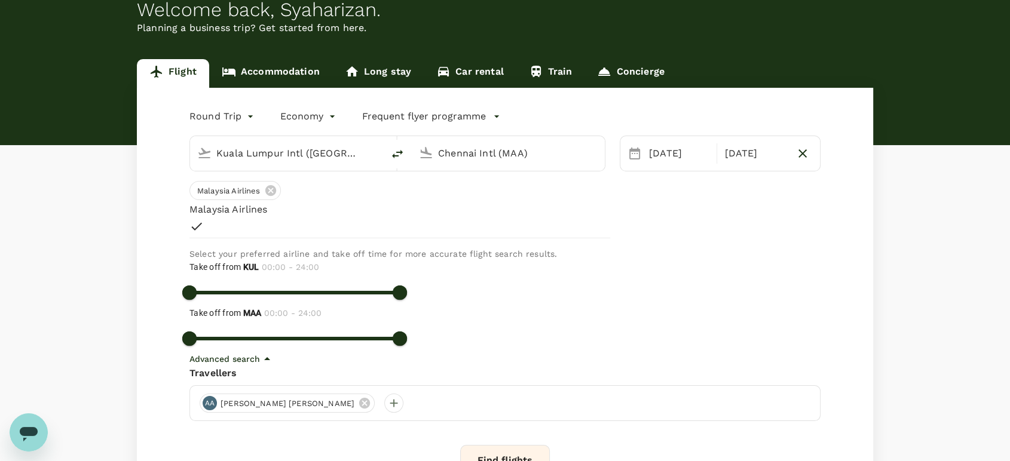
click at [516, 445] on button "Find flights" at bounding box center [505, 460] width 90 height 31
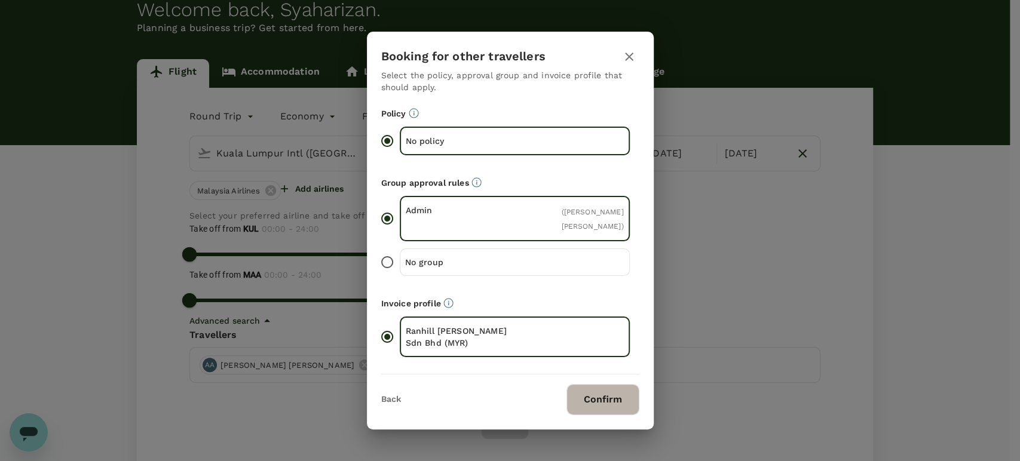
drag, startPoint x: 592, startPoint y: 397, endPoint x: 671, endPoint y: 454, distance: 96.8
click at [593, 397] on button "Confirm" at bounding box center [602, 399] width 73 height 31
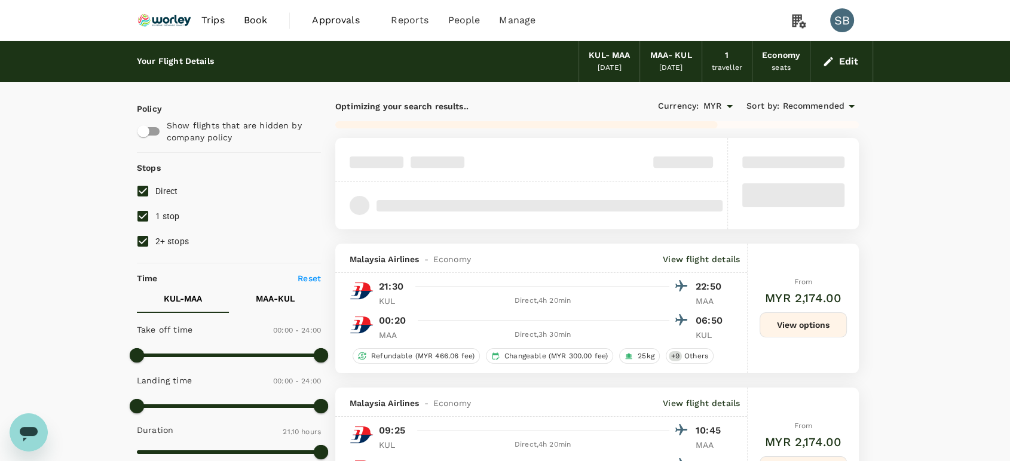
checkbox input "true"
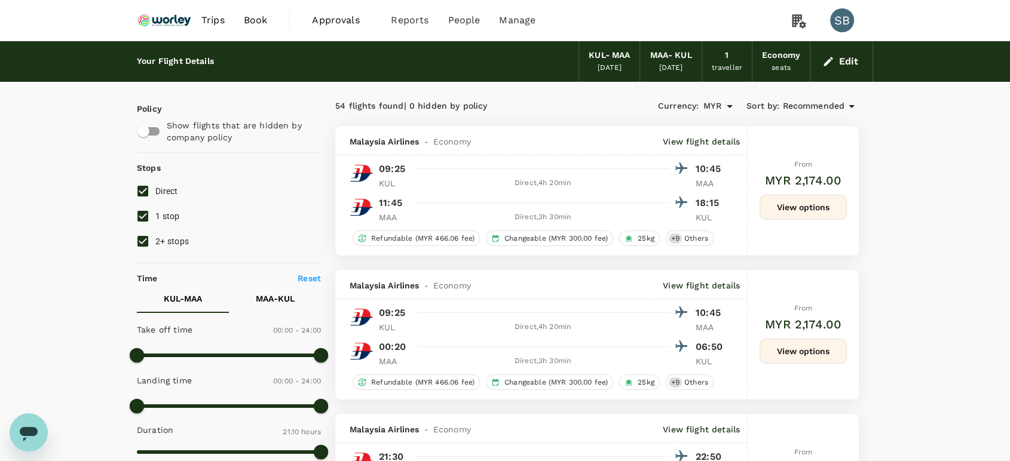
click at [804, 208] on button "View options" at bounding box center [802, 207] width 87 height 25
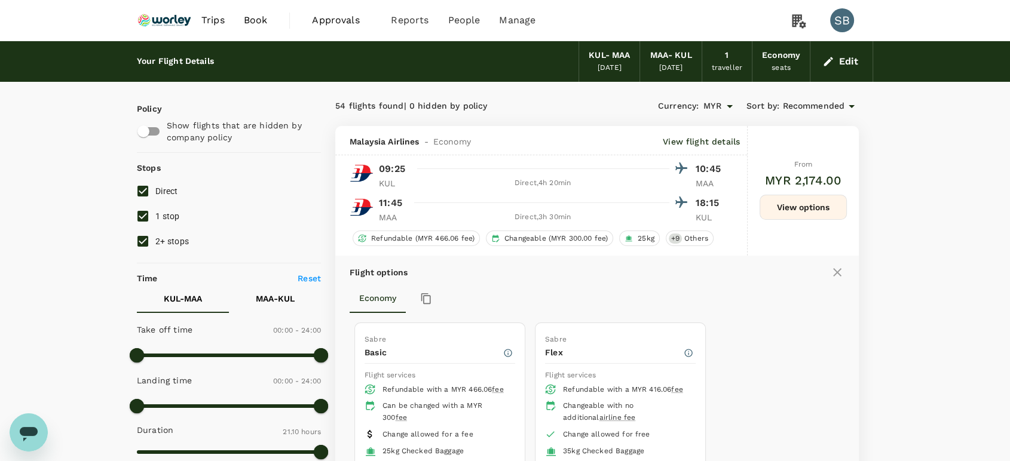
click at [164, 16] on img at bounding box center [164, 20] width 55 height 26
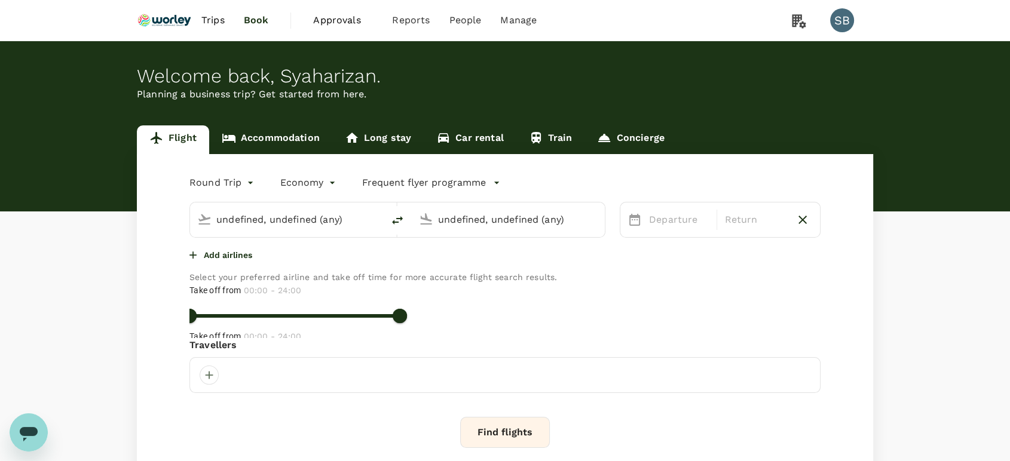
type input "Kuala Lumpur Intl ([GEOGRAPHIC_DATA])"
type input "Chennai Intl (MAA)"
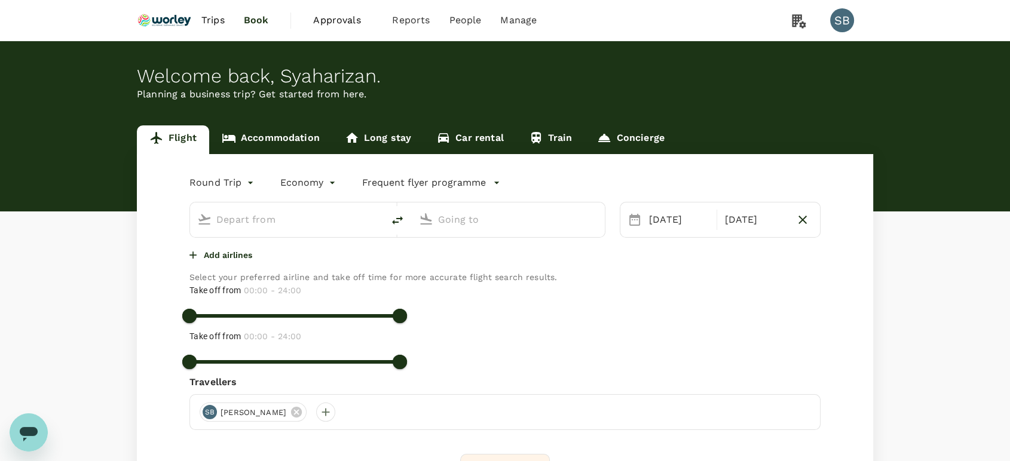
type input "Kuala Lumpur Intl ([GEOGRAPHIC_DATA])"
type input "Chennai Intl (MAA)"
type input "Kuala Lumpur Intl ([GEOGRAPHIC_DATA])"
type input "Chennai Intl (MAA)"
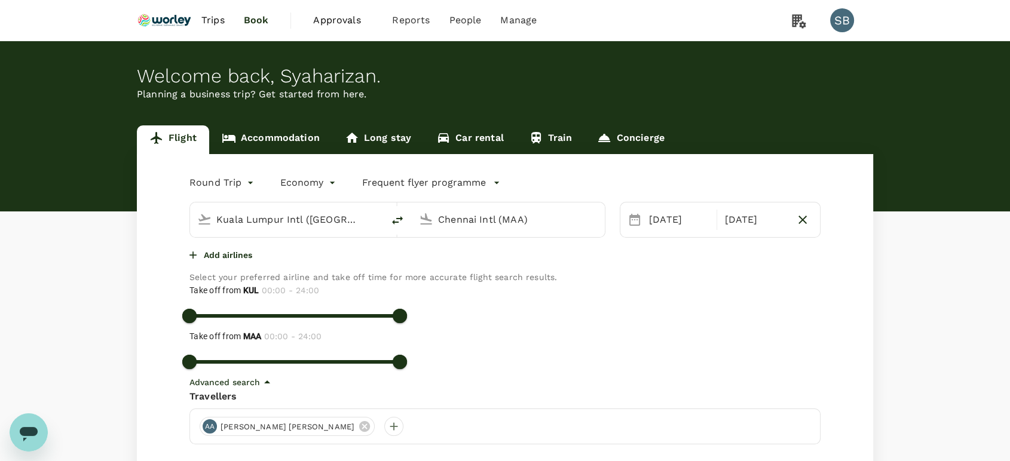
click at [271, 222] on input "Kuala Lumpur Intl ([GEOGRAPHIC_DATA])" at bounding box center [287, 219] width 142 height 19
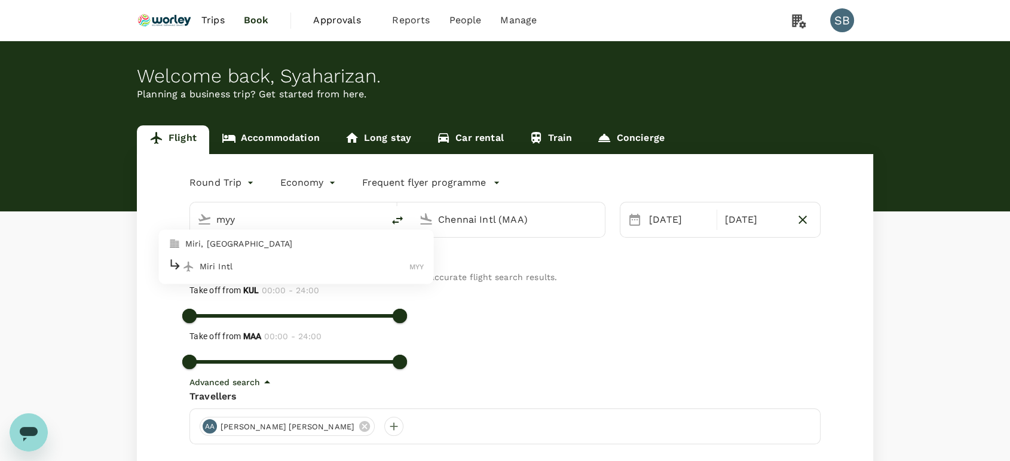
click at [259, 259] on div "Miri Intl MYY" at bounding box center [297, 267] width 256 height 19
type input "Miri Intl (MYY)"
click at [492, 219] on input "Chennai Intl (MAA)" at bounding box center [509, 219] width 142 height 19
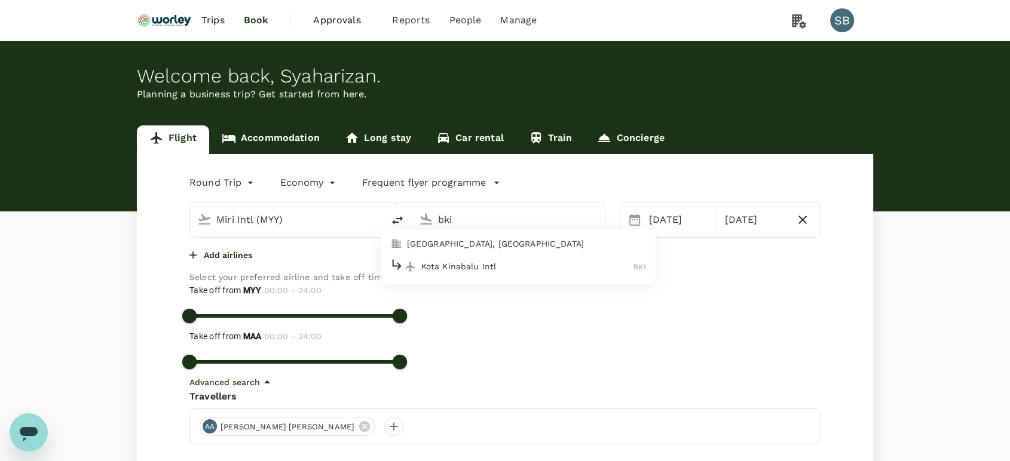
click at [477, 259] on div "Kota Kinabalu Intl BKI" at bounding box center [518, 267] width 256 height 19
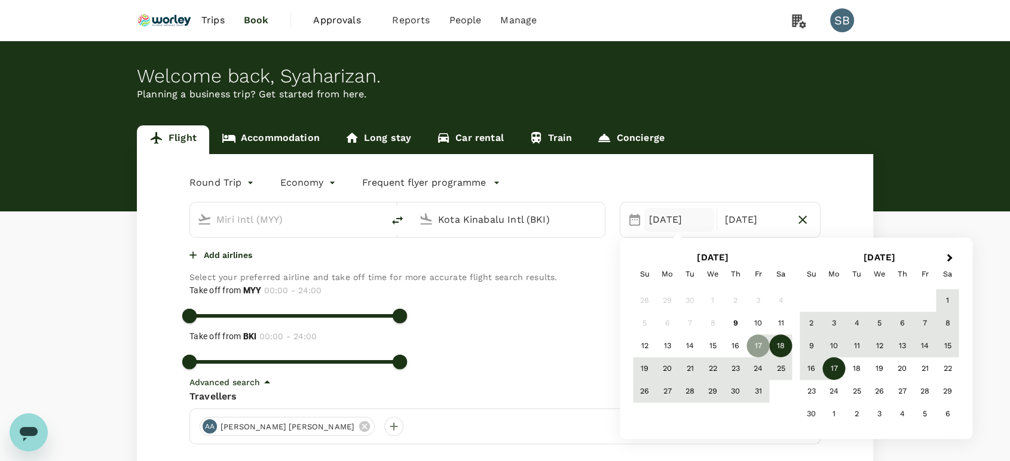
type input "Kota Kinabalu Intl (BKI)"
click at [782, 347] on div "18" at bounding box center [781, 346] width 23 height 23
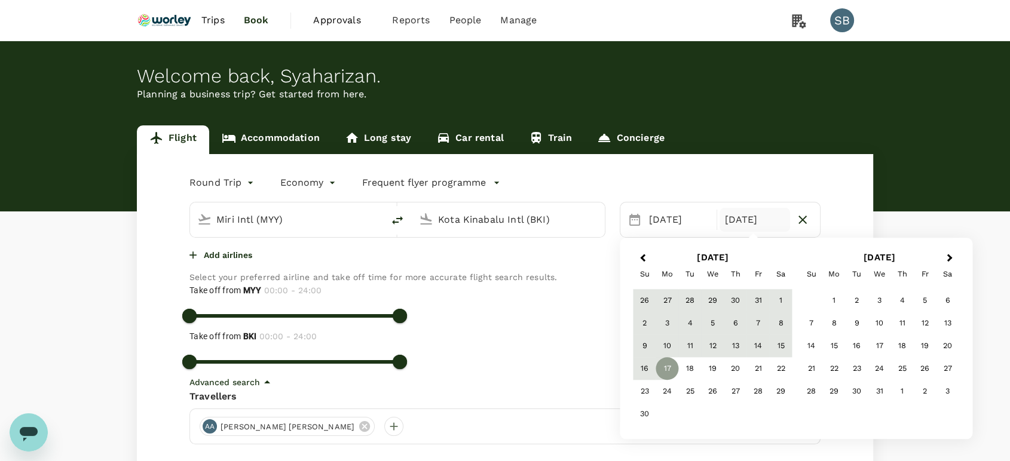
click at [636, 248] on div "November 2025 Su Mo Tu We Th Fr Sa" at bounding box center [712, 266] width 167 height 38
click at [642, 259] on span "Previous Month" at bounding box center [642, 259] width 0 height 14
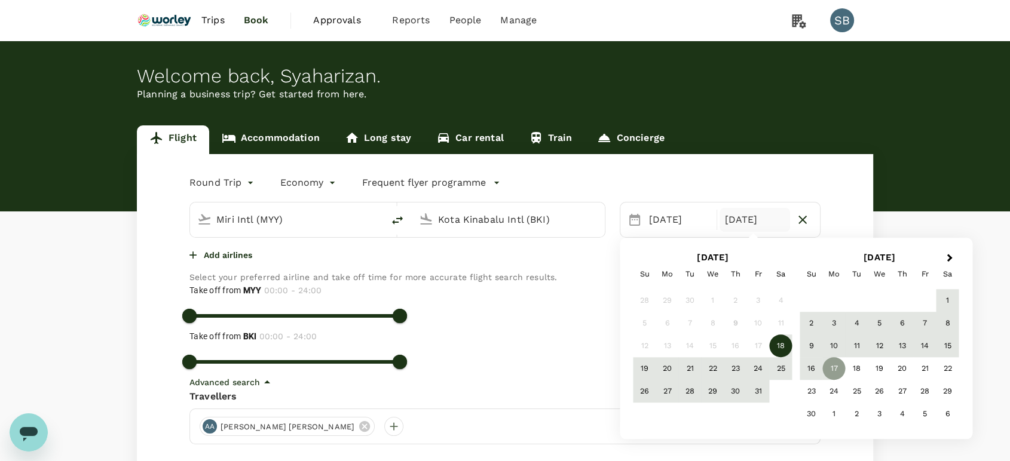
click at [784, 344] on div "18" at bounding box center [781, 346] width 23 height 23
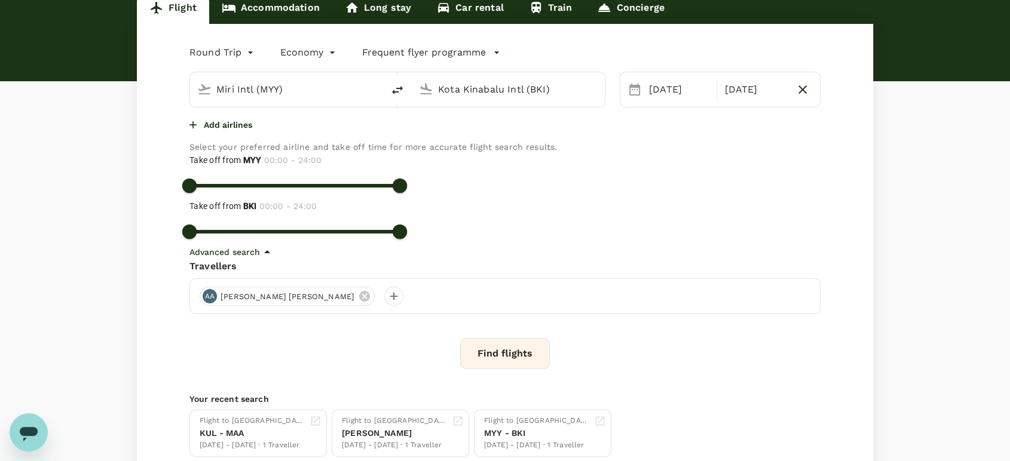
scroll to position [133, 0]
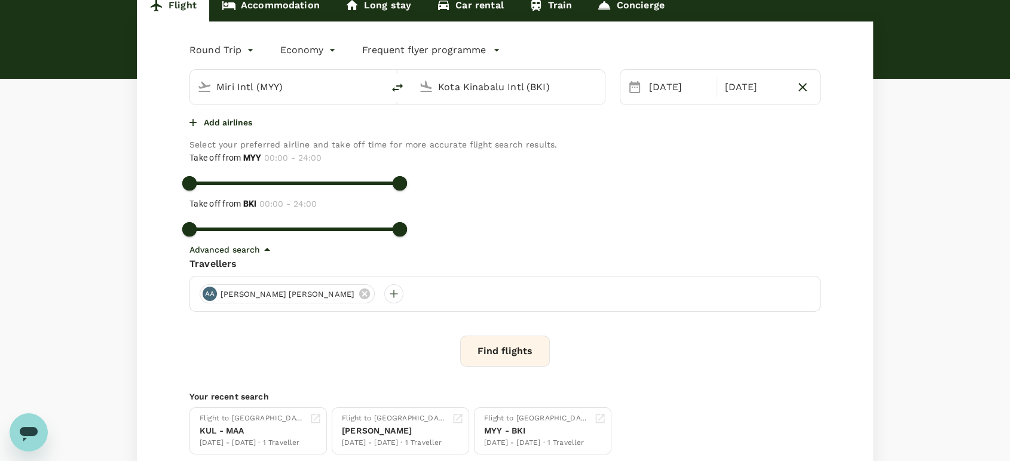
click at [531, 349] on button "Find flights" at bounding box center [505, 351] width 90 height 31
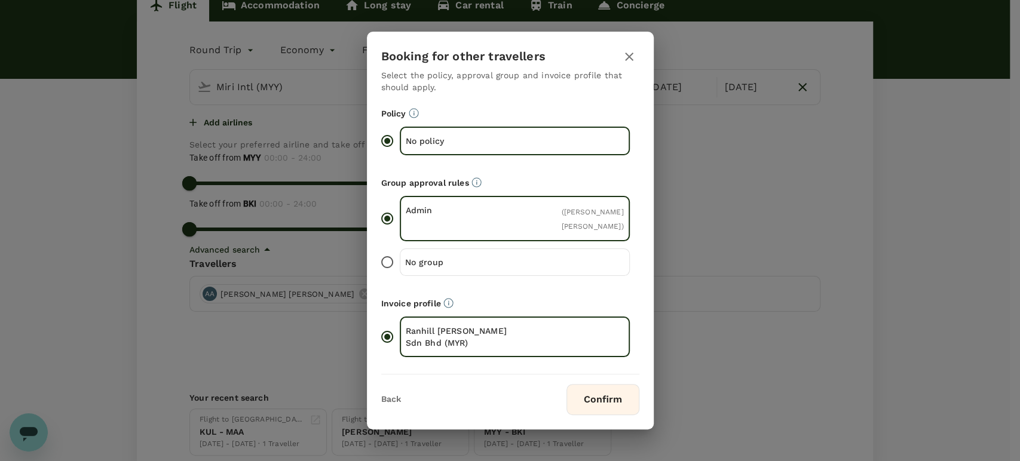
click at [612, 399] on button "Confirm" at bounding box center [602, 399] width 73 height 31
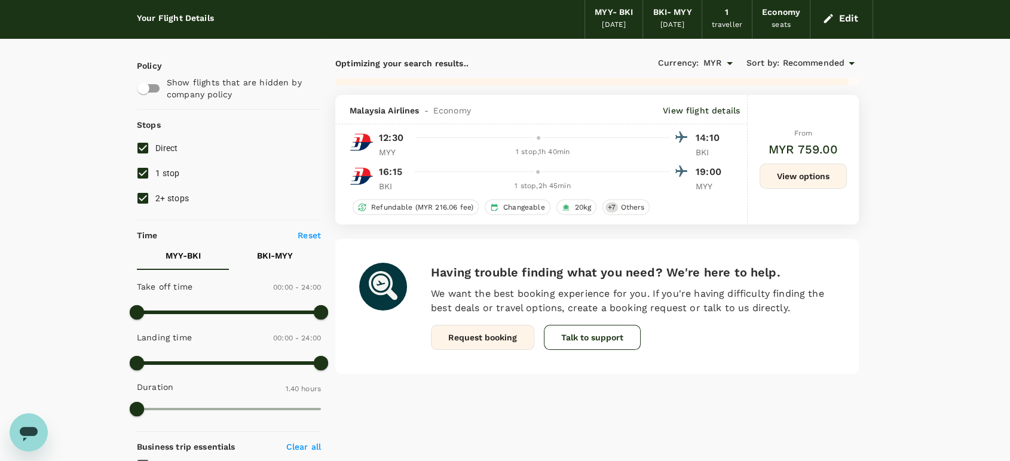
scroll to position [66, 0]
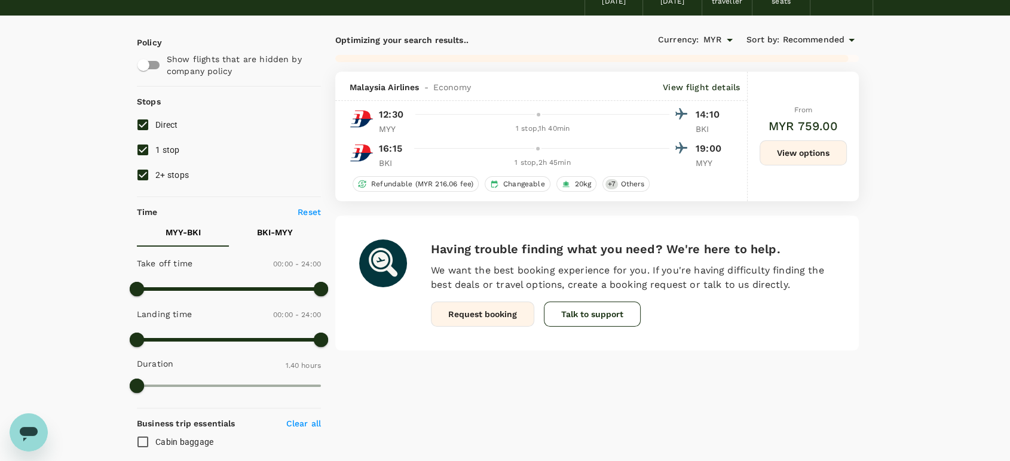
checkbox input "false"
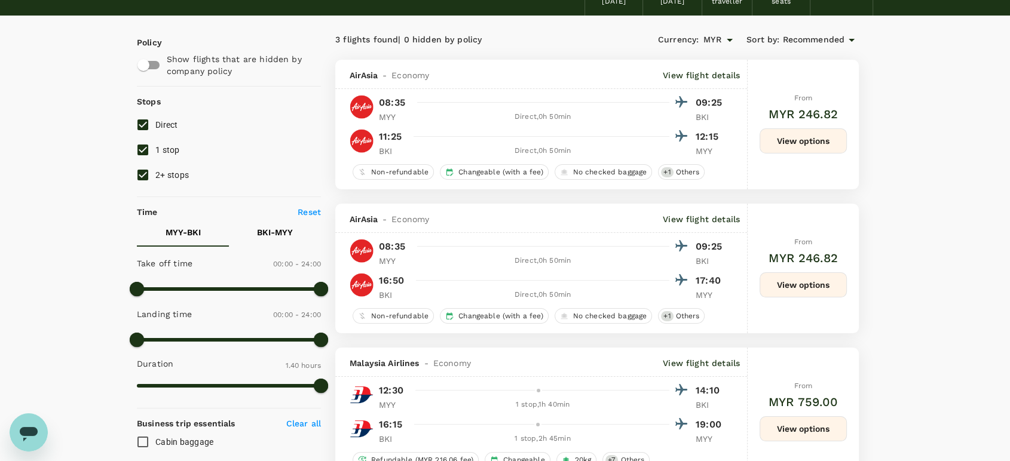
click at [148, 168] on input "2+ stops" at bounding box center [142, 175] width 25 height 25
checkbox input "false"
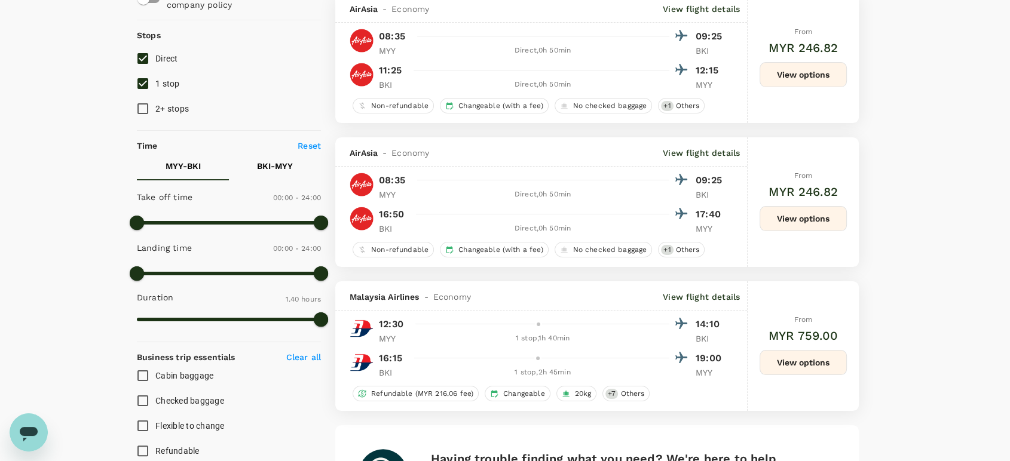
click at [709, 294] on p "View flight details" at bounding box center [701, 297] width 77 height 12
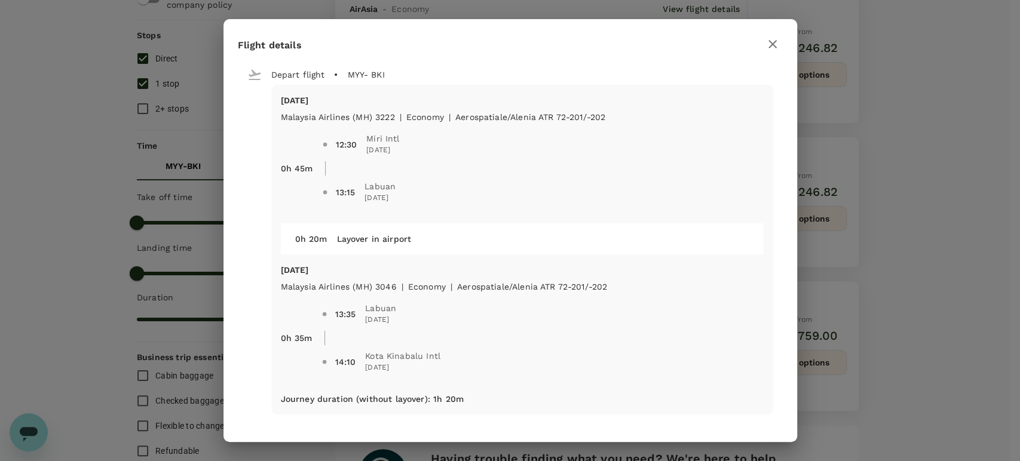
click at [780, 38] on button "button" at bounding box center [772, 44] width 20 height 20
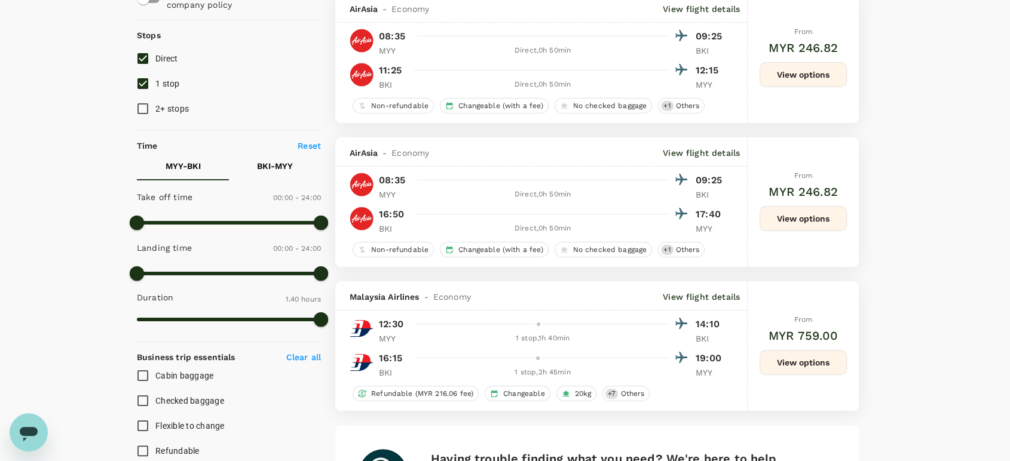
click at [700, 296] on p "View flight details" at bounding box center [701, 297] width 77 height 12
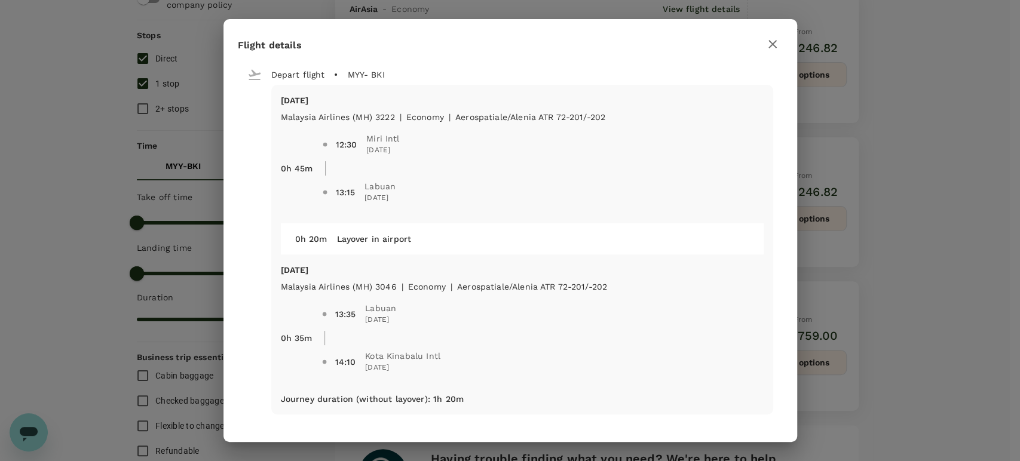
click at [762, 45] on button "button" at bounding box center [772, 44] width 20 height 20
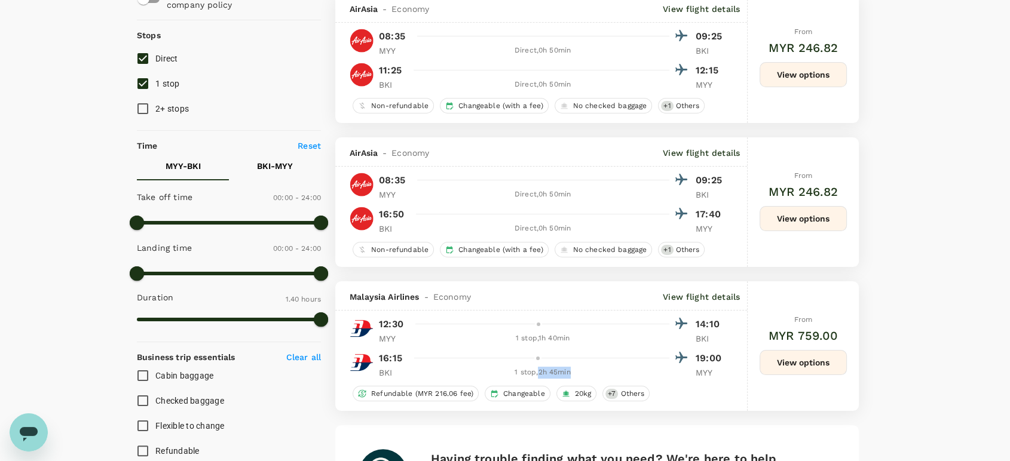
drag, startPoint x: 574, startPoint y: 375, endPoint x: 540, endPoint y: 373, distance: 34.1
click at [540, 373] on div "1 stop , 2h 45min" at bounding box center [542, 373] width 253 height 12
copy div "2h 45min"
click at [814, 369] on button "View options" at bounding box center [802, 362] width 87 height 25
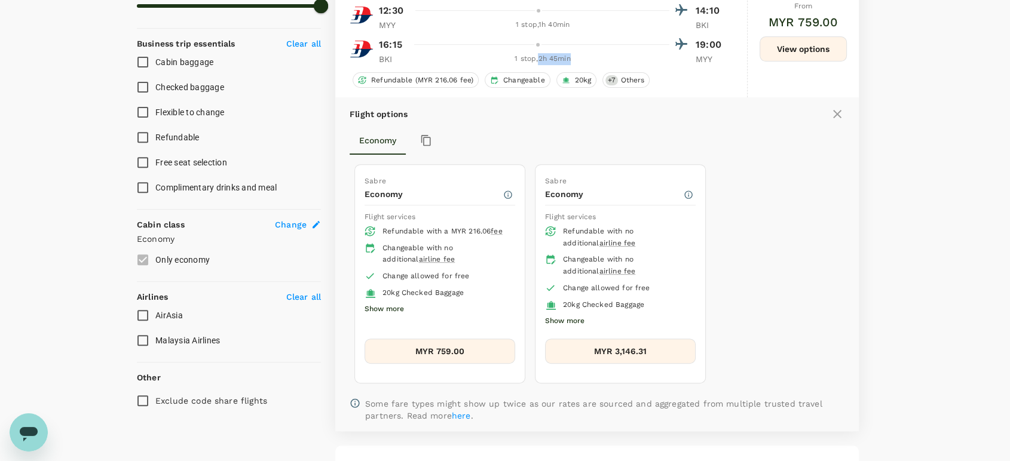
scroll to position [341, 0]
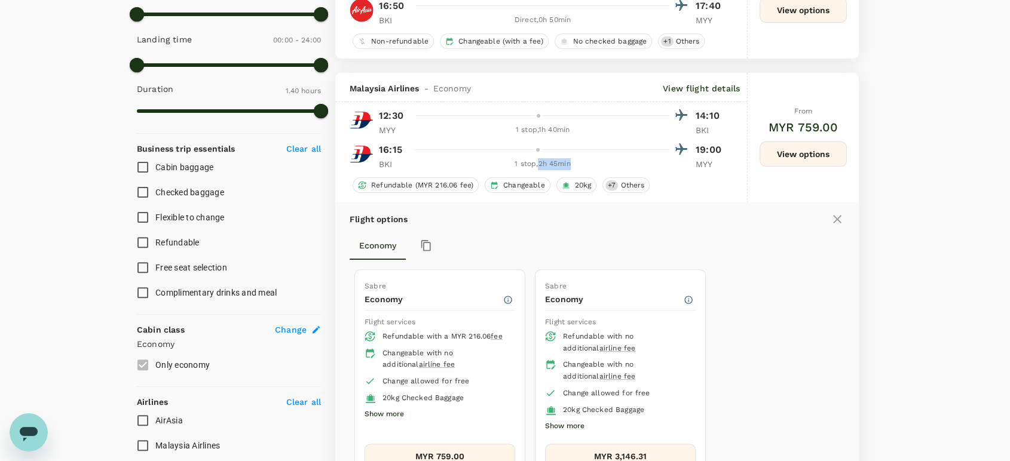
click at [841, 223] on icon at bounding box center [837, 219] width 14 height 14
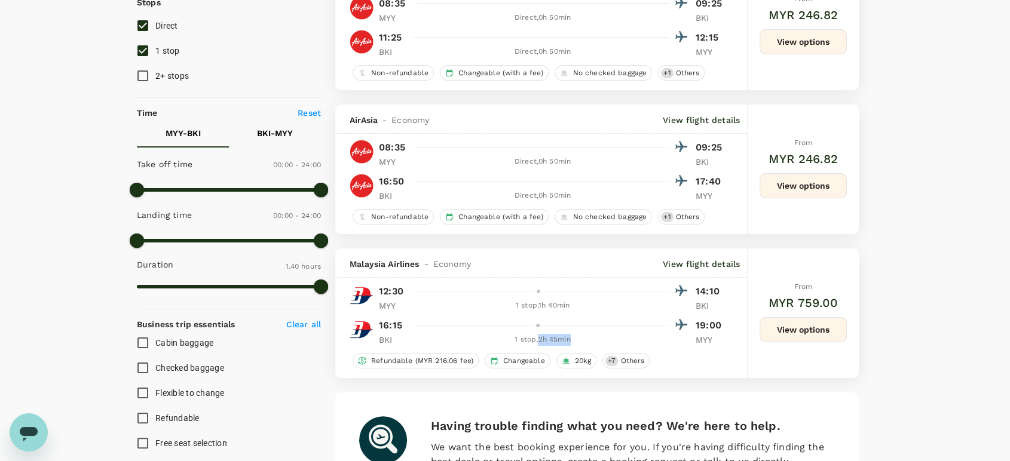
scroll to position [76, 0]
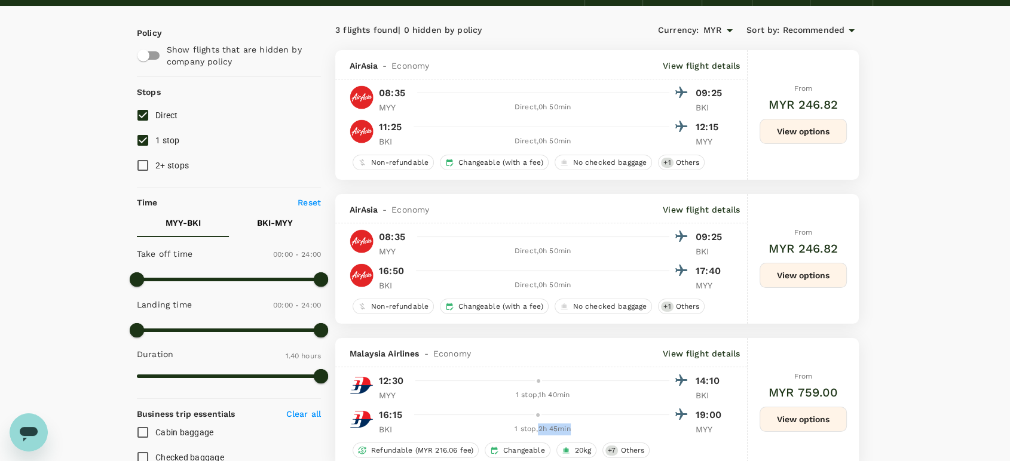
click at [835, 271] on button "View options" at bounding box center [802, 275] width 87 height 25
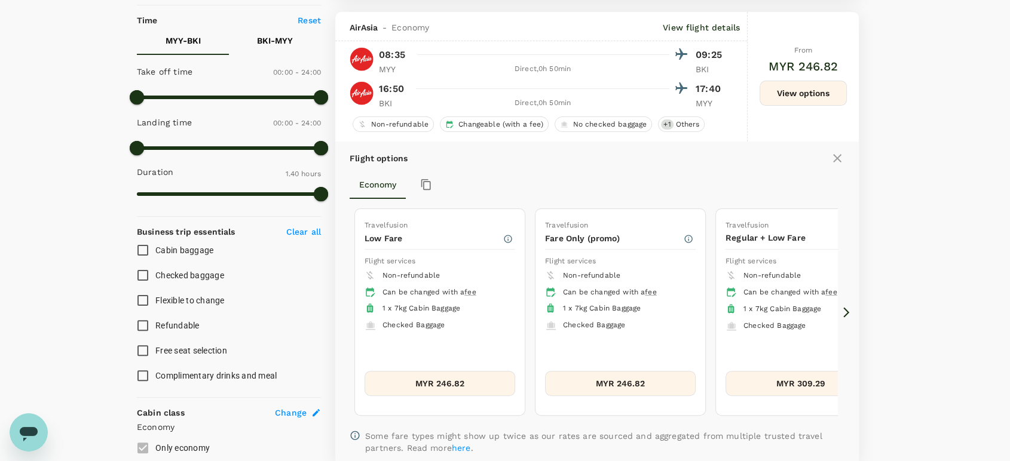
scroll to position [271, 0]
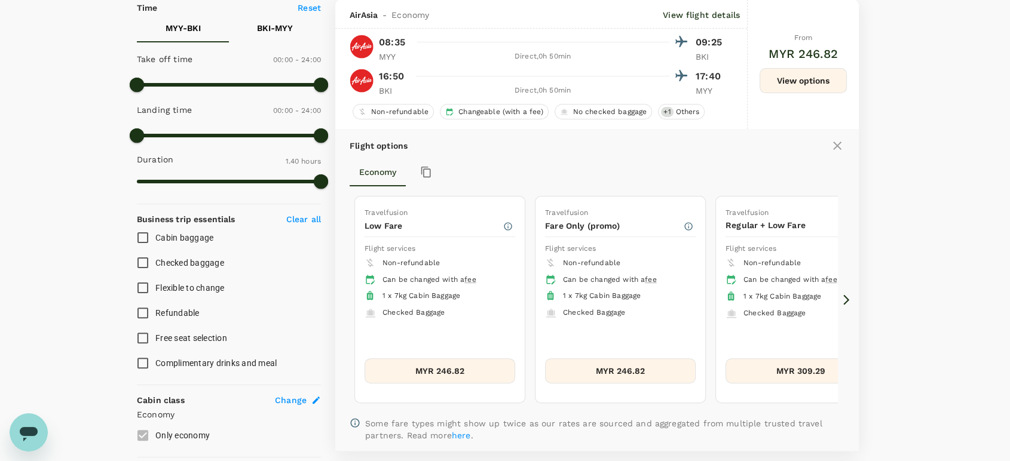
click at [846, 305] on icon at bounding box center [846, 300] width 12 height 12
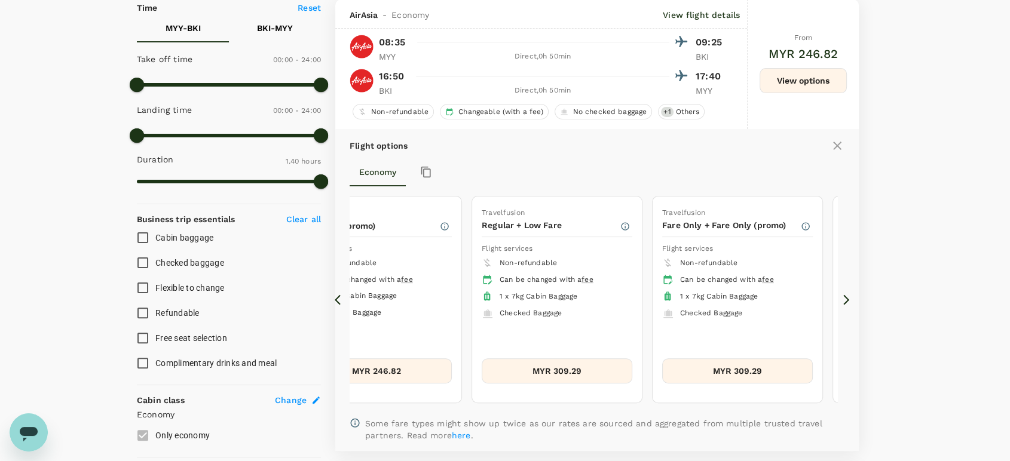
click at [846, 305] on icon at bounding box center [846, 300] width 12 height 12
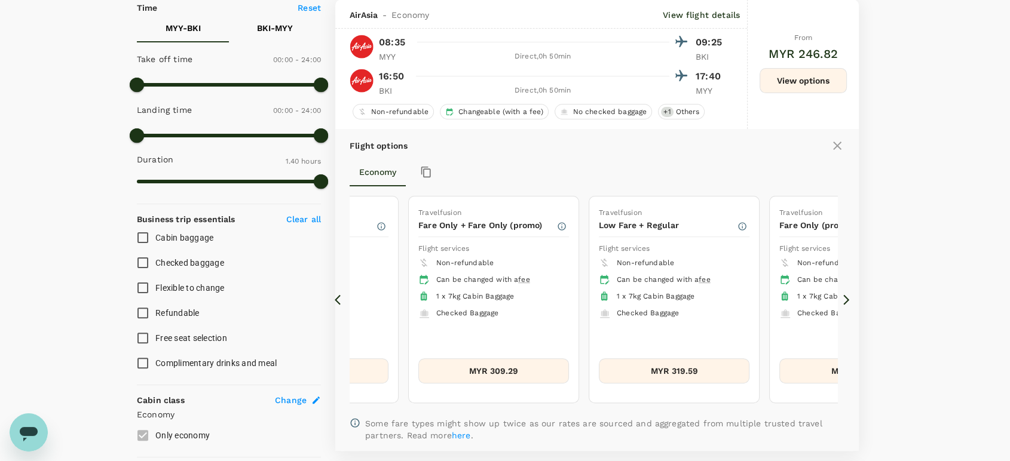
click at [846, 305] on icon at bounding box center [846, 300] width 12 height 12
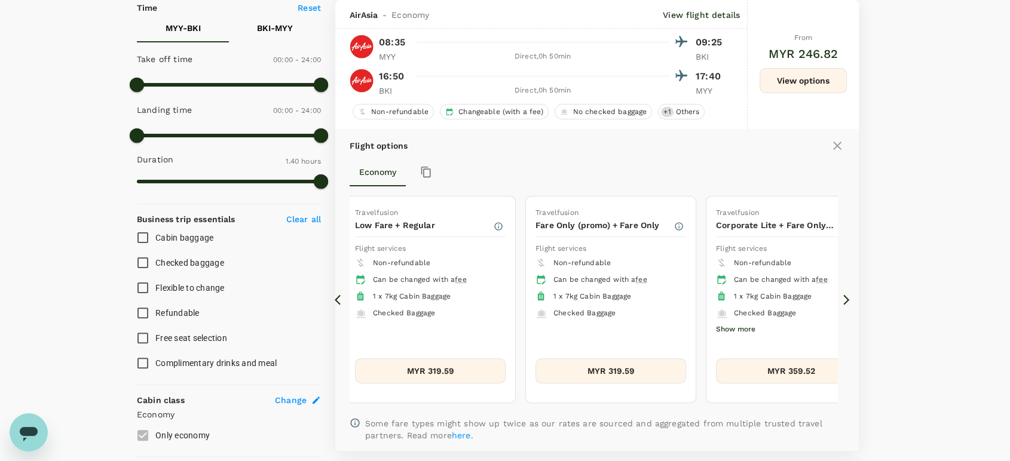
click at [846, 305] on icon at bounding box center [846, 300] width 12 height 12
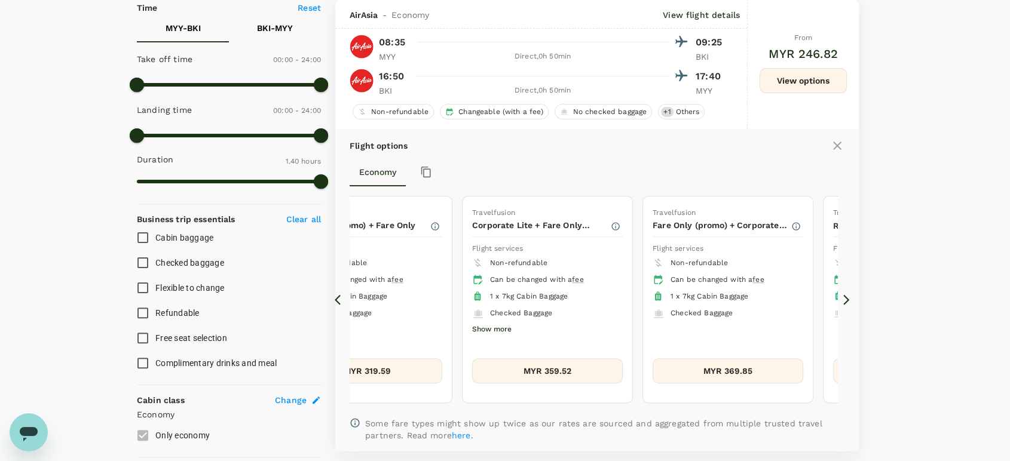
click at [846, 302] on icon at bounding box center [846, 300] width 12 height 12
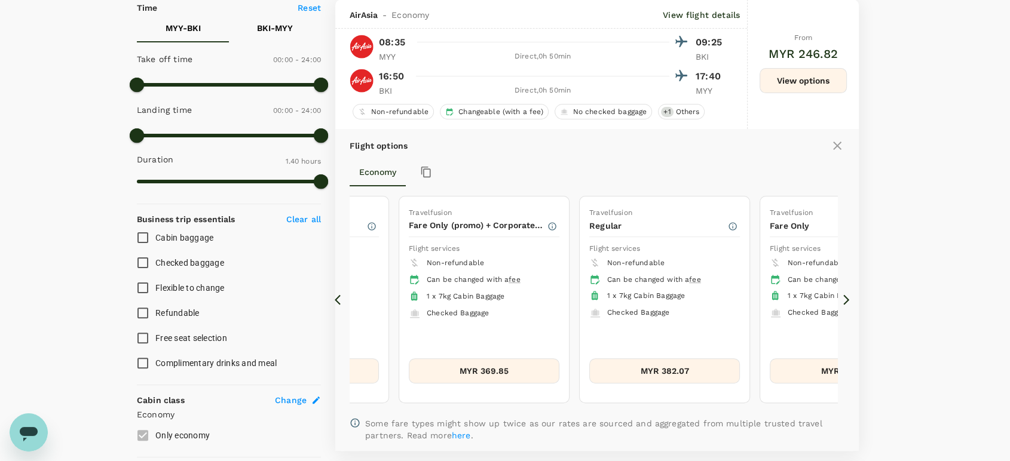
click at [846, 300] on icon at bounding box center [846, 300] width 12 height 12
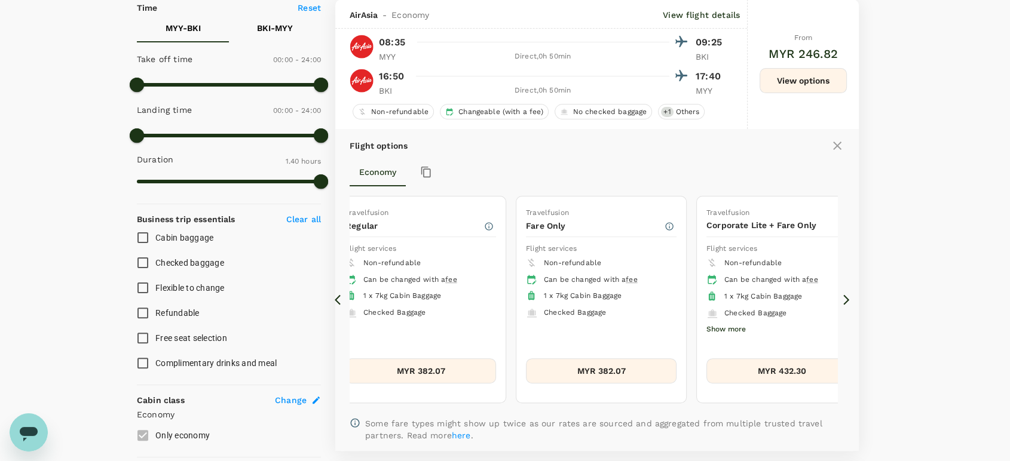
click at [846, 300] on icon at bounding box center [846, 300] width 12 height 12
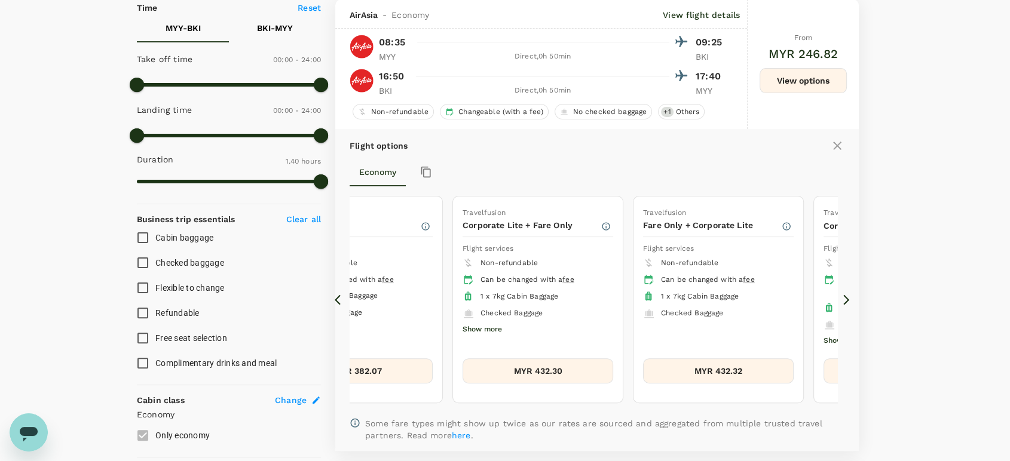
click at [846, 300] on icon at bounding box center [846, 300] width 12 height 12
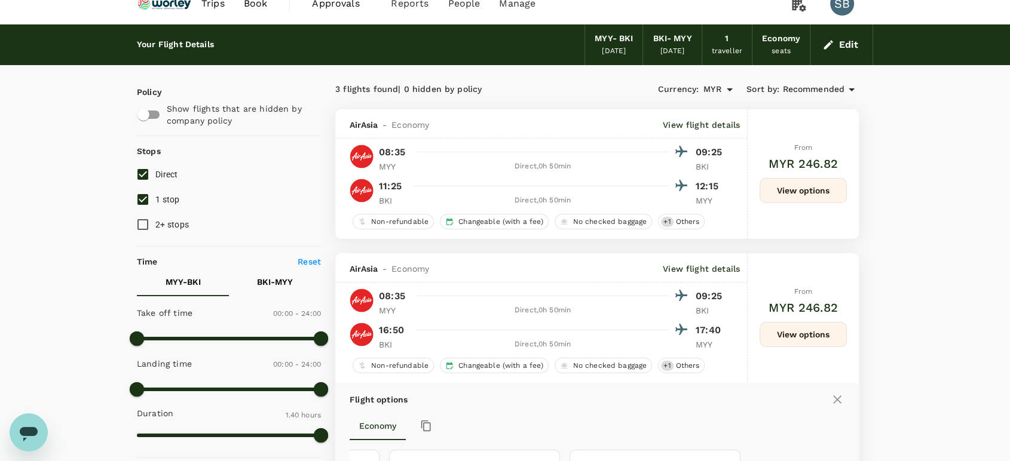
scroll to position [0, 0]
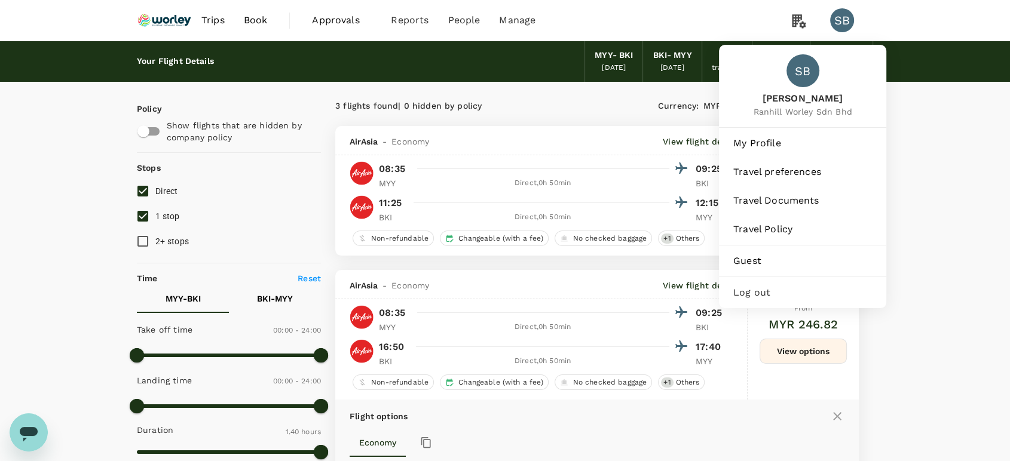
click at [801, 302] on div "Log out" at bounding box center [803, 293] width 158 height 26
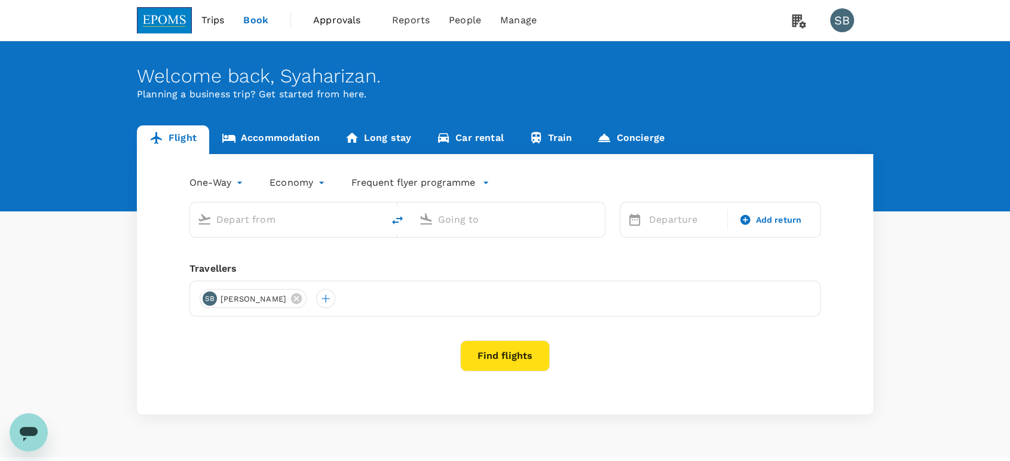
type input "roundtrip"
type input "Miri Intl (MYY)"
type input "Kuala Lumpur Intl ([GEOGRAPHIC_DATA])"
